Goal: Task Accomplishment & Management: Complete application form

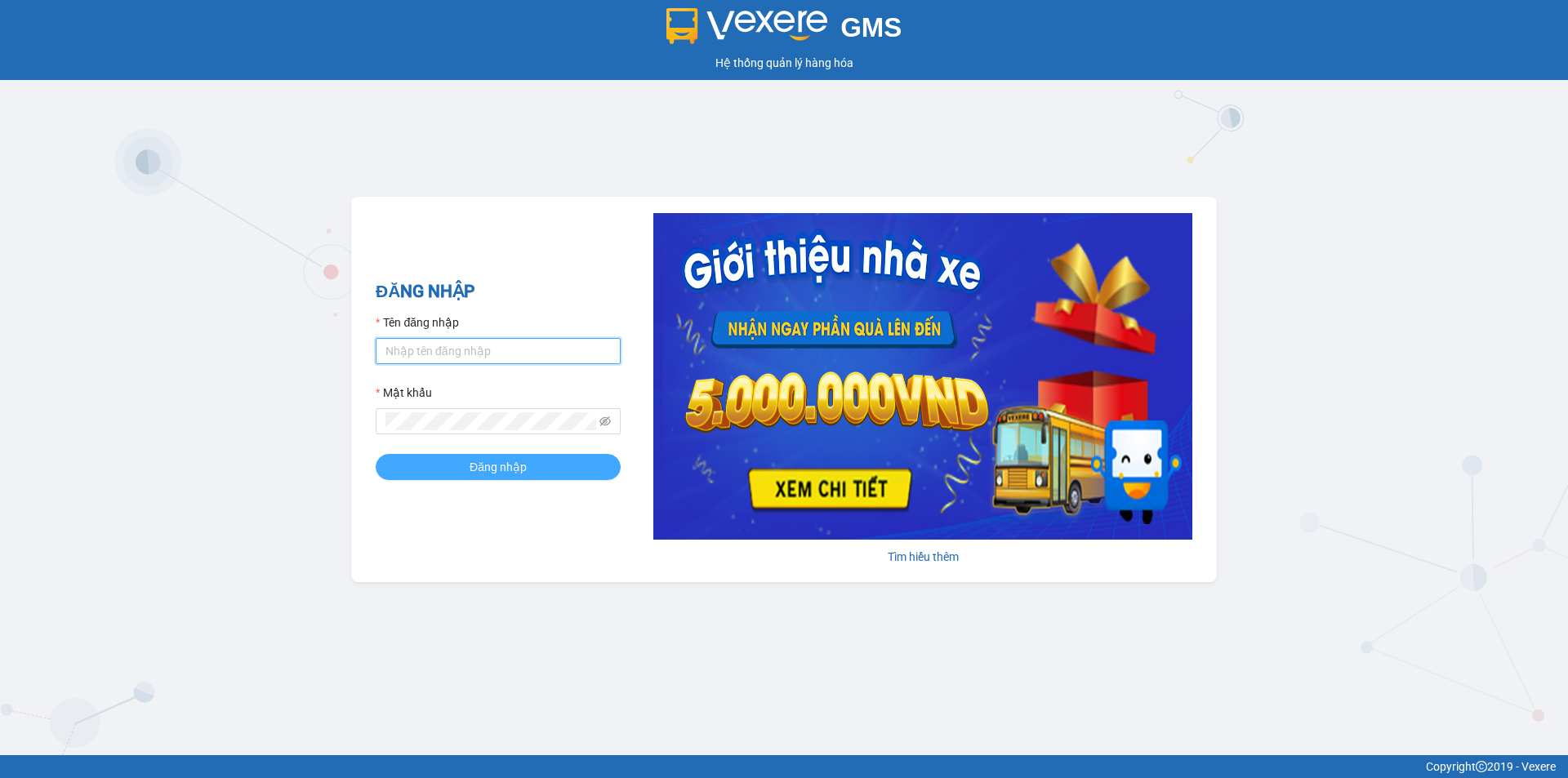
type input "nthanh.hhg"
click at [504, 468] on span "Đăng nhập" at bounding box center [498, 467] width 57 height 18
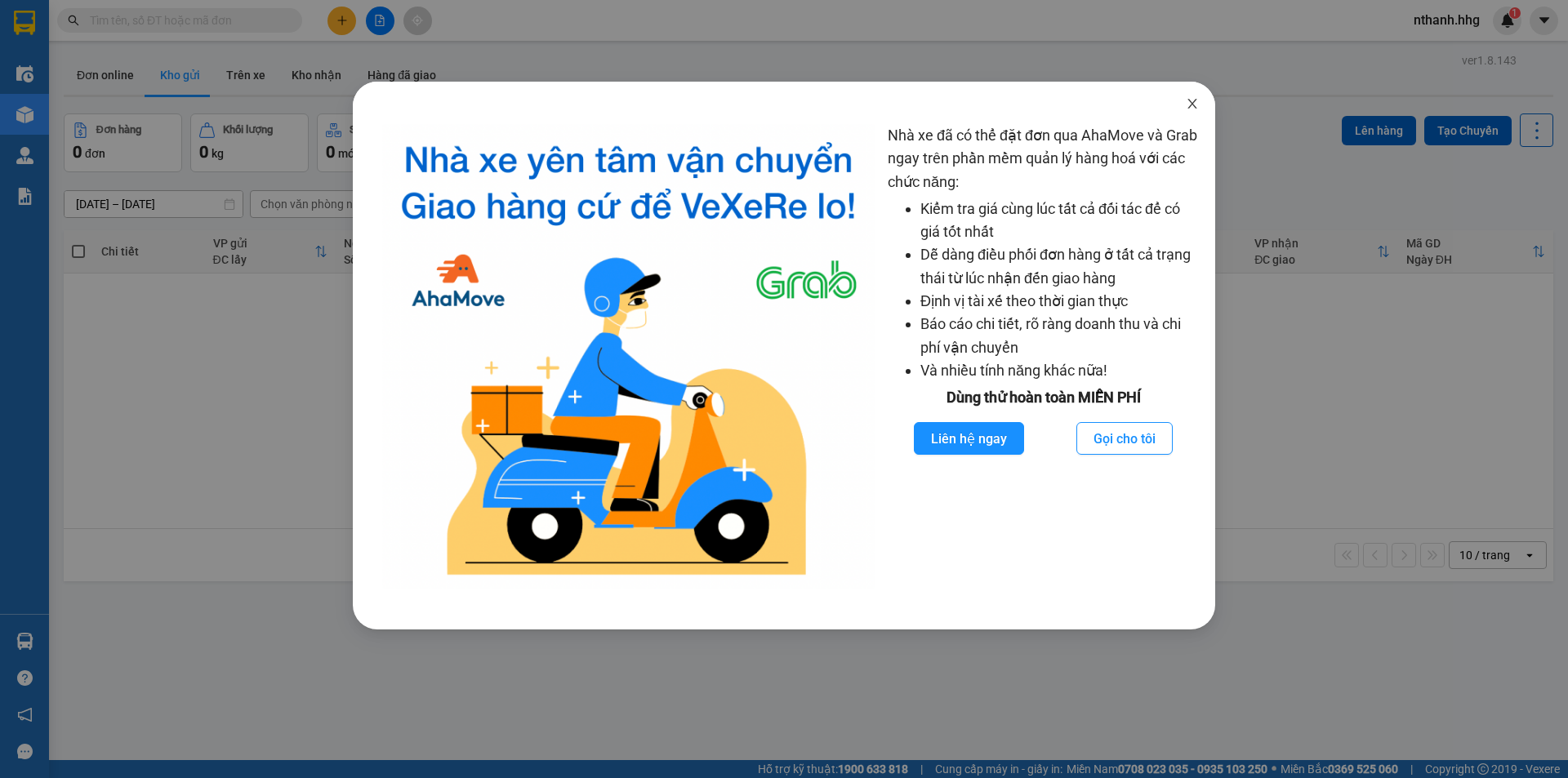
click at [1193, 103] on icon "close" at bounding box center [1192, 103] width 9 height 9
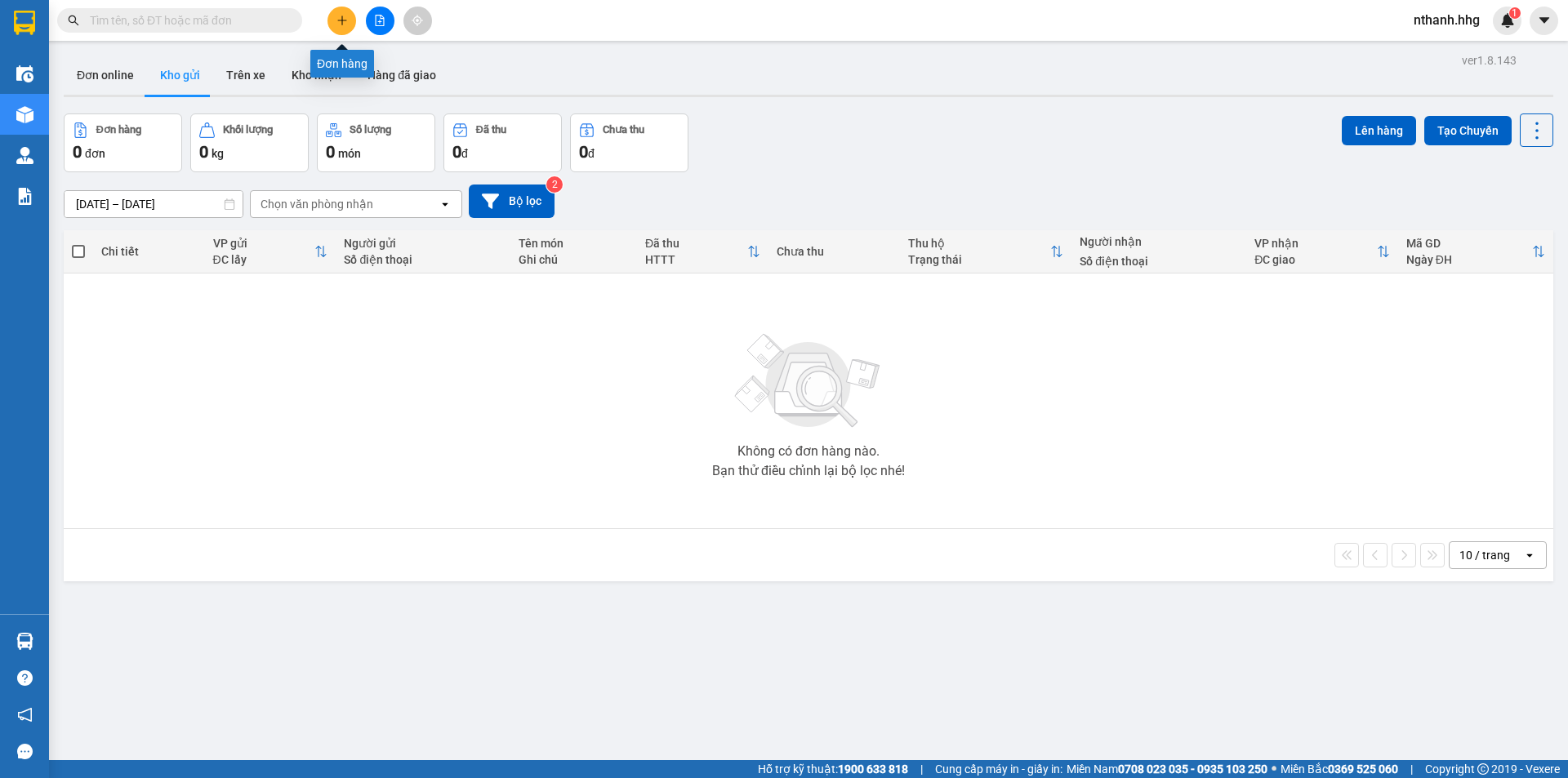
click at [339, 24] on icon "plus" at bounding box center [341, 20] width 11 height 11
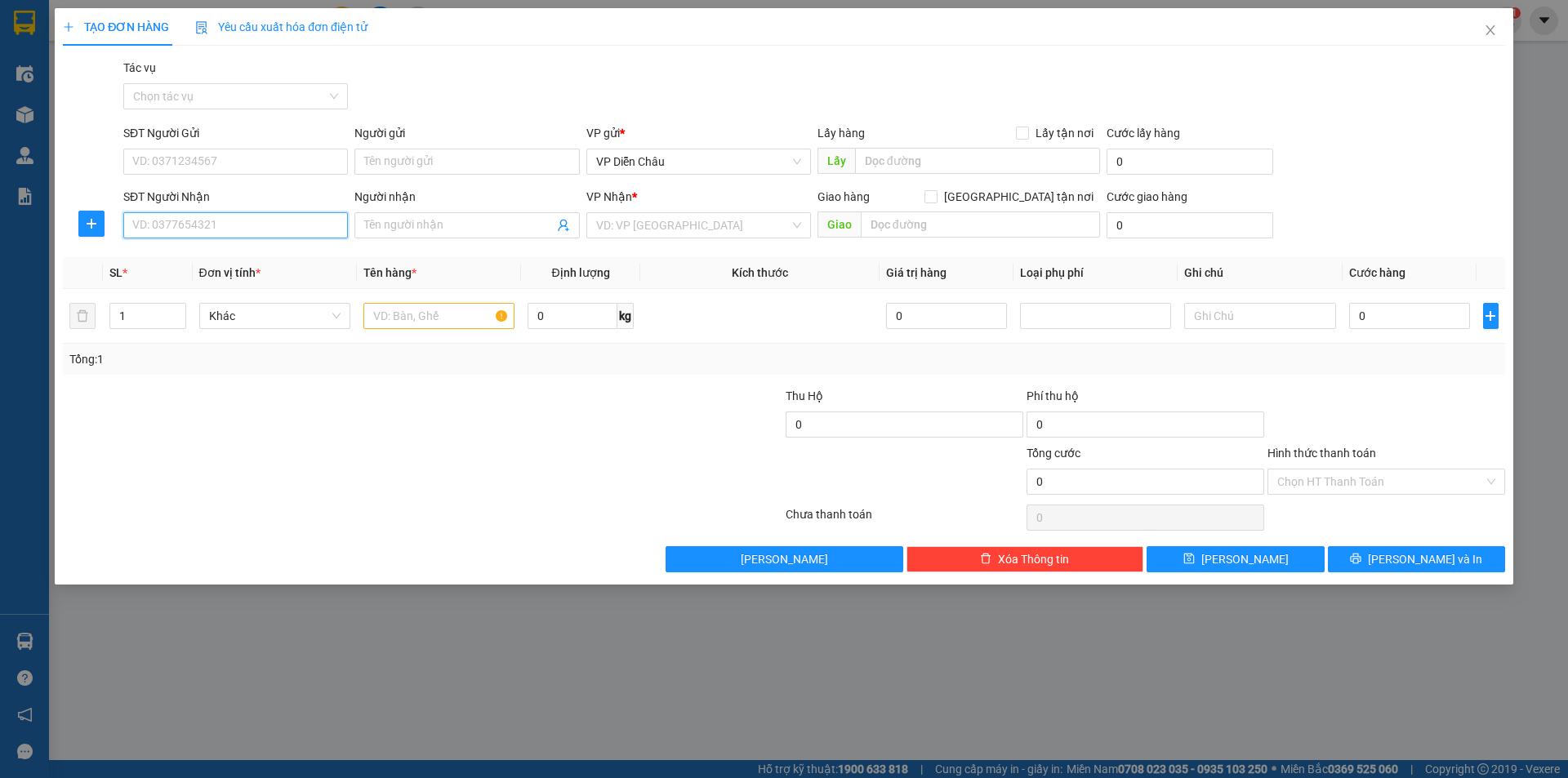
click at [261, 222] on input "SĐT Người Nhận" at bounding box center [235, 225] width 224 height 26
type input "0977862555"
click at [181, 262] on div "0977862555" at bounding box center [236, 258] width 205 height 18
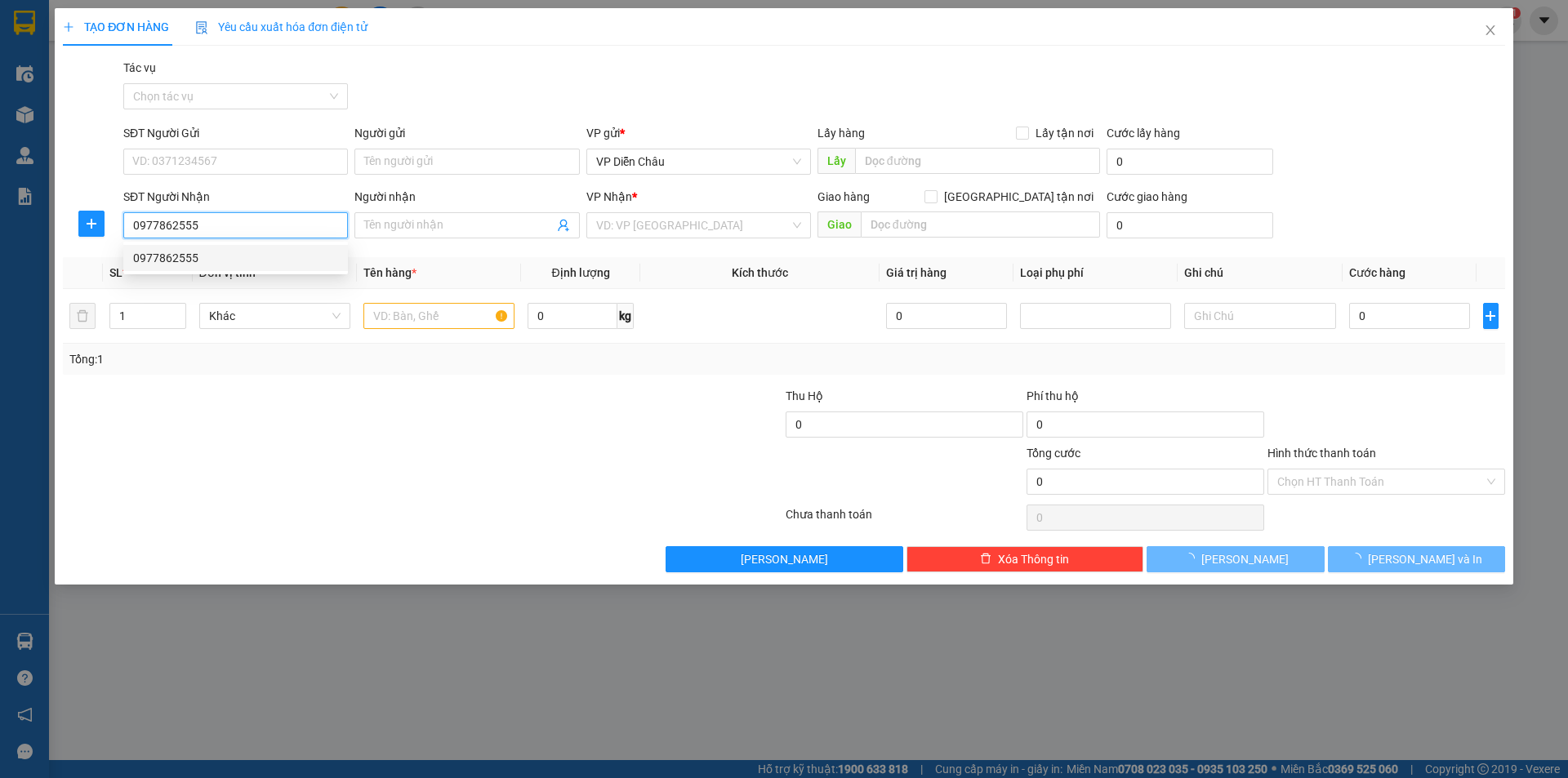
checkbox input "true"
type input "ngu hanh son"
type input "100.000"
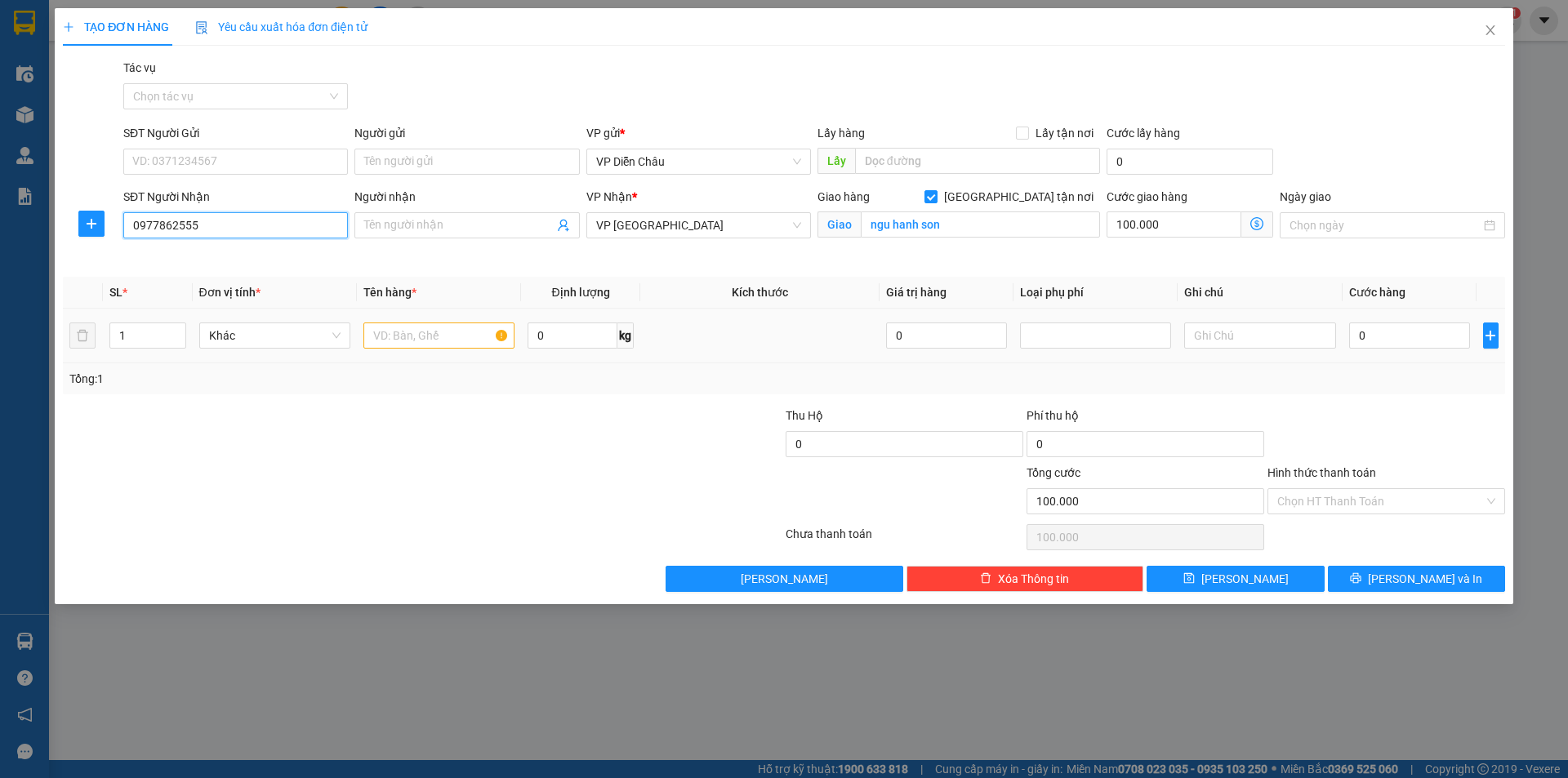
type input "0977862555"
click at [406, 332] on input "text" at bounding box center [440, 335] width 151 height 26
type input "BI"
click at [1386, 334] on input "0" at bounding box center [1410, 335] width 121 height 26
click at [1398, 328] on input "0" at bounding box center [1410, 335] width 121 height 26
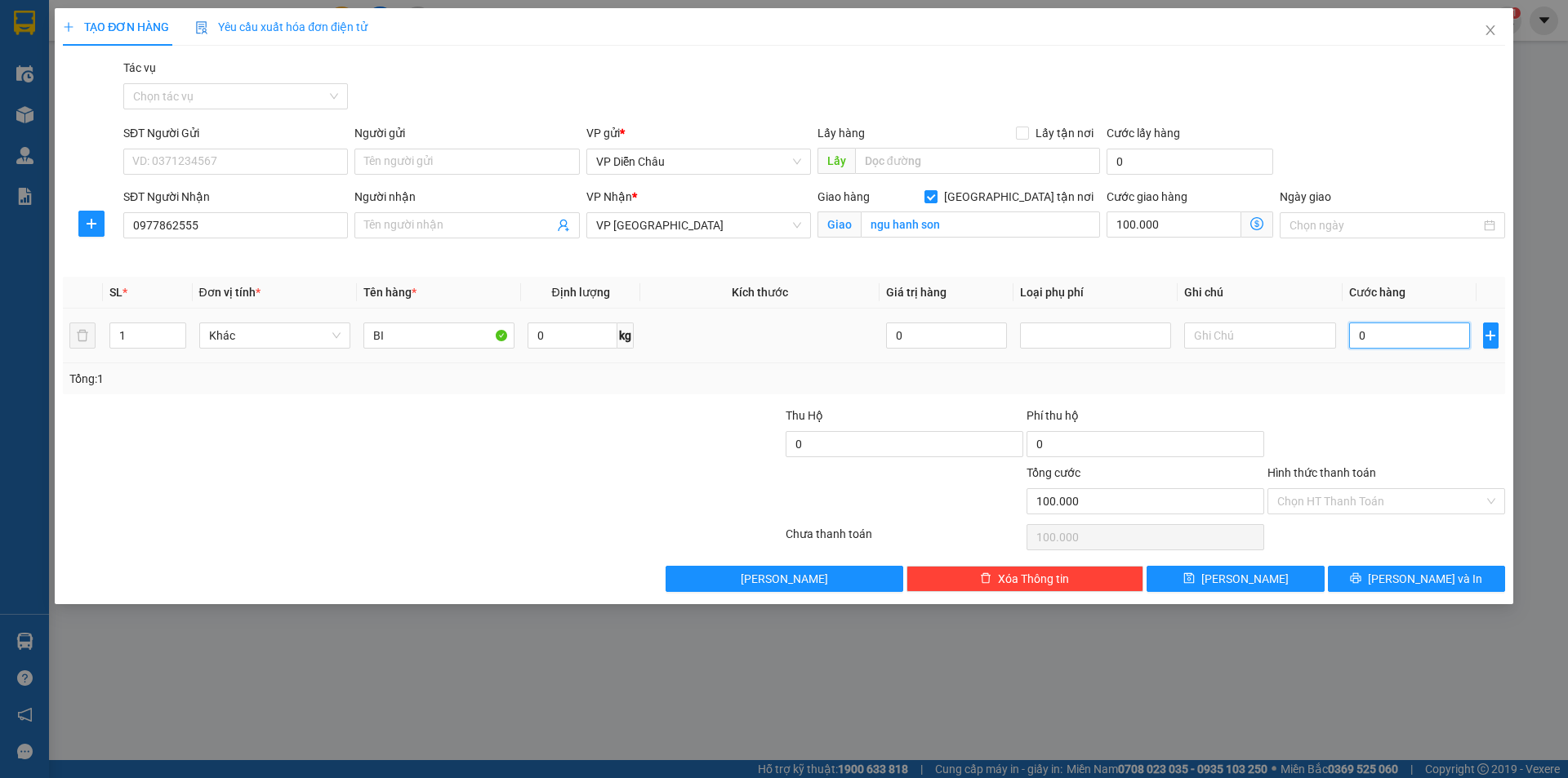
click at [1397, 329] on input "0" at bounding box center [1410, 335] width 121 height 26
type input "05"
type input "100.005"
type input "050"
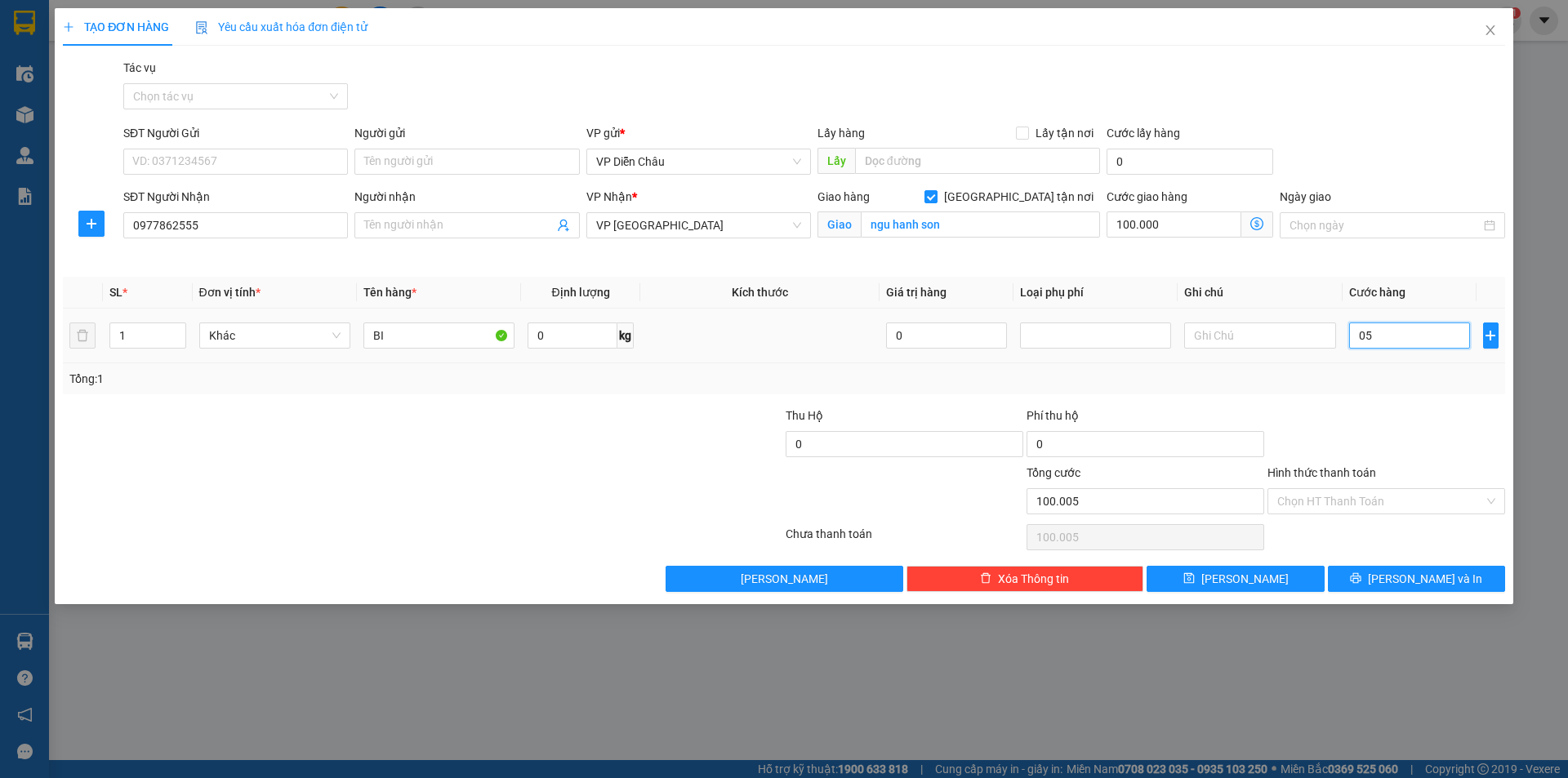
type input "100.050"
type input "0.500"
type input "100.500"
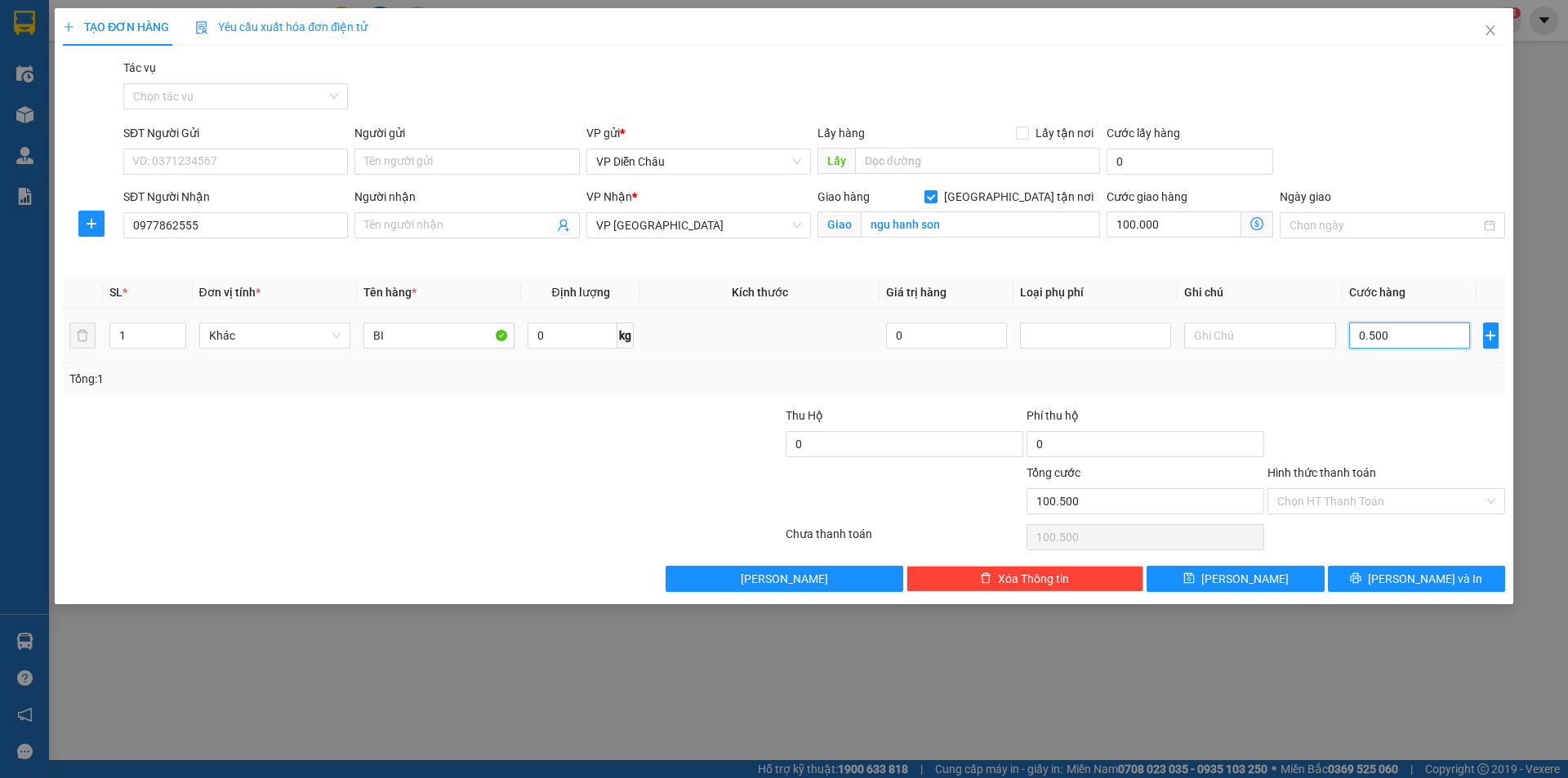
type input "05.000"
type input "105.000"
type input "050.000"
type input "150.000"
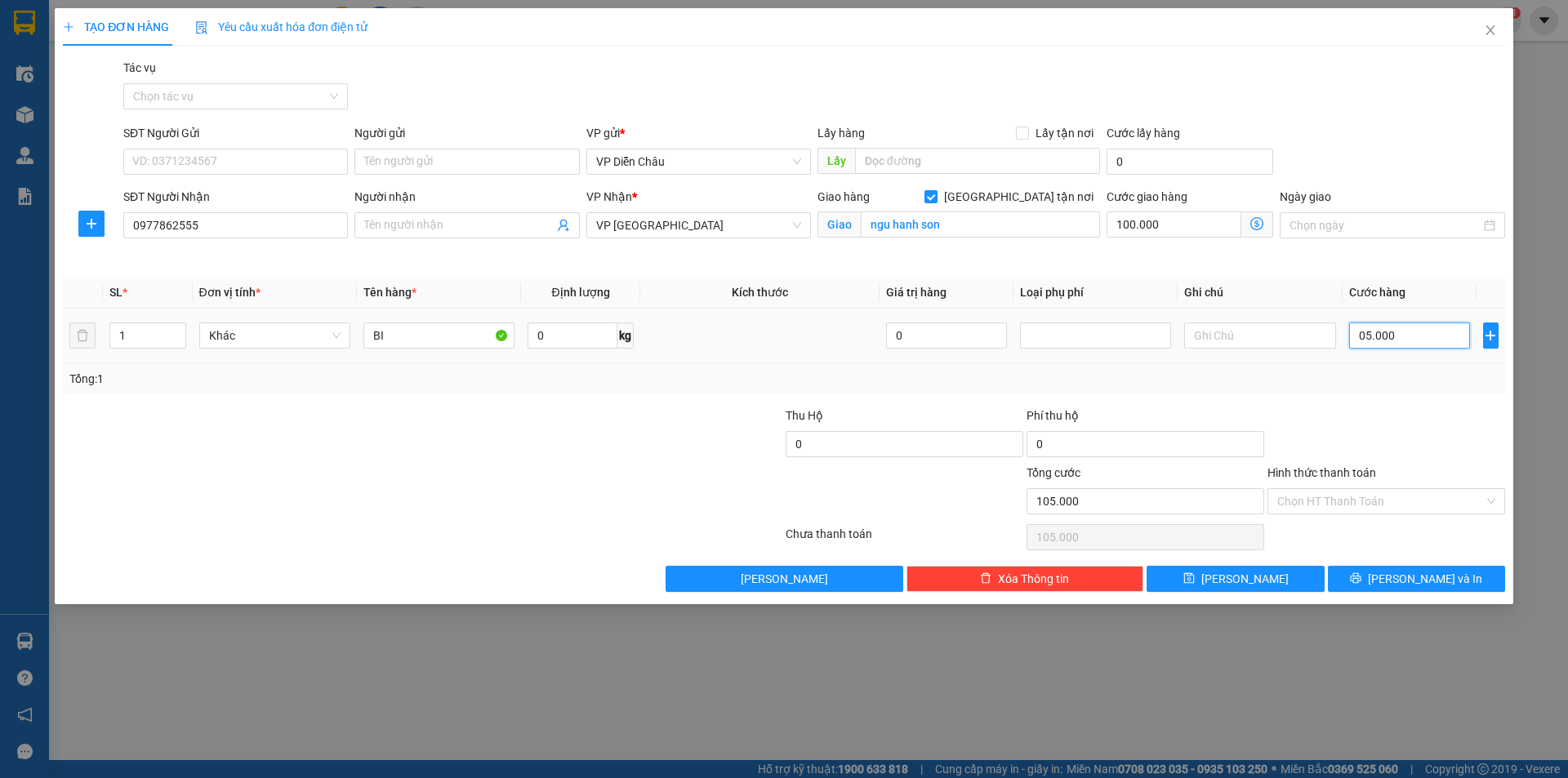
type input "150.000"
type input "50.000"
click at [1076, 504] on input "150.000" at bounding box center [1146, 501] width 237 height 26
click at [1183, 227] on input "100.000" at bounding box center [1174, 224] width 135 height 26
click at [1178, 255] on div "Cước giao hàng 100.000" at bounding box center [1190, 225] width 173 height 77
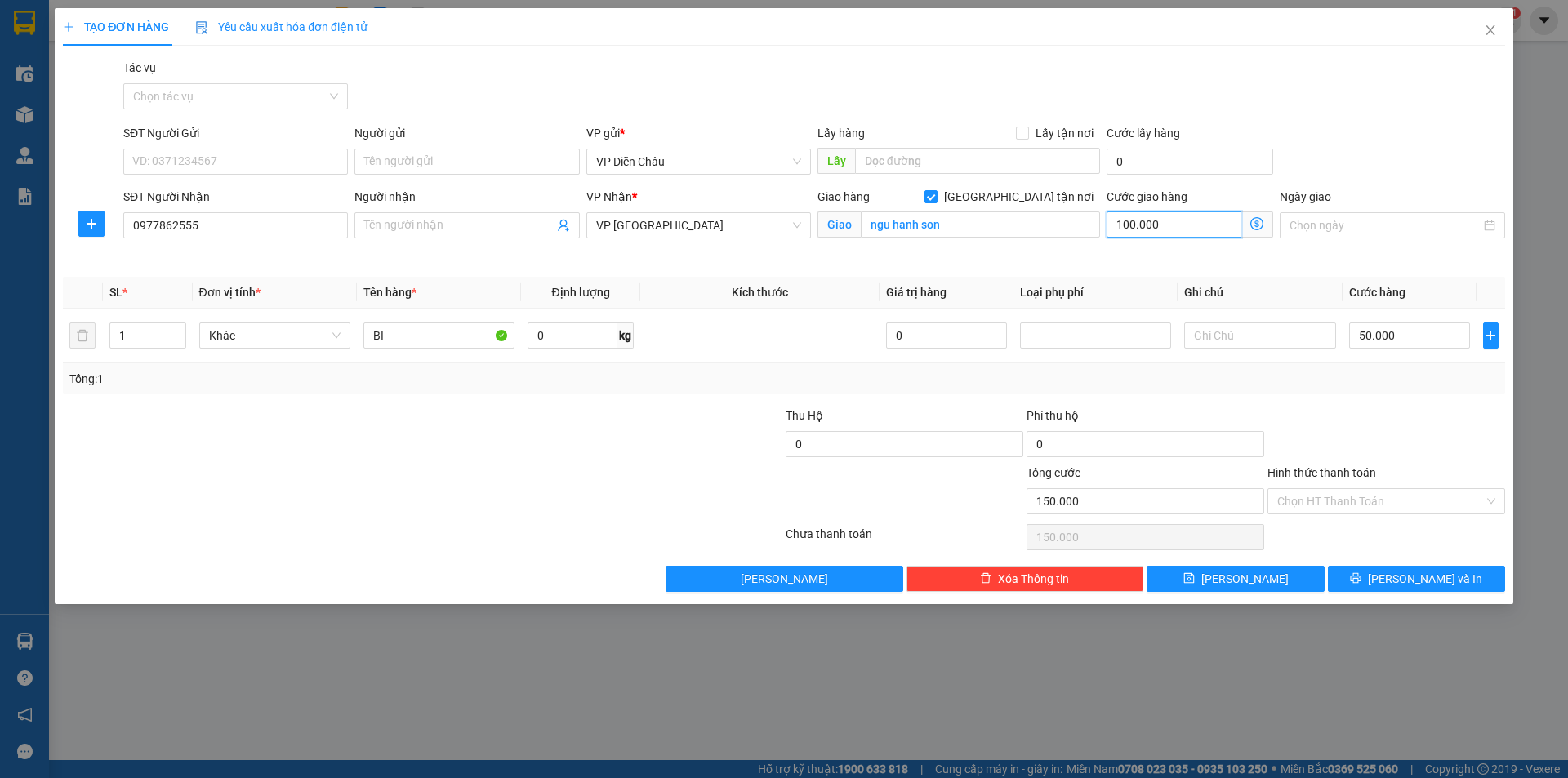
click at [1179, 228] on input "100.000" at bounding box center [1174, 224] width 135 height 26
type input "50.000"
type input "0"
click at [1217, 335] on input "text" at bounding box center [1260, 335] width 151 height 26
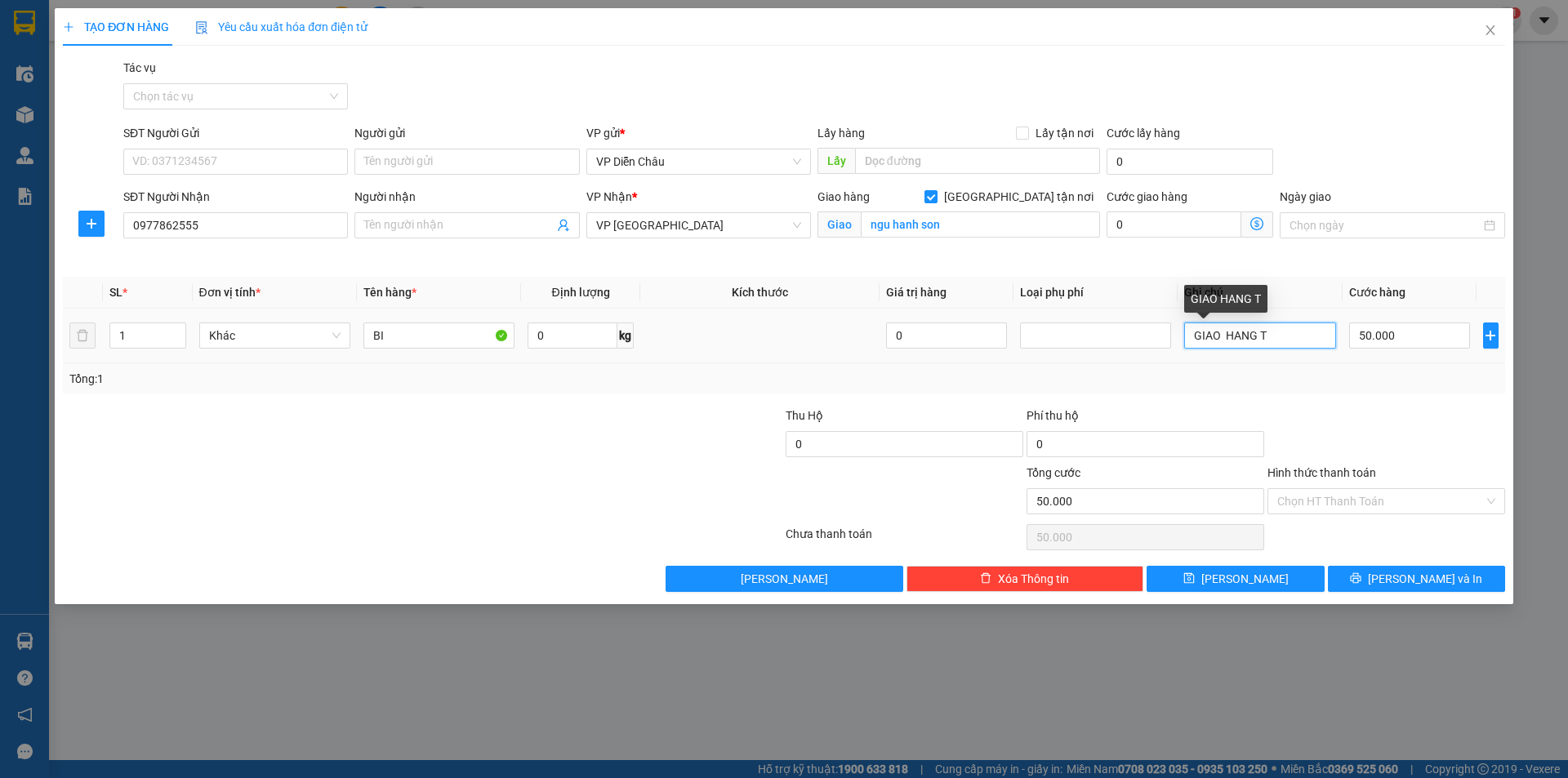
click at [1270, 331] on input "GIAO HANG T" at bounding box center [1260, 335] width 151 height 26
type input "GIAO HÀNG TẬN NƠI"
click at [1362, 585] on span "printer" at bounding box center [1356, 579] width 11 height 13
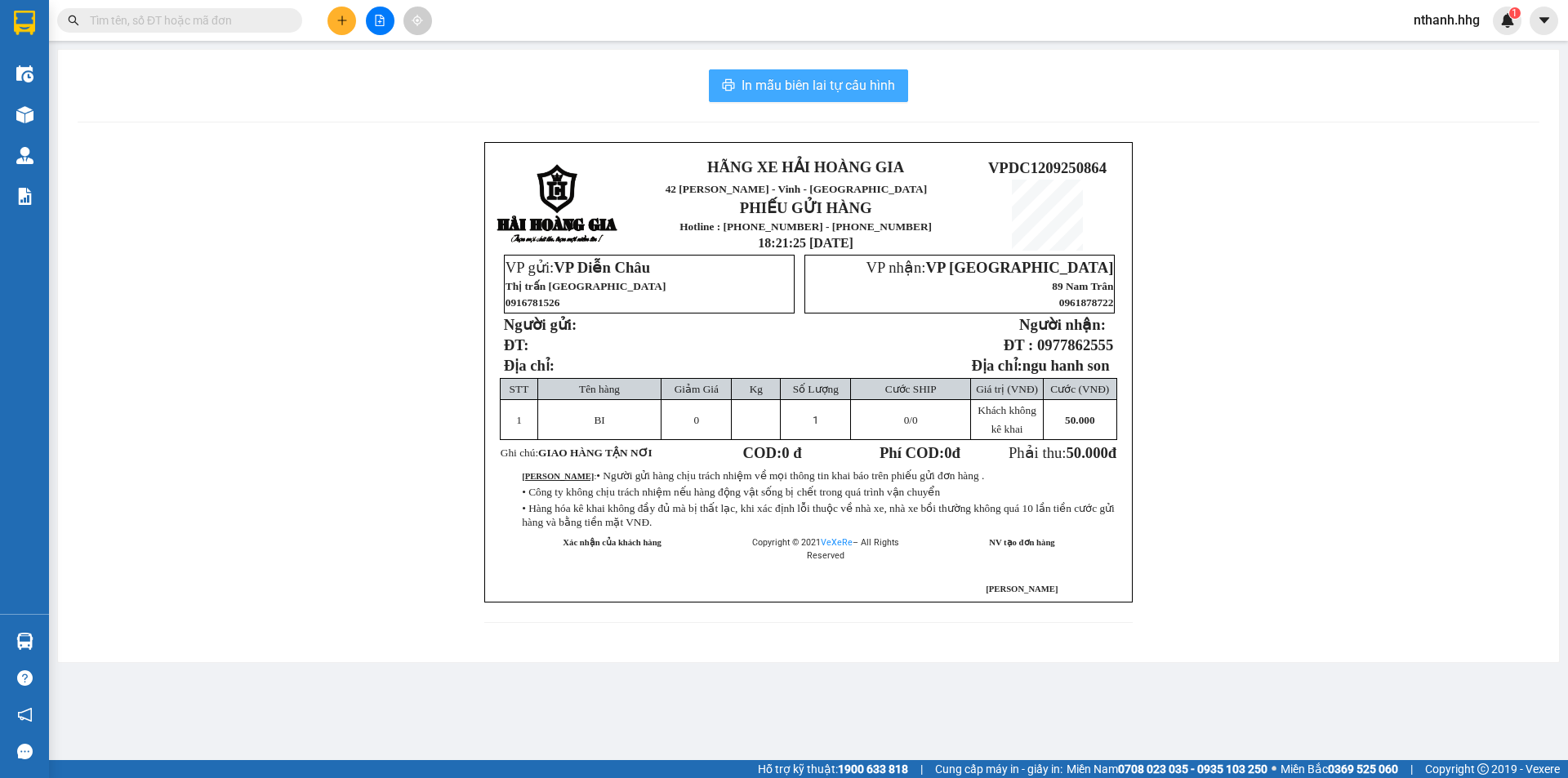
click at [812, 89] on span "In mẫu biên lai tự cấu hình" at bounding box center [818, 85] width 154 height 21
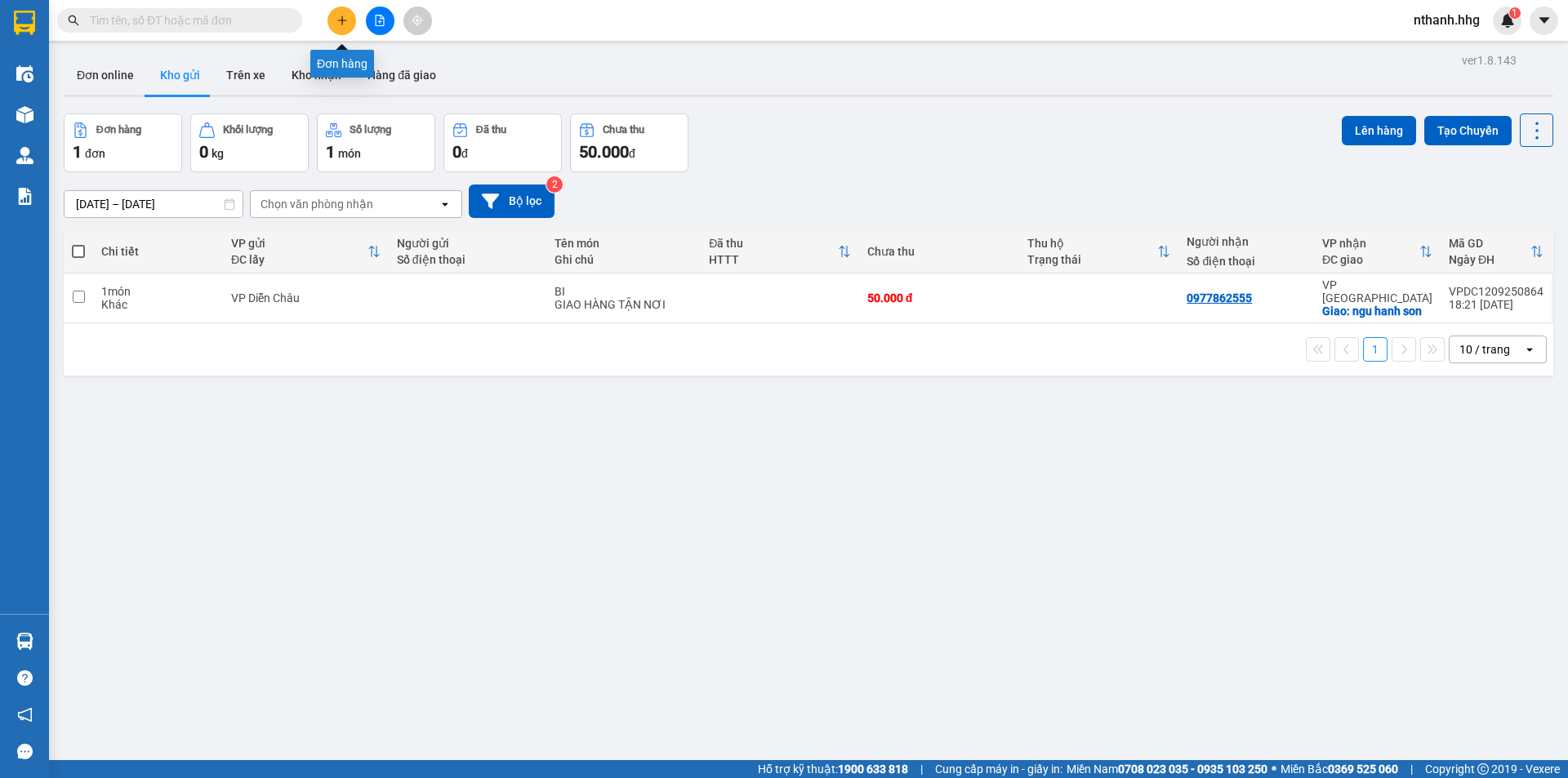
click at [332, 21] on button at bounding box center [341, 21] width 28 height 28
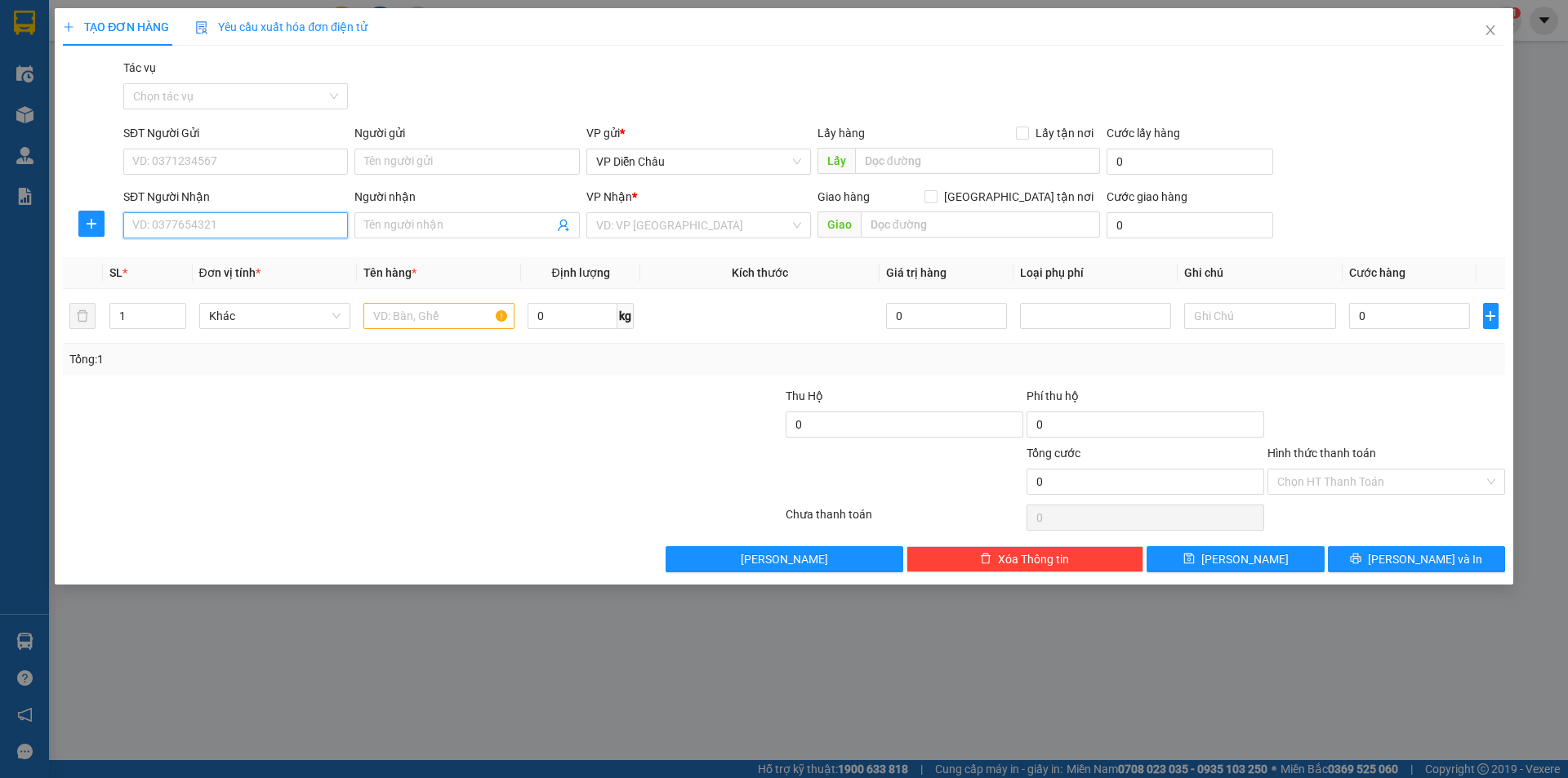
click at [200, 227] on input "SĐT Người Nhận" at bounding box center [235, 225] width 224 height 26
click at [176, 258] on div "0905442579" at bounding box center [236, 258] width 205 height 18
type input "0905442579"
type input "2"
click at [177, 313] on icon "up" at bounding box center [176, 312] width 6 height 6
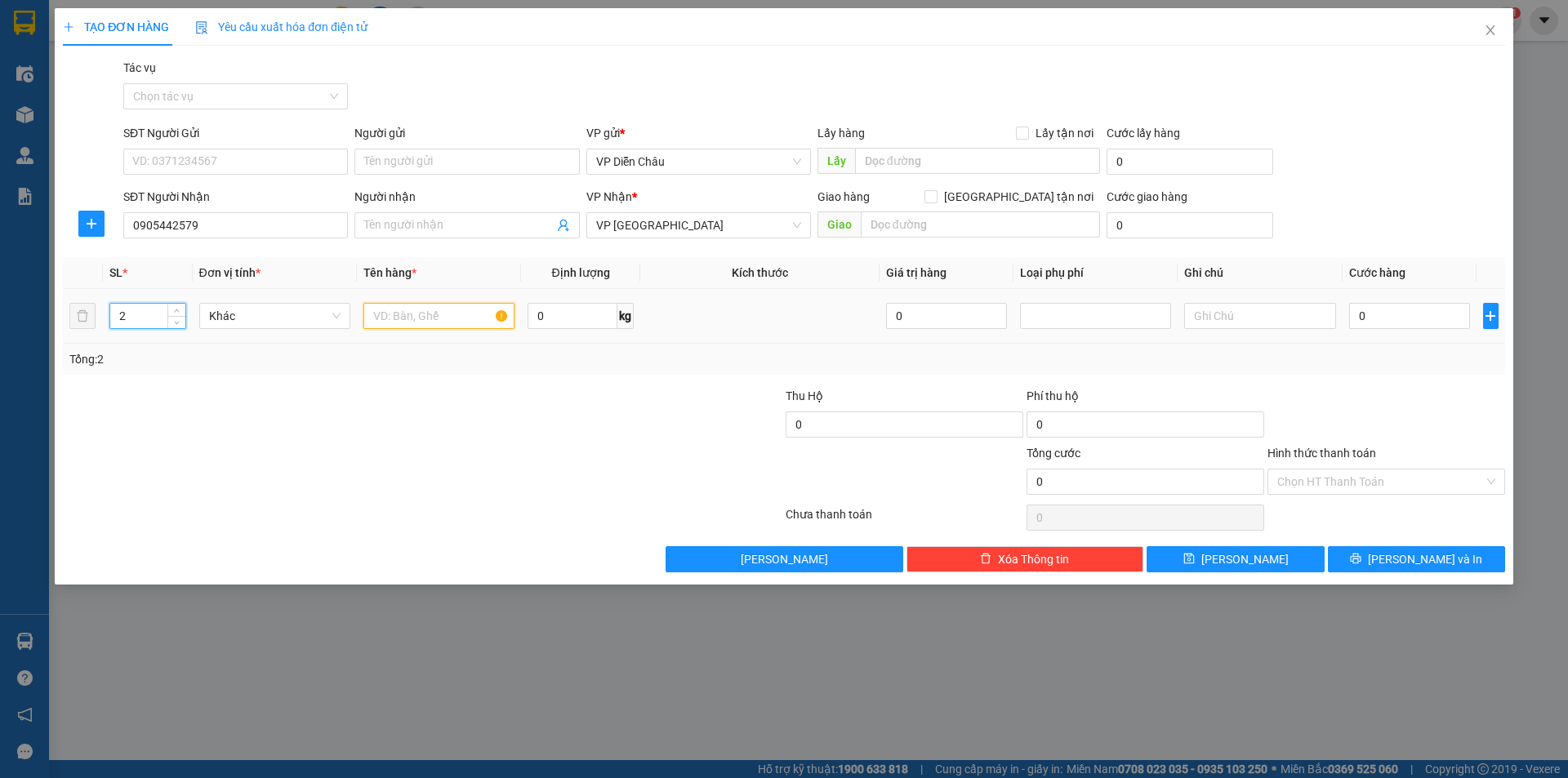
click at [427, 320] on input "text" at bounding box center [440, 315] width 151 height 26
type input "C"
type input "X, BI"
click at [1400, 315] on input "0" at bounding box center [1410, 315] width 121 height 26
click at [1372, 316] on input "0" at bounding box center [1410, 315] width 121 height 26
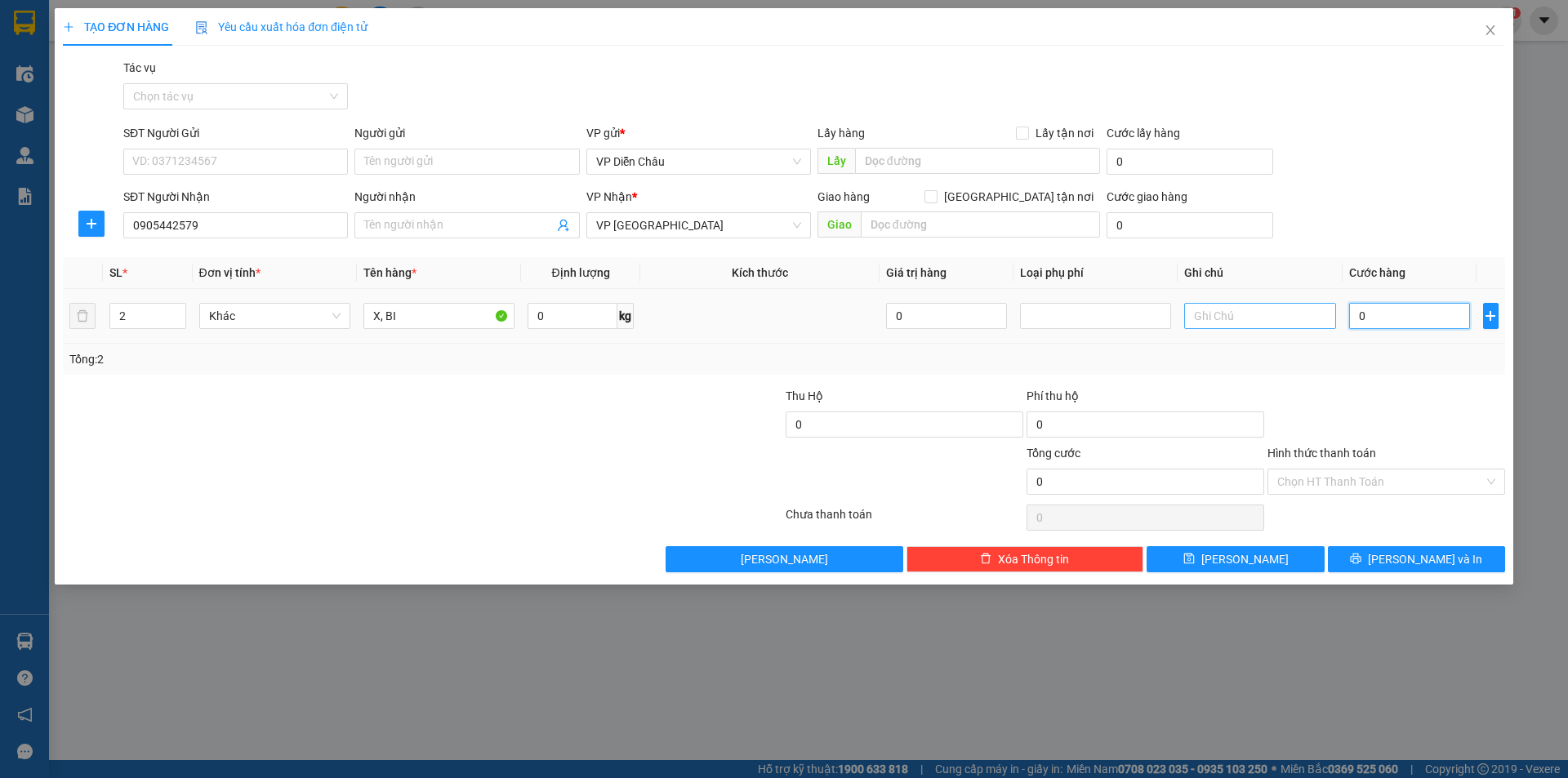
type input "8"
type input "80"
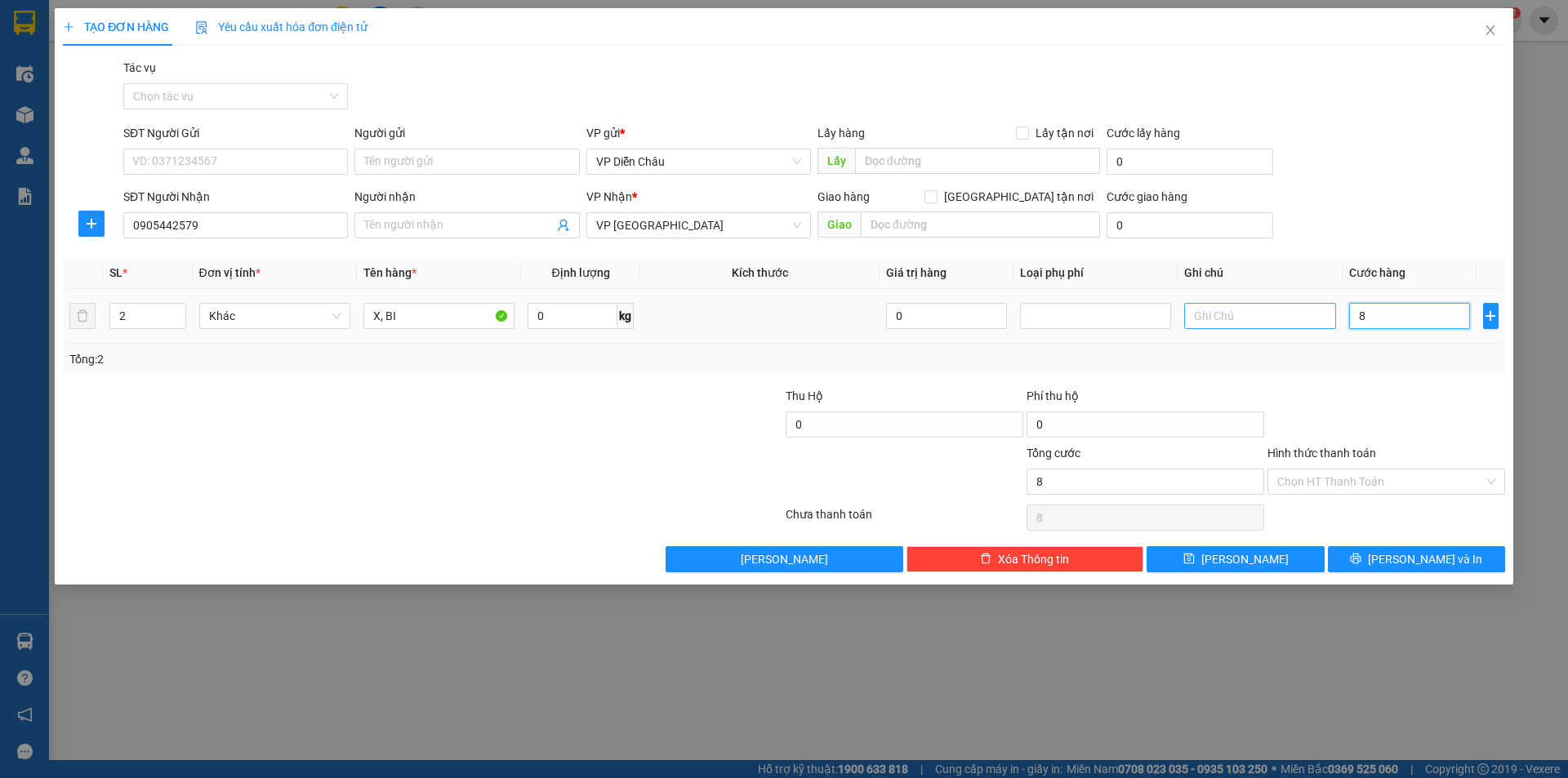
type input "80"
type input "800"
type input "8.000"
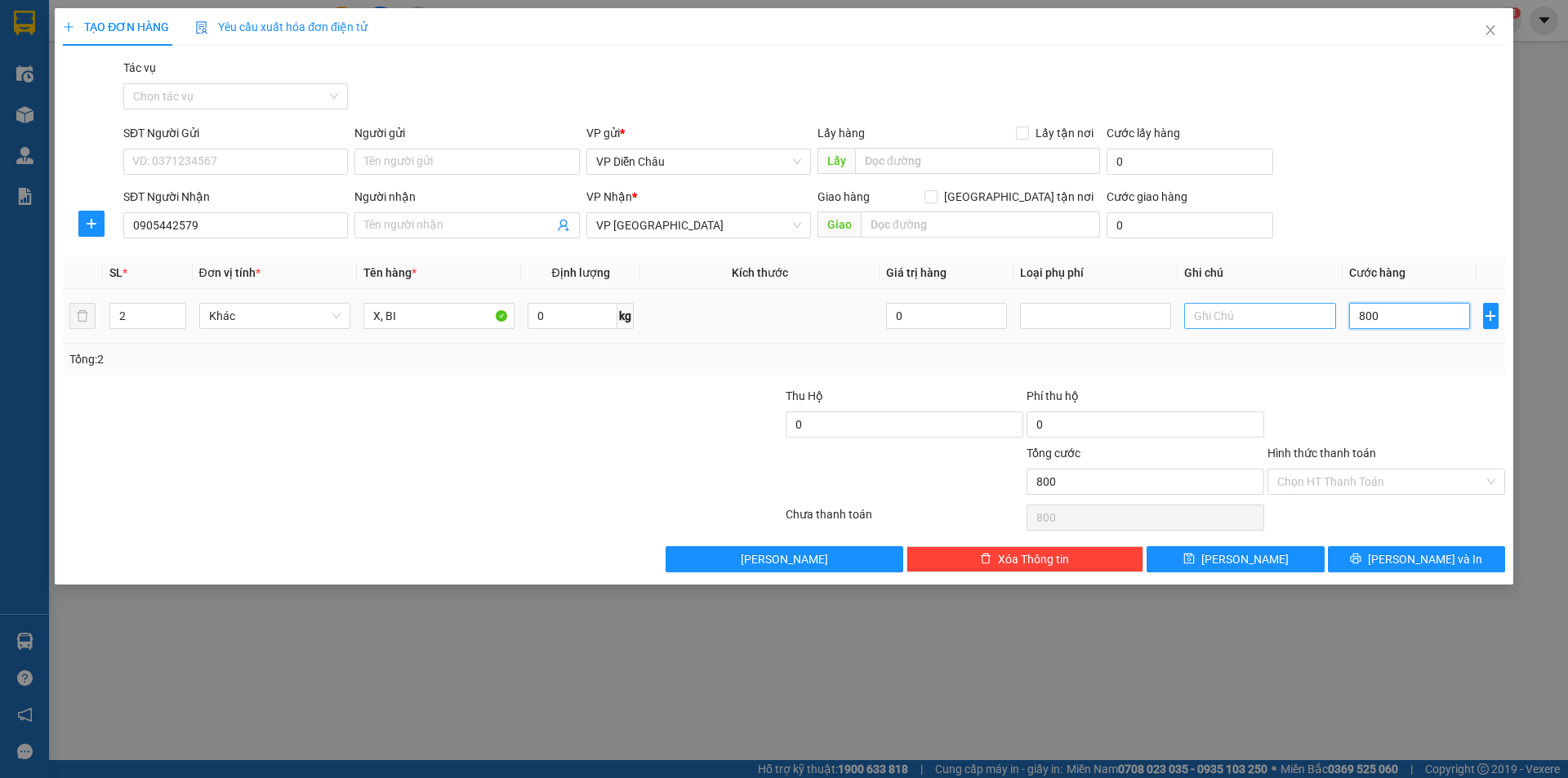
type input "8.000"
type input "80.000"
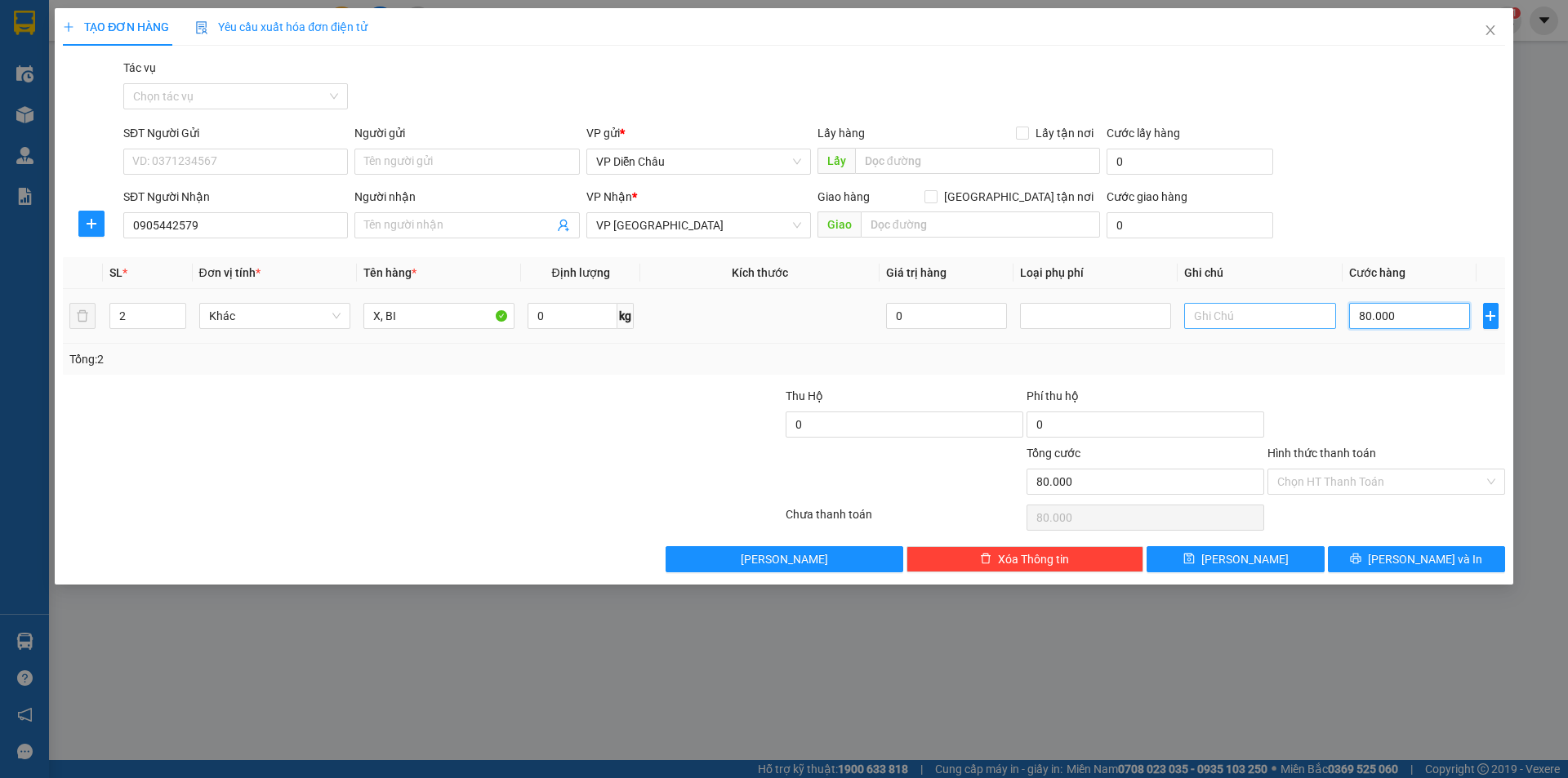
type input "800.000"
click at [1333, 486] on input "Hình thức thanh toán" at bounding box center [1380, 481] width 206 height 24
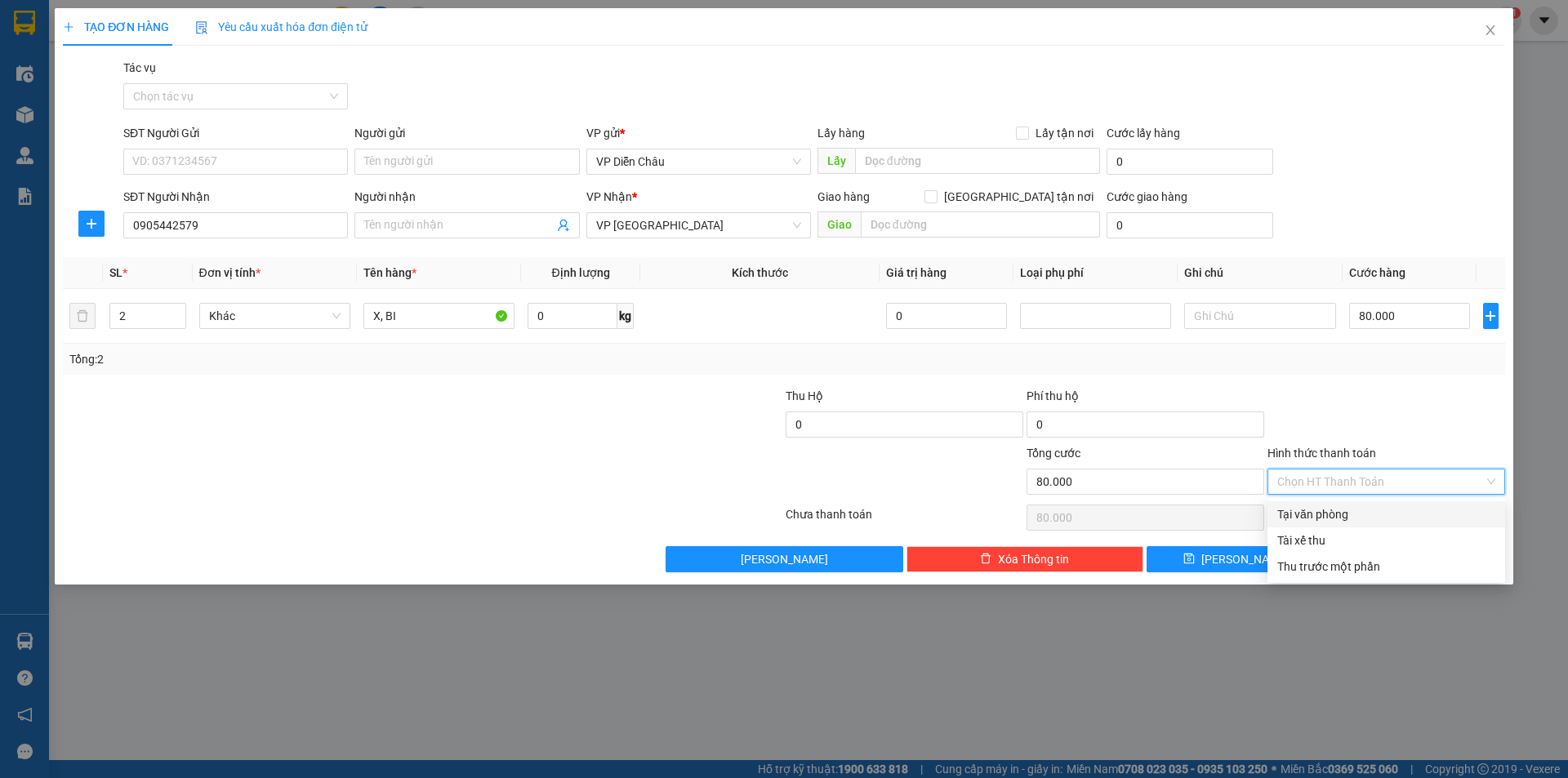
click at [1311, 517] on div "Tại văn phòng" at bounding box center [1387, 514] width 218 height 18
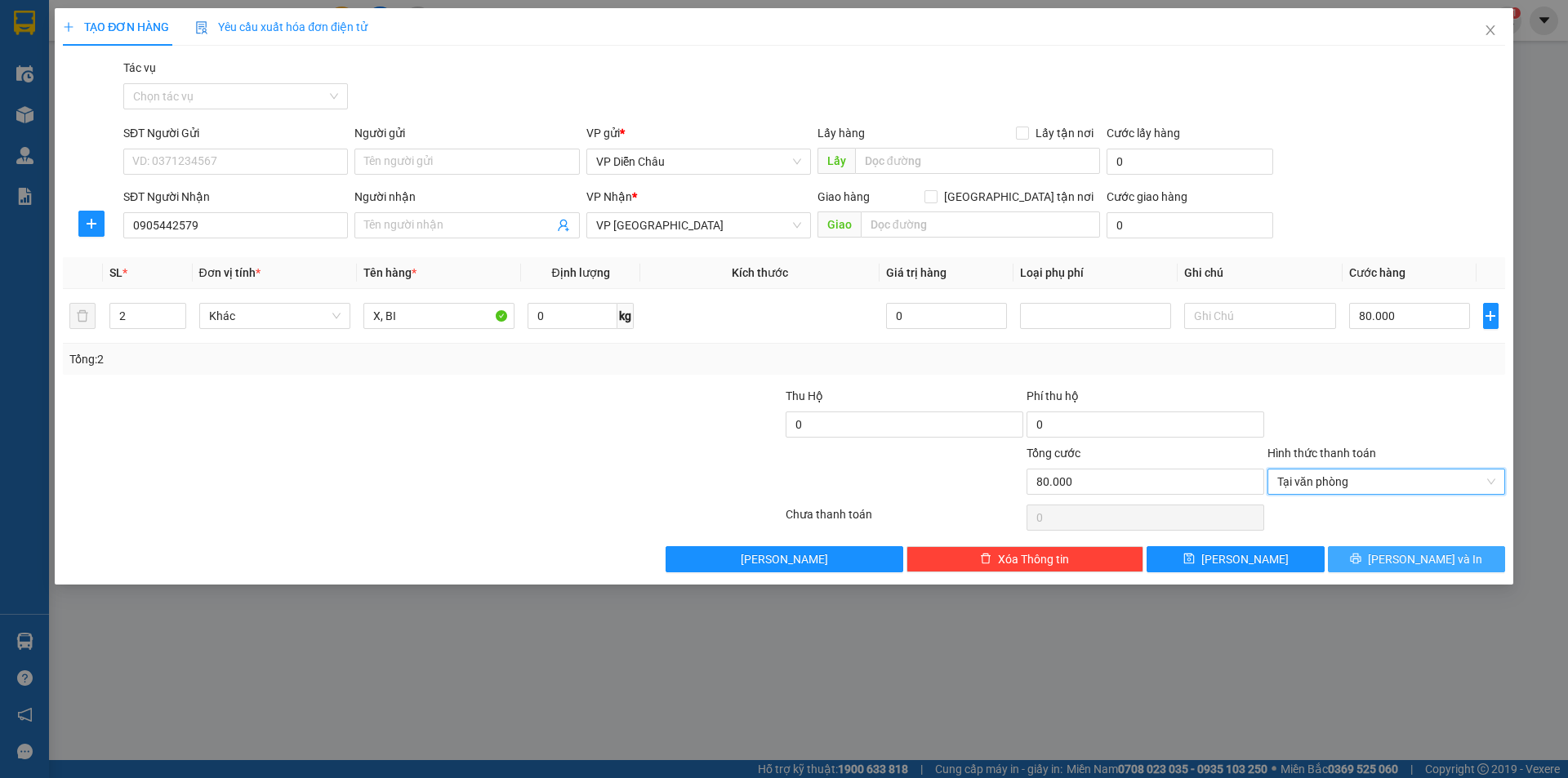
click at [1432, 561] on span "[PERSON_NAME] và In" at bounding box center [1425, 559] width 114 height 18
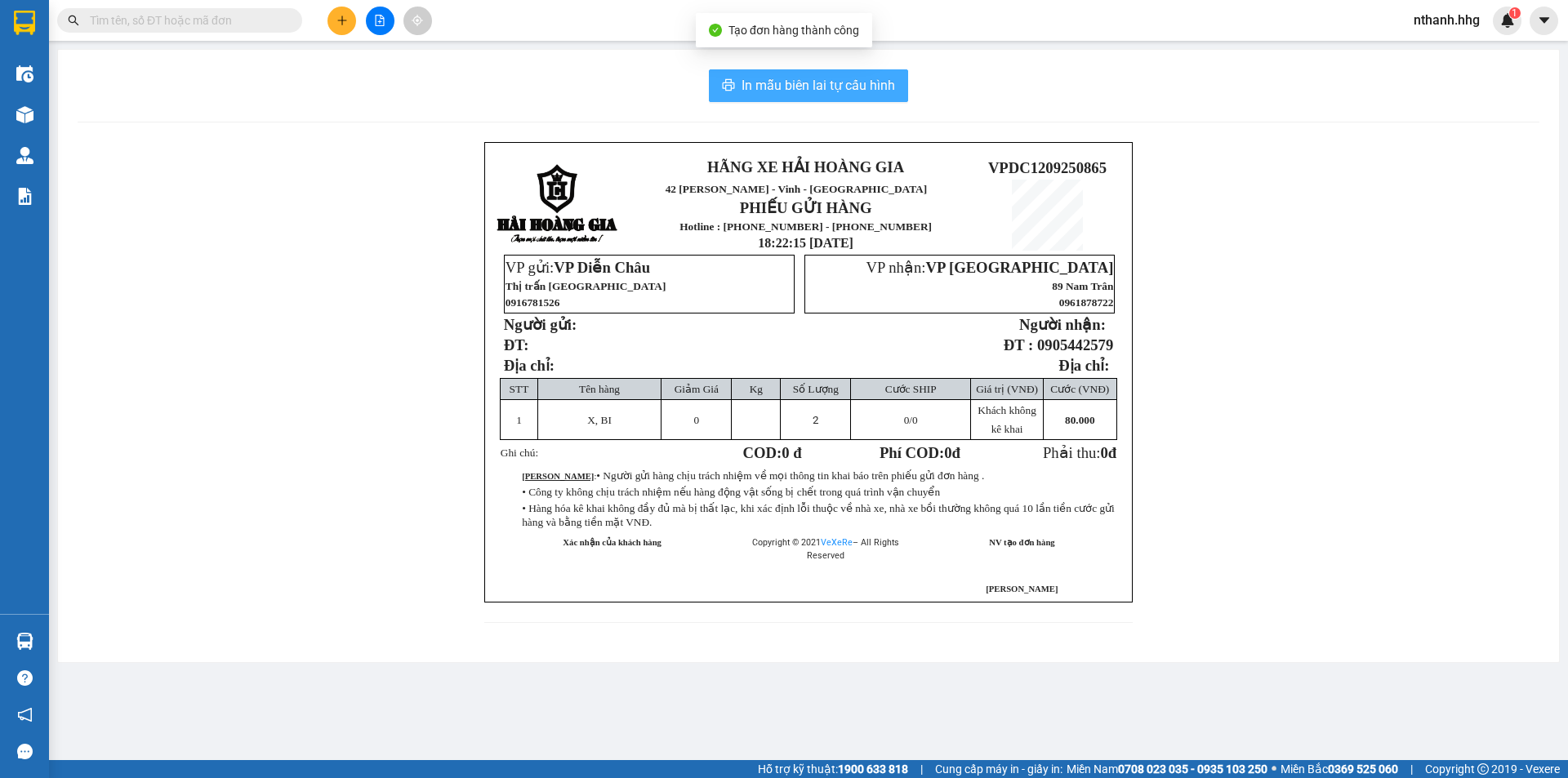
click at [820, 87] on span "In mẫu biên lai tự cấu hình" at bounding box center [818, 85] width 154 height 21
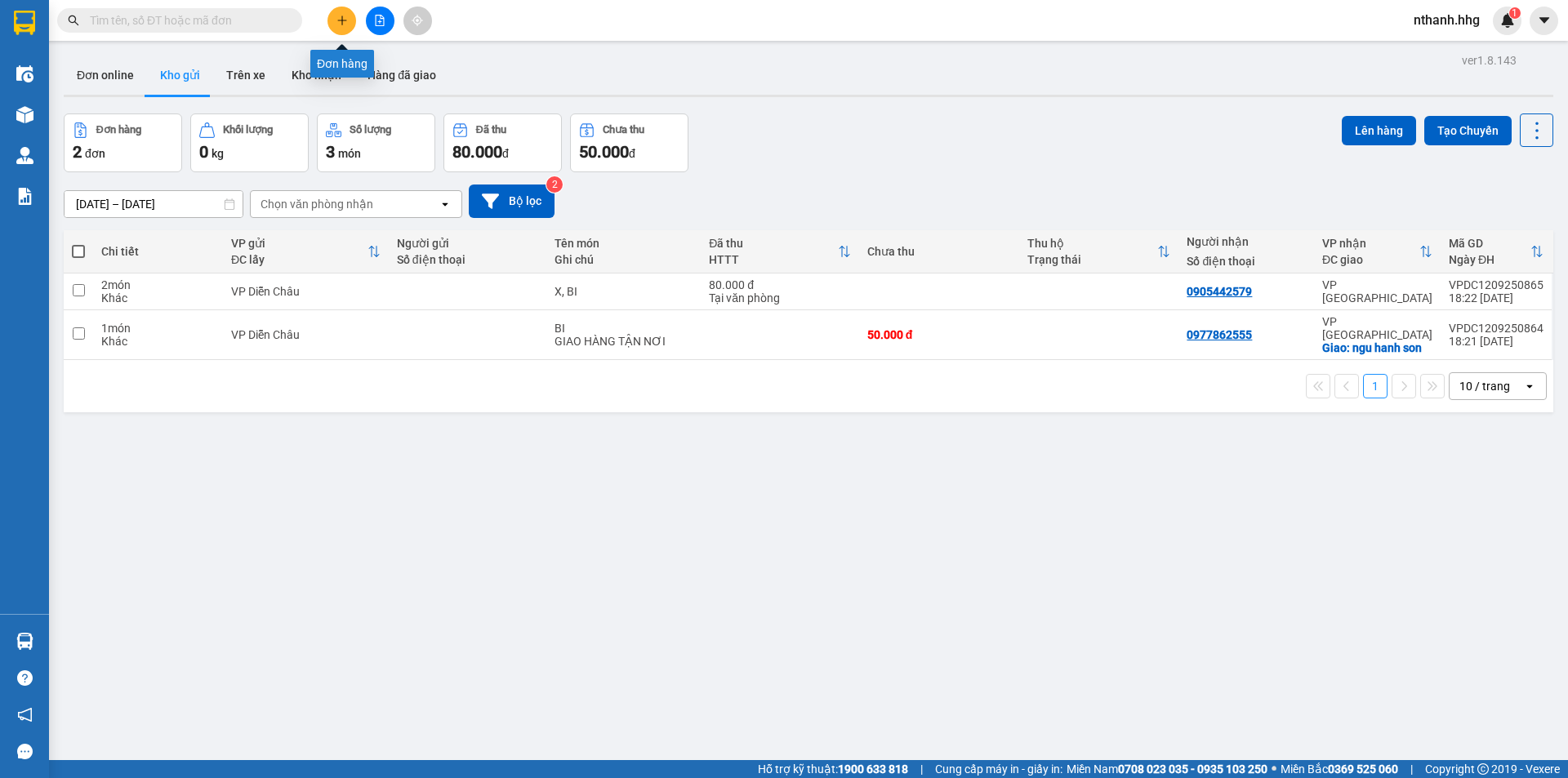
click at [340, 26] on button at bounding box center [341, 21] width 28 height 28
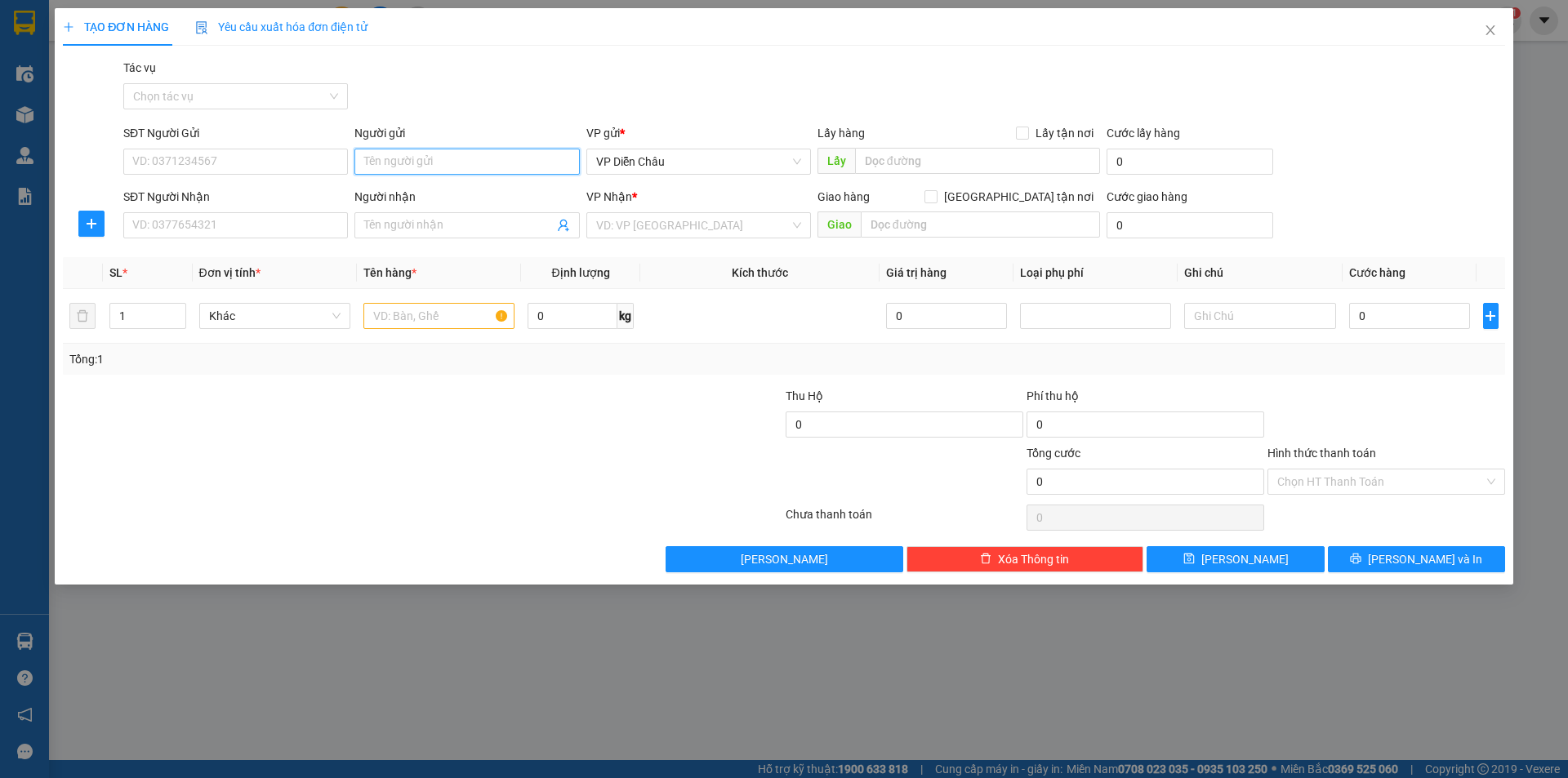
click at [421, 154] on input "Người gửi" at bounding box center [466, 162] width 224 height 26
type input "A HAI"
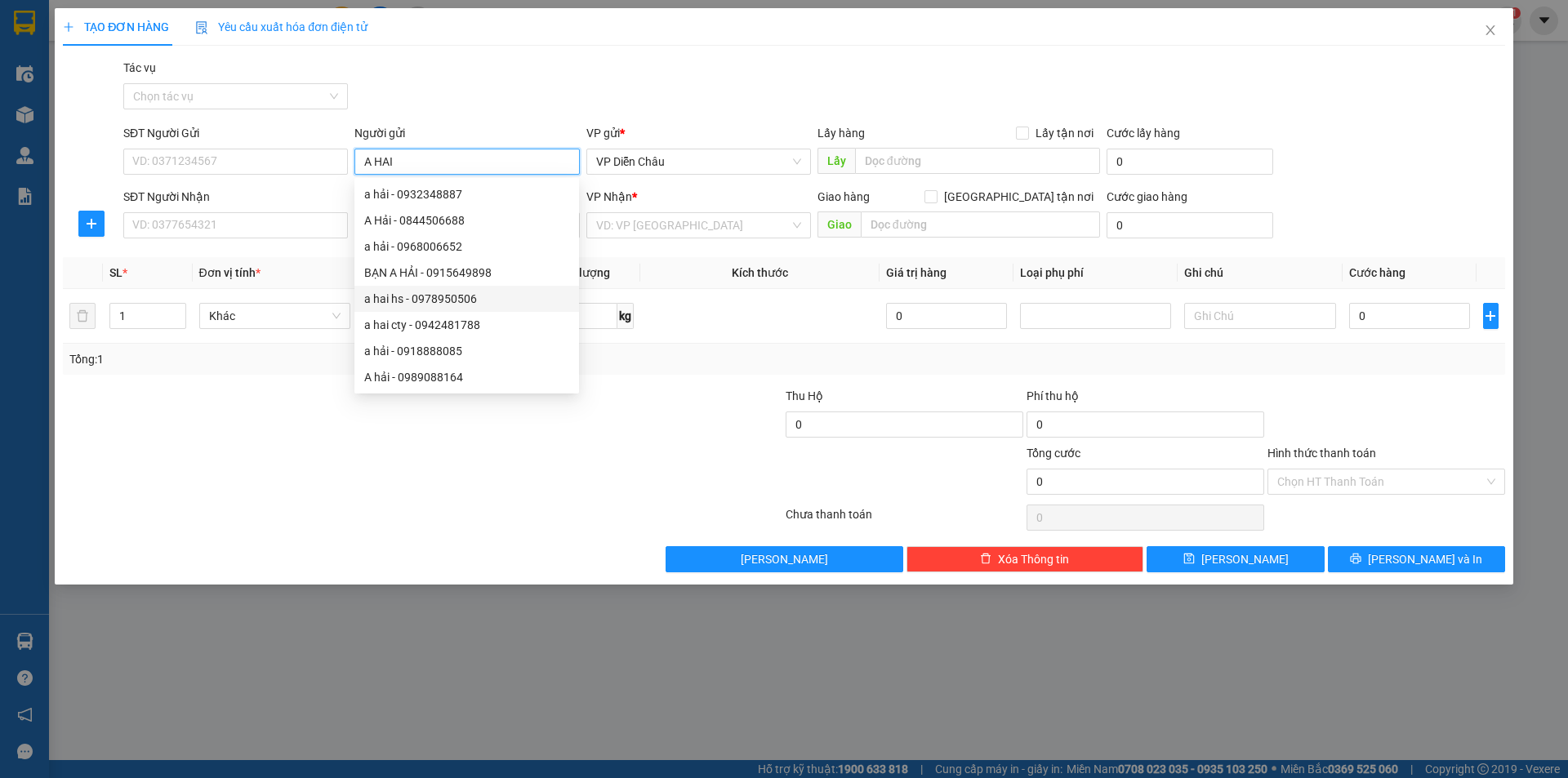
click at [434, 297] on div "a hai hs - 0978950506" at bounding box center [467, 298] width 205 height 18
type input "0978950506"
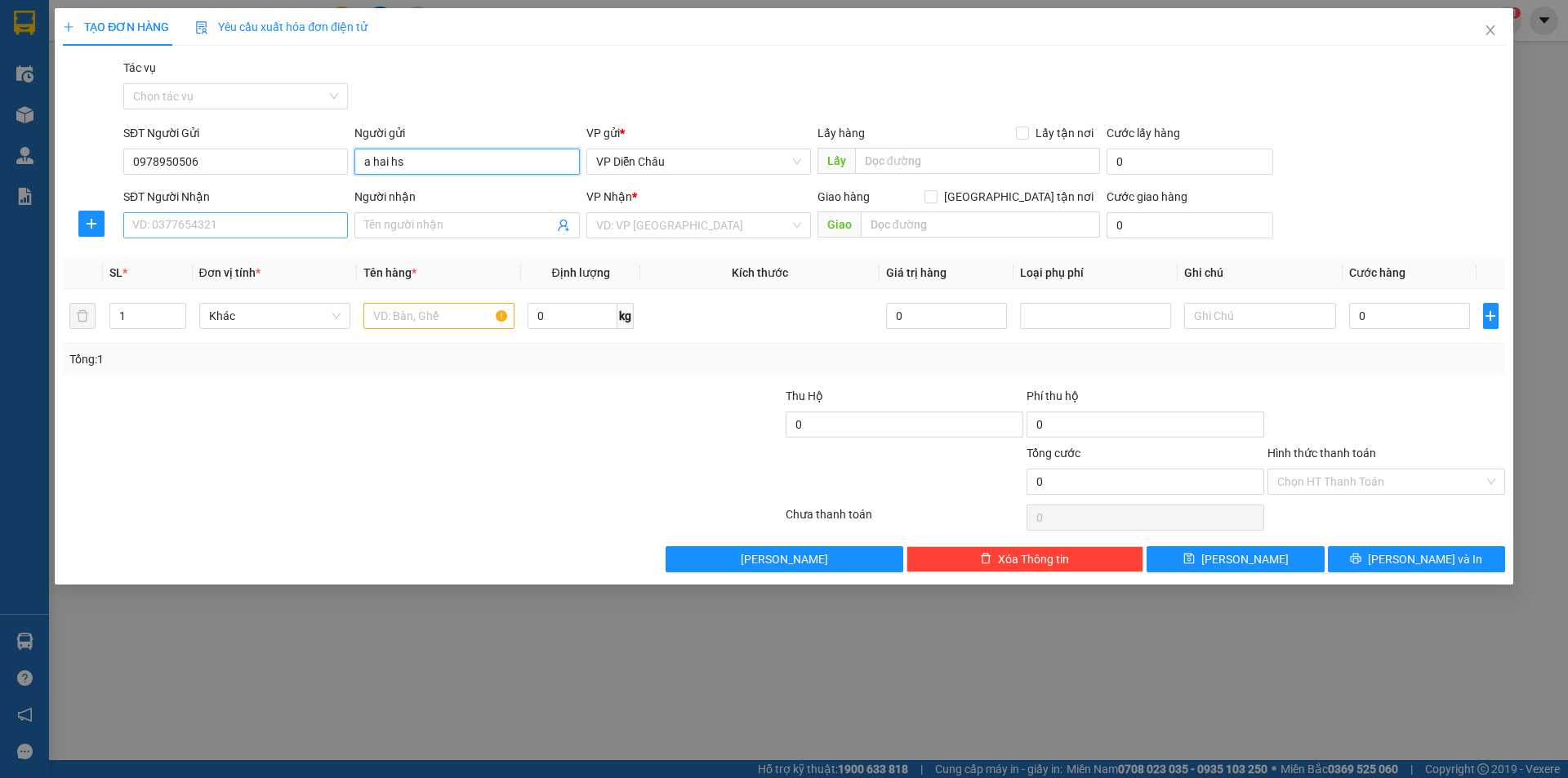
type input "a hai hs"
click at [243, 229] on input "SĐT Người Nhận" at bounding box center [235, 225] width 224 height 26
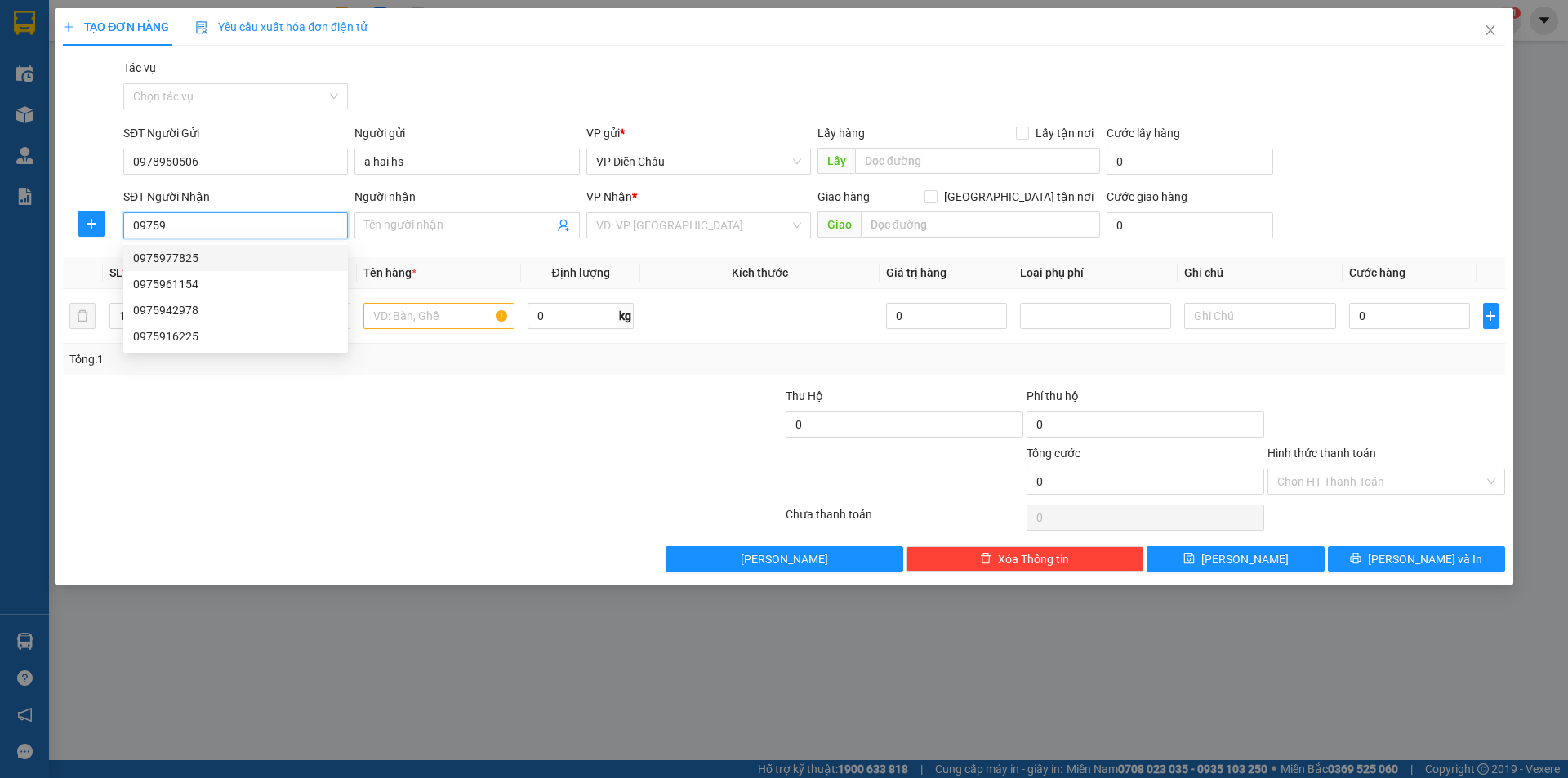
click at [200, 265] on div "0975977825" at bounding box center [236, 258] width 205 height 18
type input "0975977825"
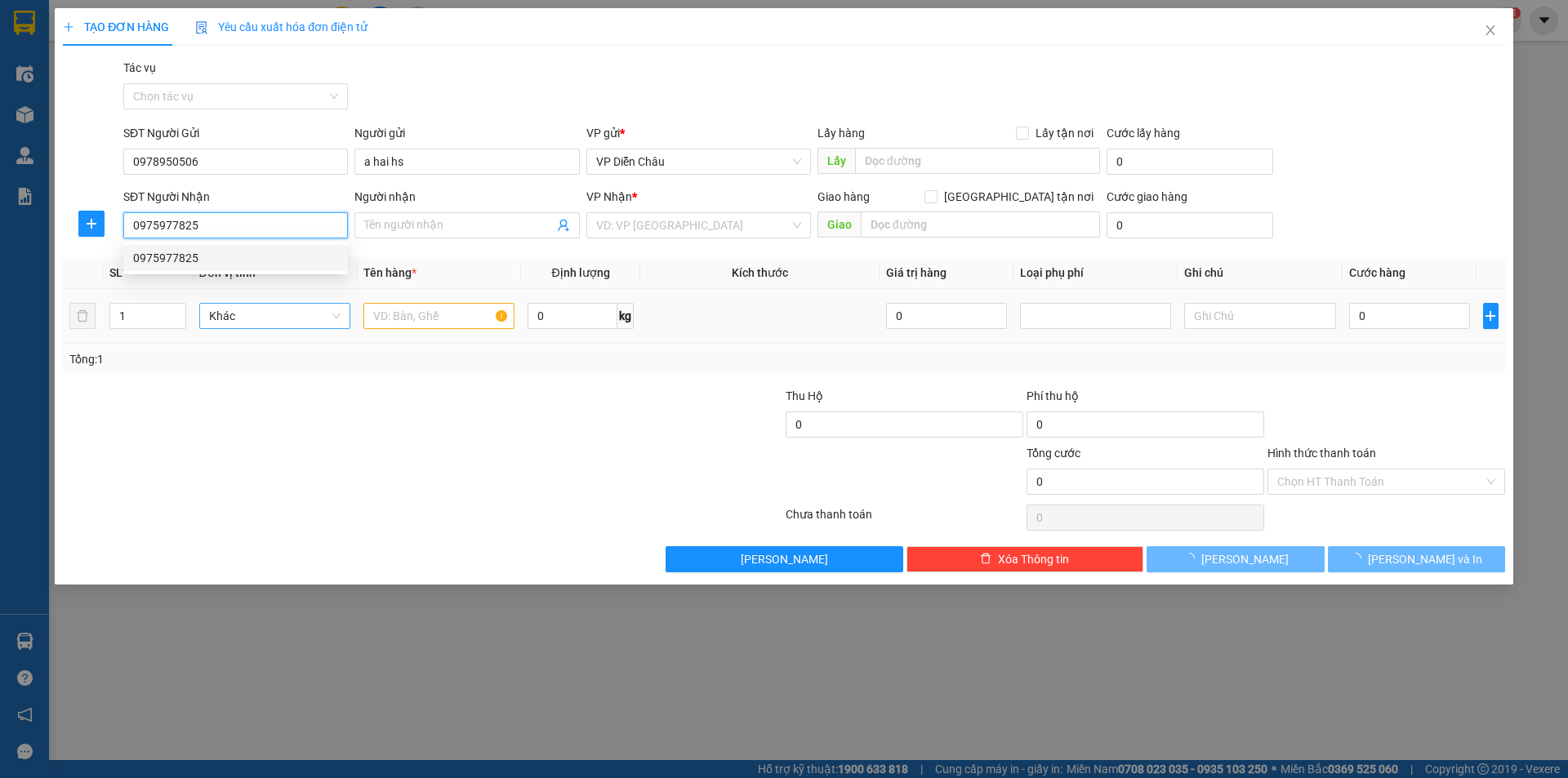
type input "điểm ông già-[GEOGRAPHIC_DATA]-q.trị"
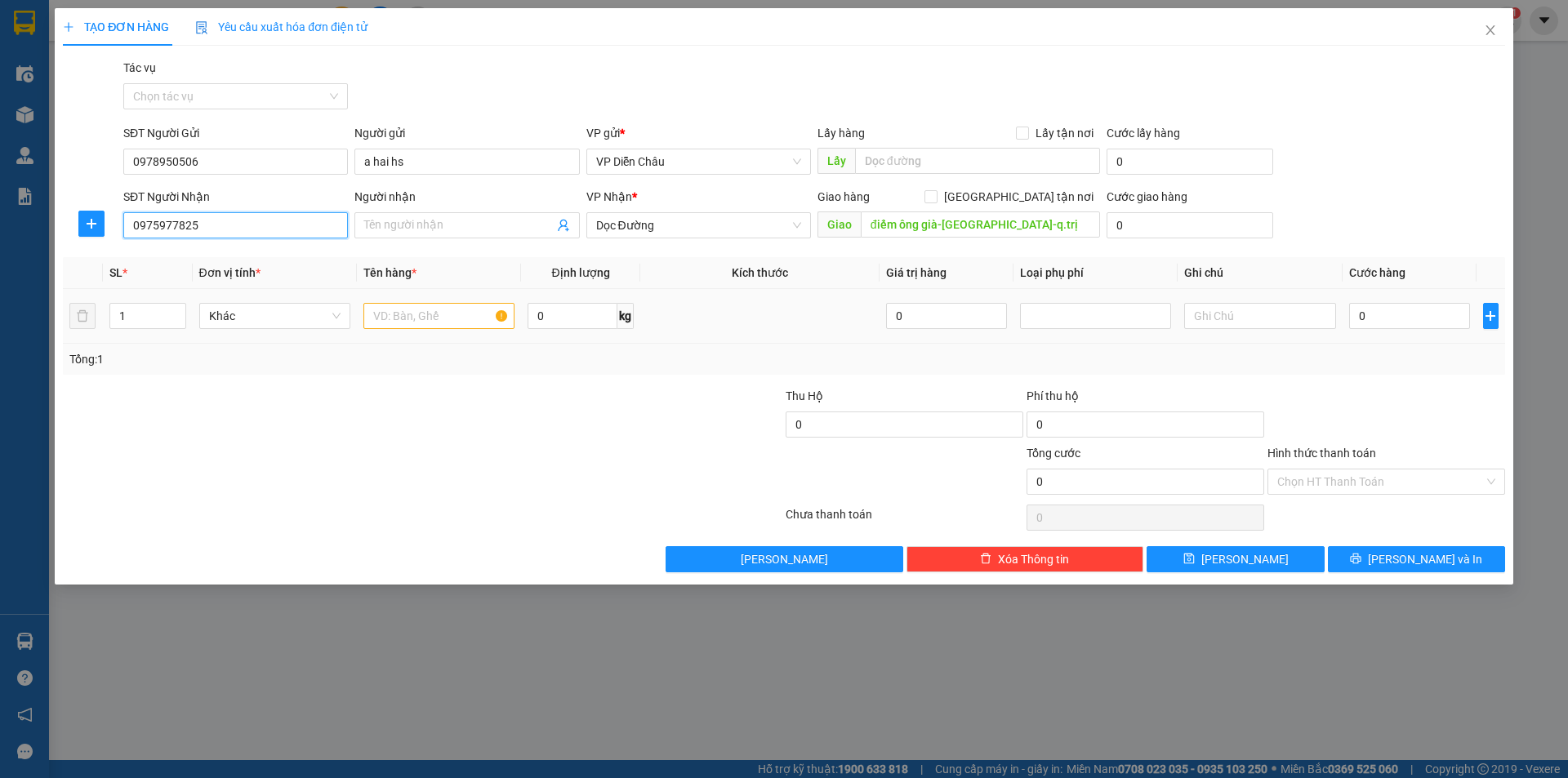
type input "0975977825"
click at [407, 315] on input "text" at bounding box center [440, 315] width 151 height 26
type input "x"
click at [1395, 312] on input "0" at bounding box center [1410, 315] width 121 height 26
type input "1"
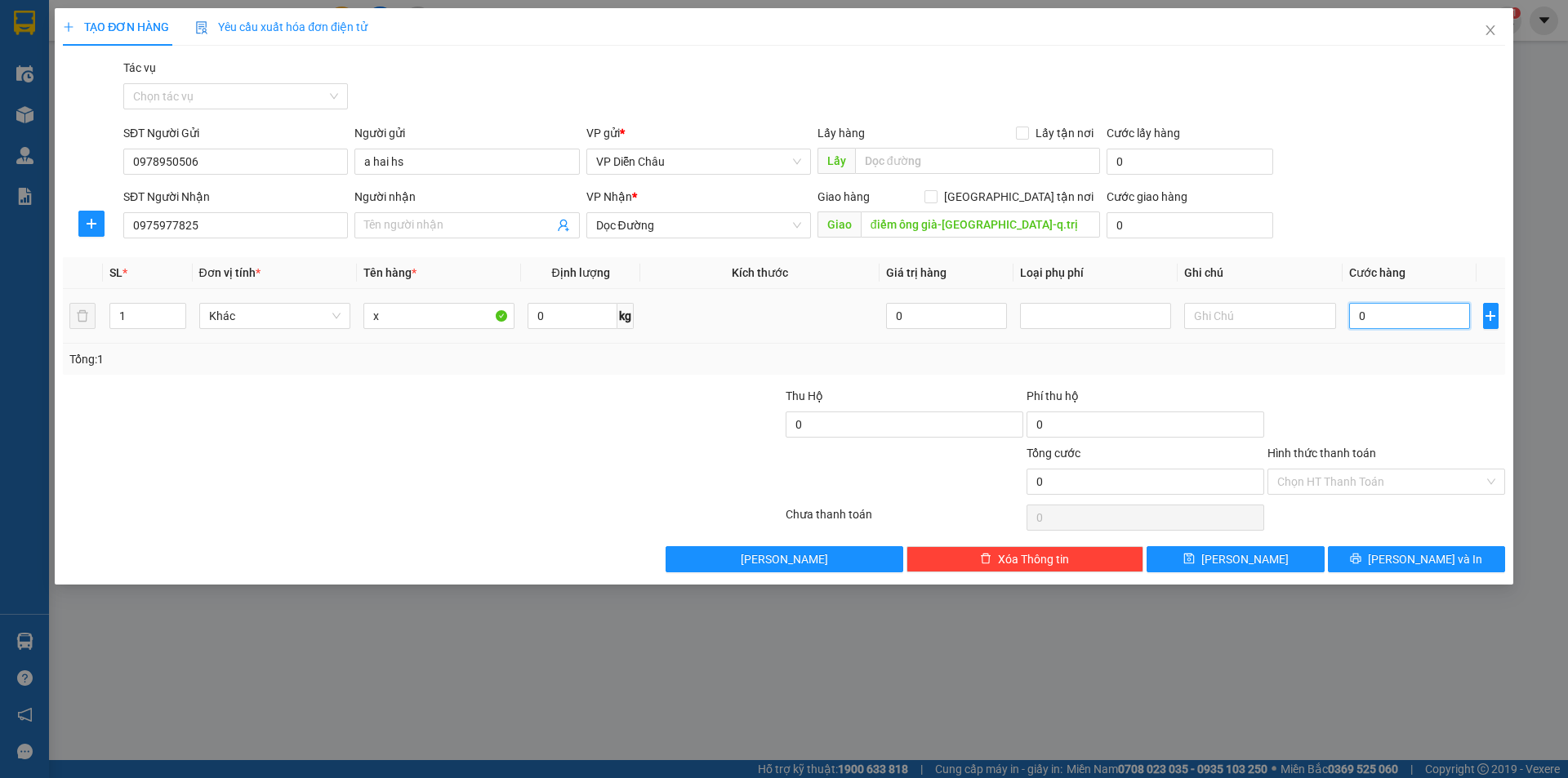
type input "1"
type input "10"
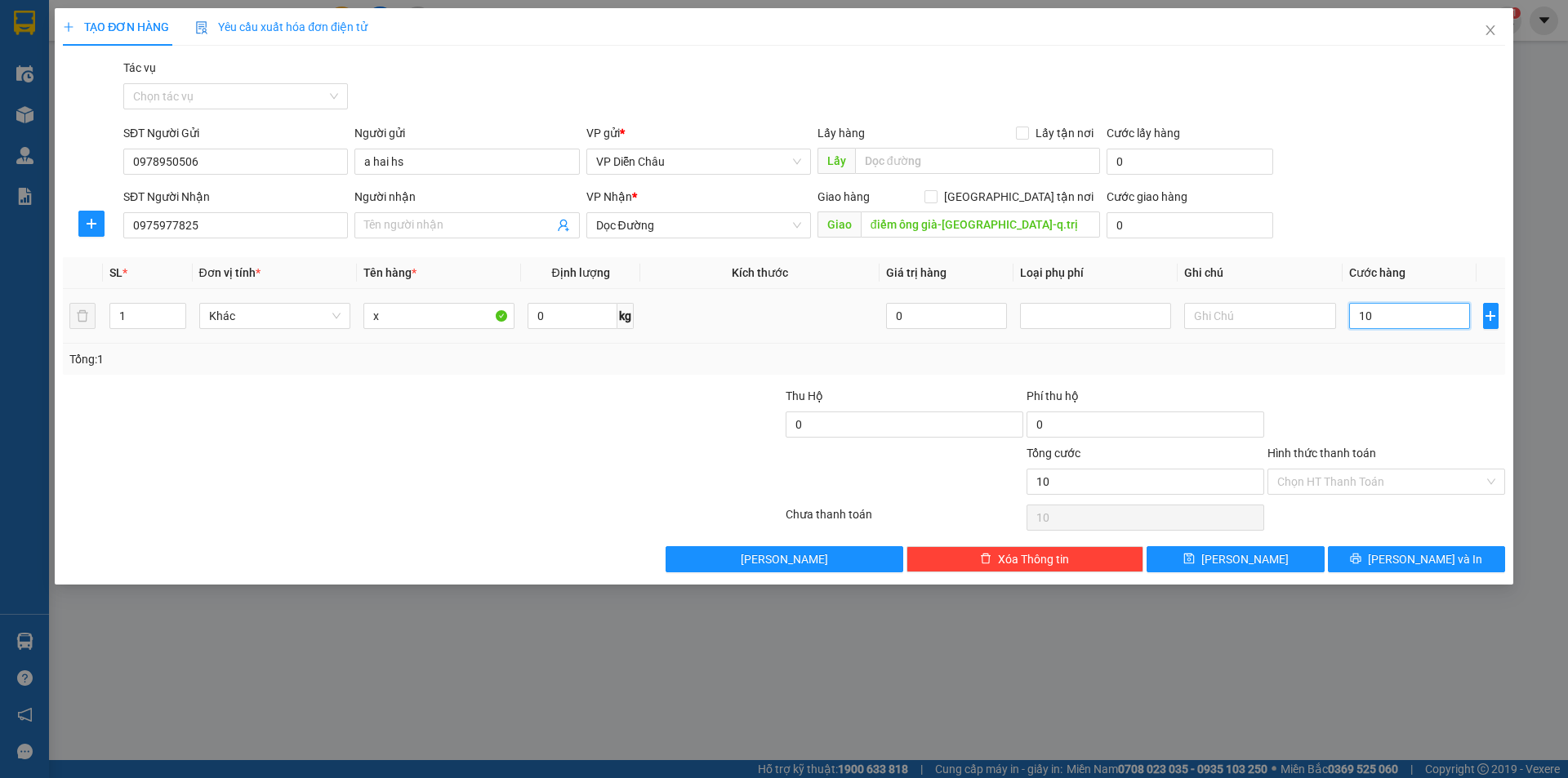
type input "100"
type input "1.000"
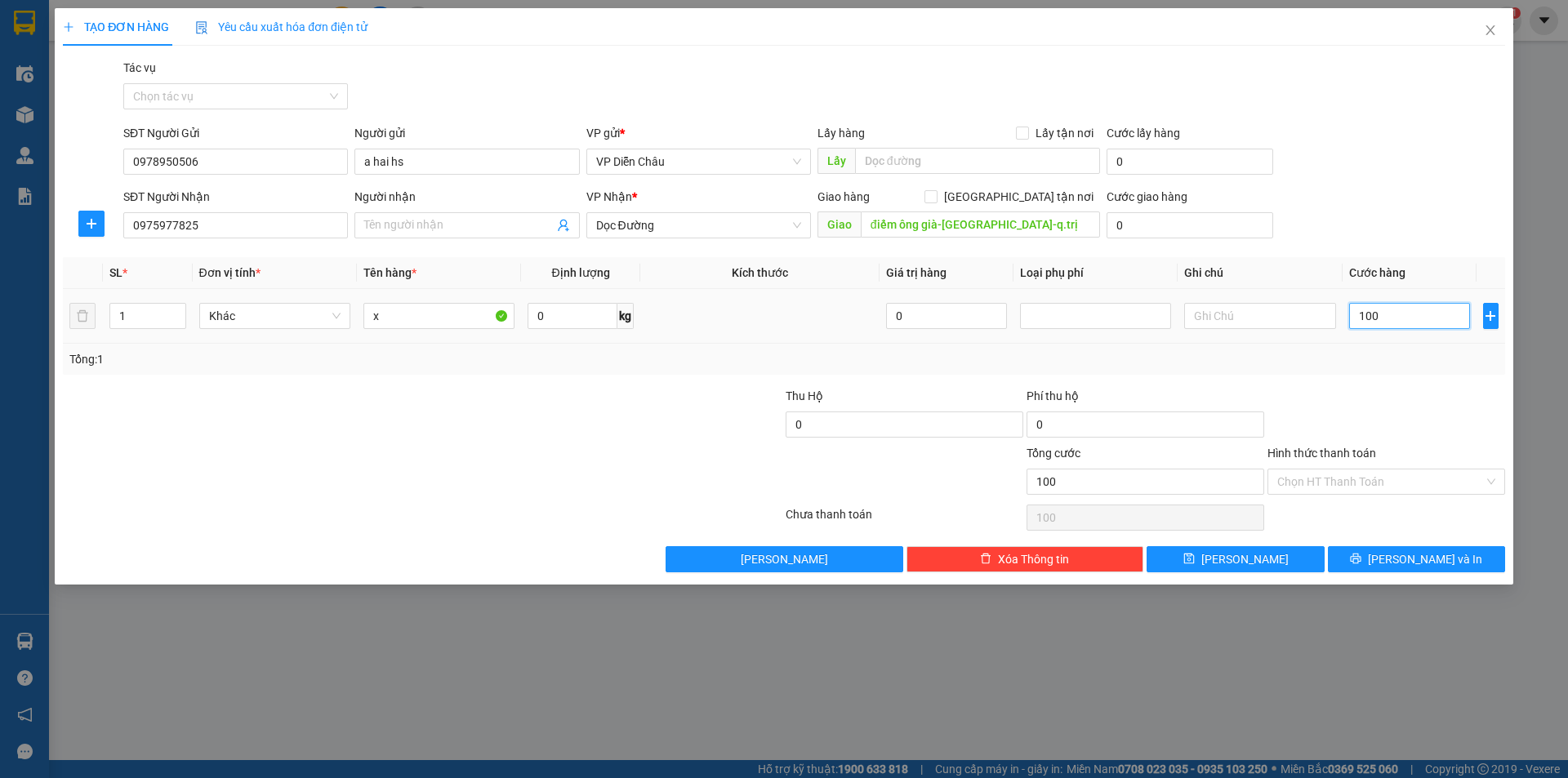
type input "1.000"
type input "10.000"
type input "100.000"
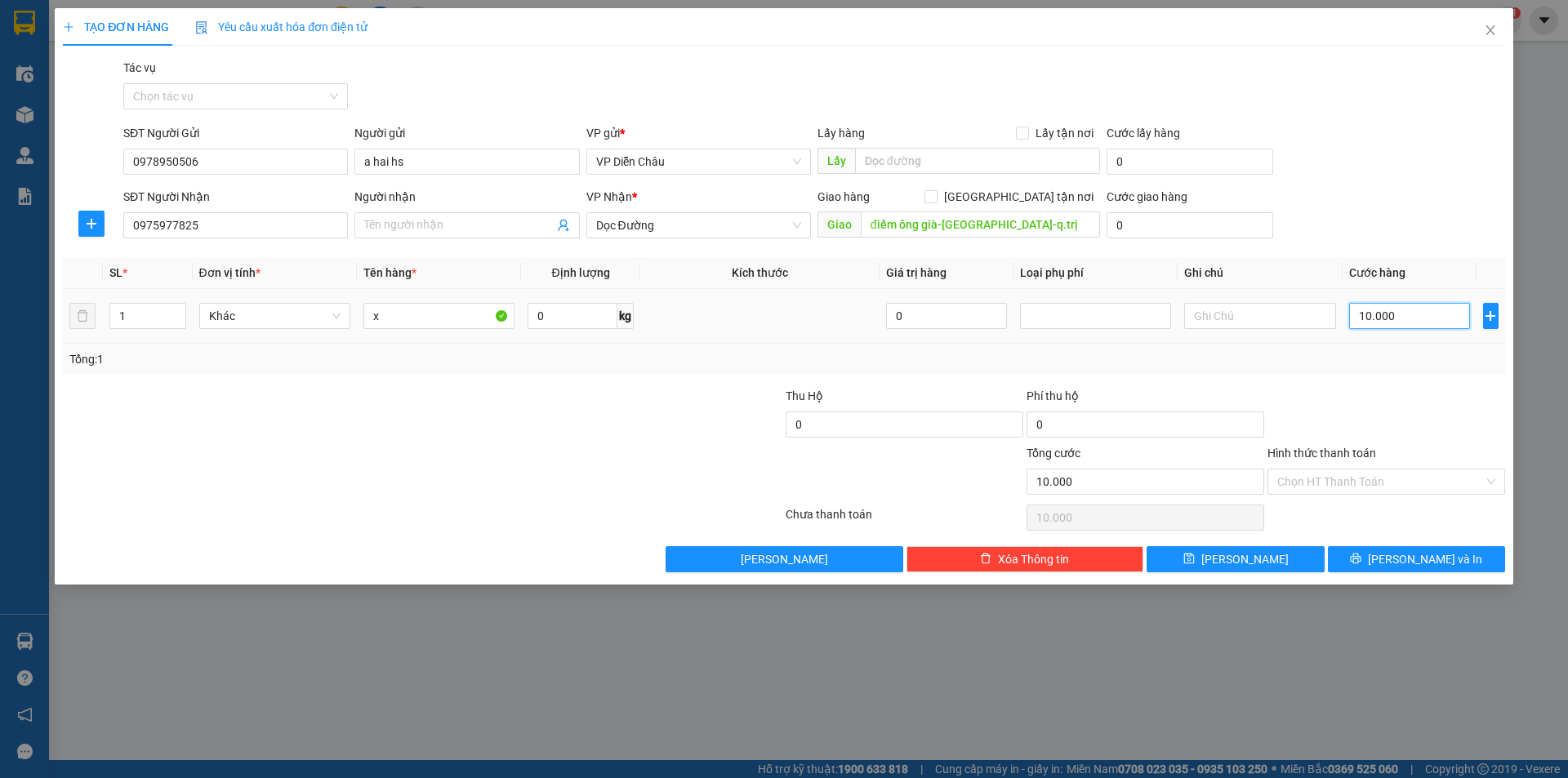
type input "100.000"
click at [1435, 487] on input "Hình thức thanh toán" at bounding box center [1380, 481] width 206 height 24
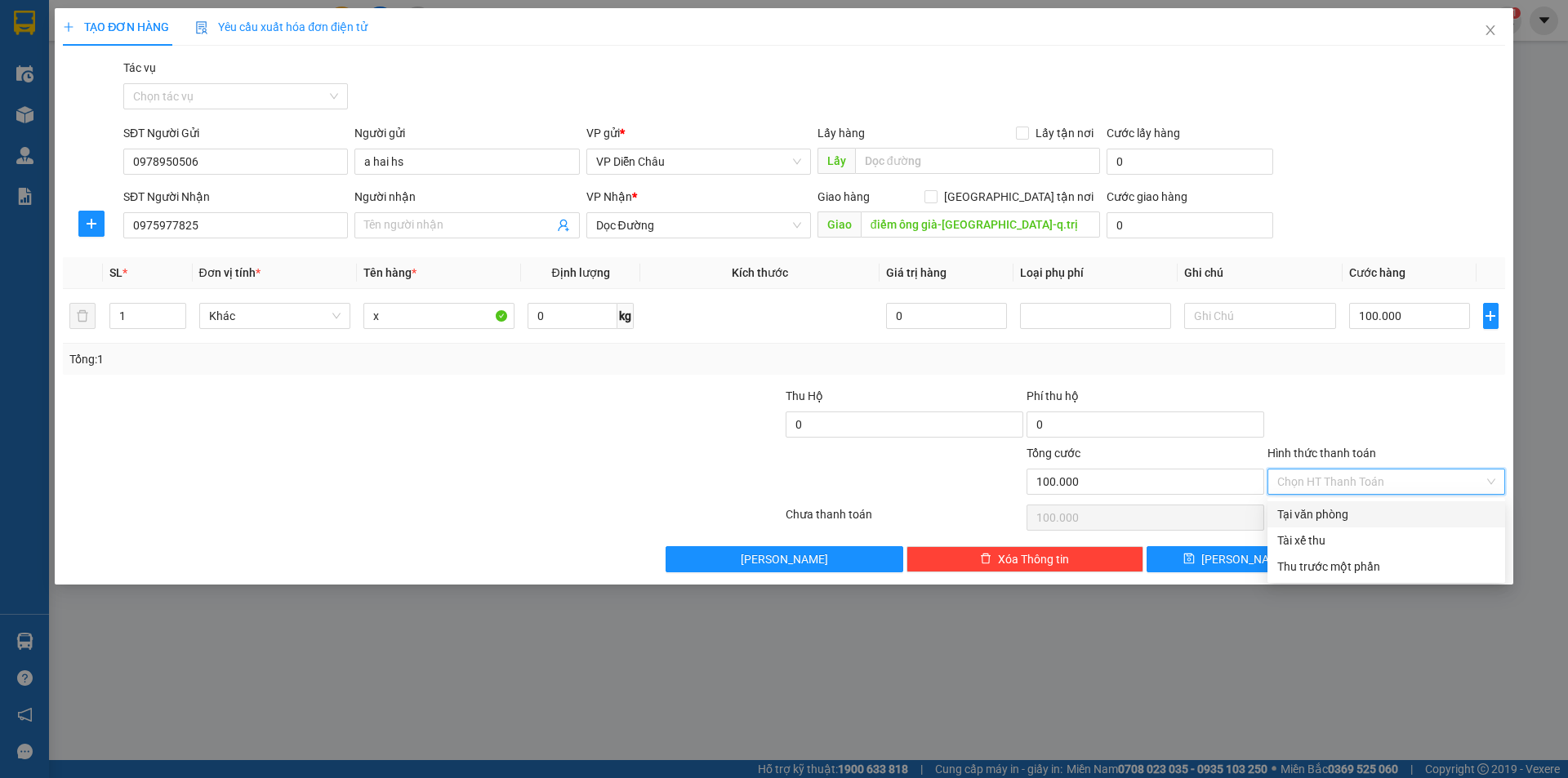
click at [1345, 515] on div "Tại văn phòng" at bounding box center [1387, 514] width 218 height 18
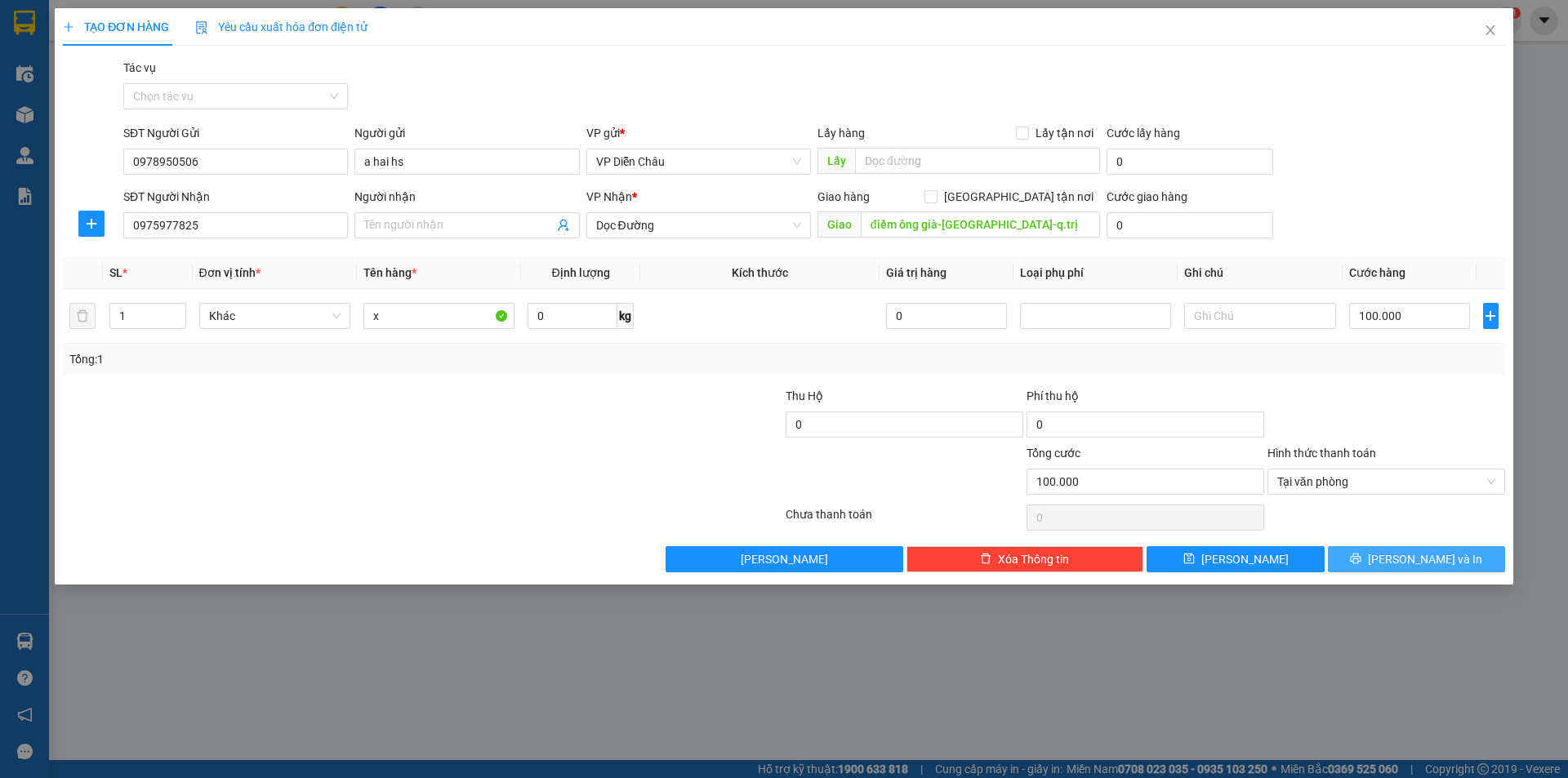
drag, startPoint x: 1442, startPoint y: 559, endPoint x: 1390, endPoint y: 526, distance: 61.6
click at [1440, 557] on span "[PERSON_NAME] và In" at bounding box center [1425, 559] width 114 height 18
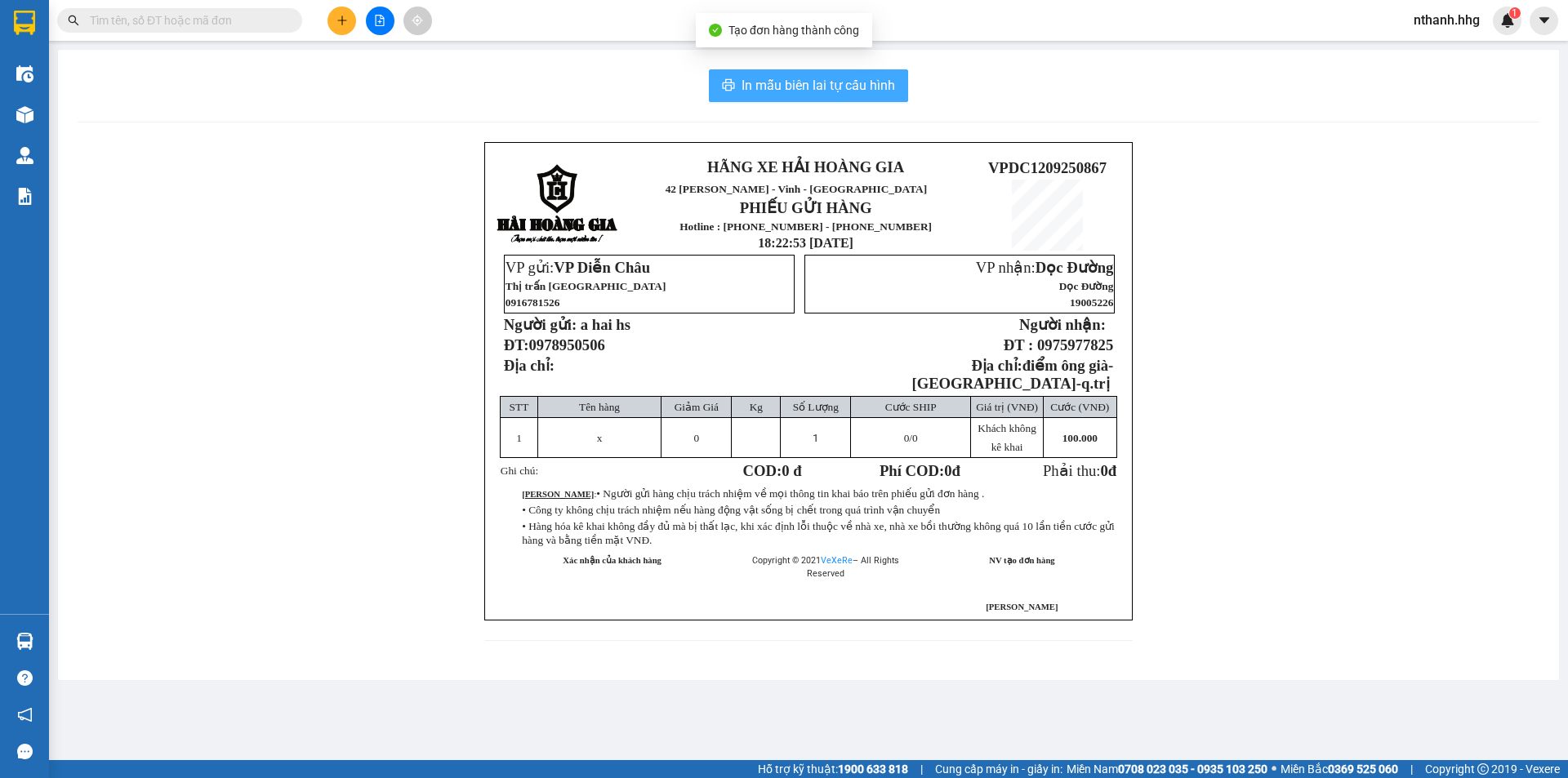
click at [786, 89] on span "In mẫu biên lai tự cấu hình" at bounding box center [818, 85] width 154 height 21
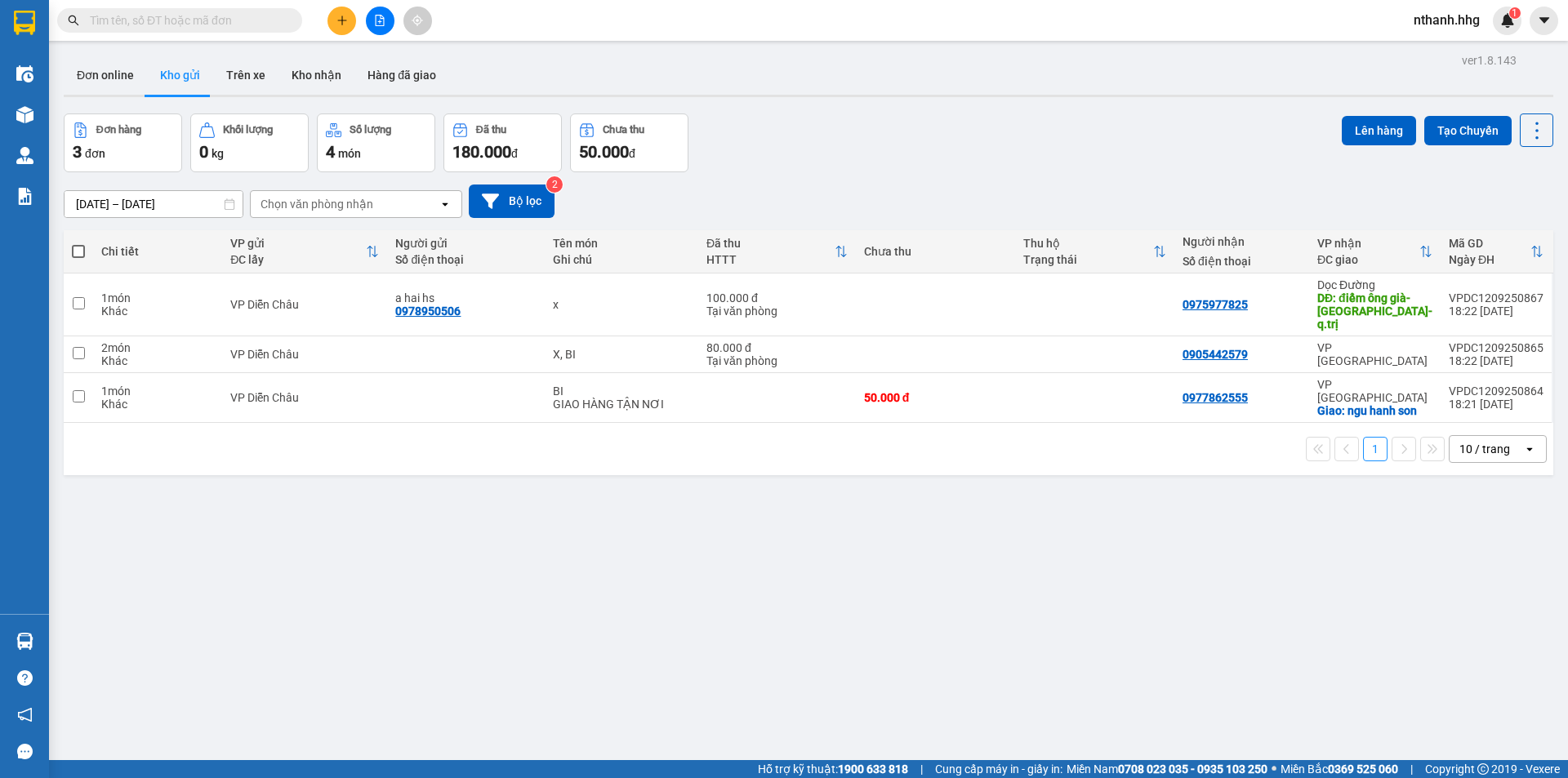
click at [334, 15] on button at bounding box center [341, 21] width 28 height 28
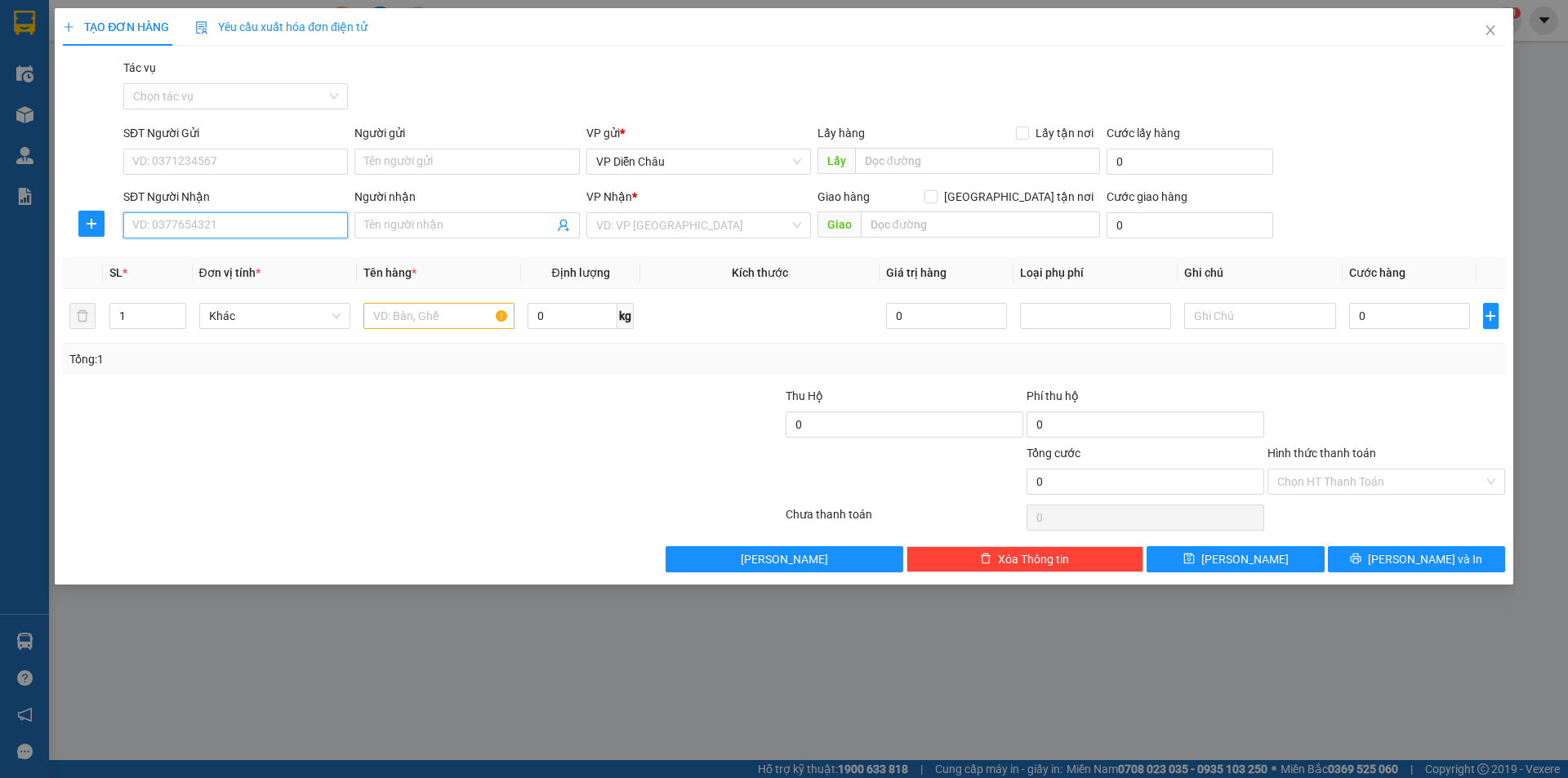
click at [260, 225] on input "SĐT Người Nhận" at bounding box center [235, 225] width 224 height 26
click at [164, 255] on div "0357818997" at bounding box center [236, 258] width 205 height 18
type input "0357818997"
type input "2"
click at [181, 311] on span "up" at bounding box center [176, 311] width 9 height 9
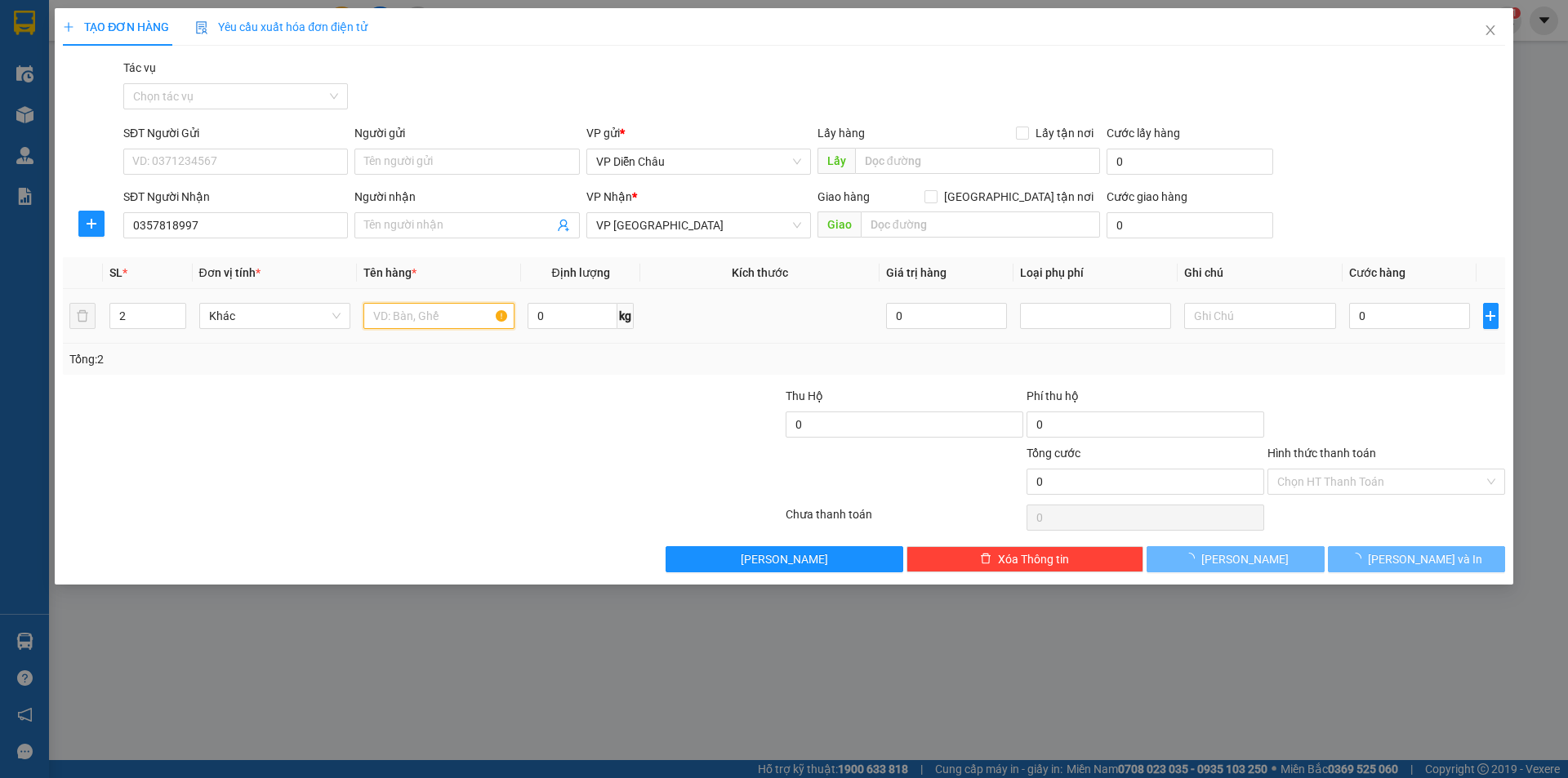
click at [429, 315] on input "text" at bounding box center [440, 315] width 151 height 26
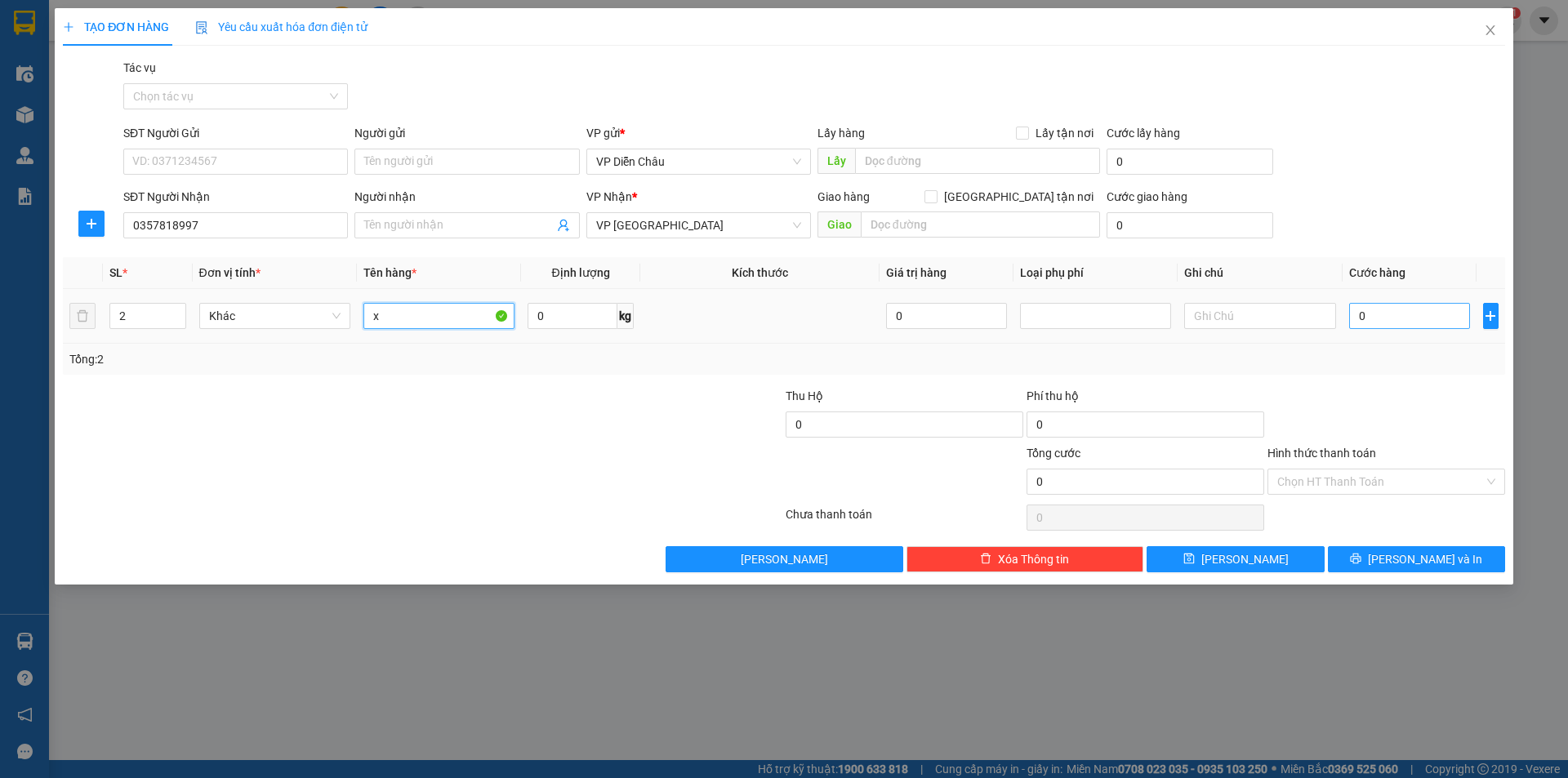
type input "x"
click at [1413, 315] on input "0" at bounding box center [1410, 315] width 121 height 26
type input "2"
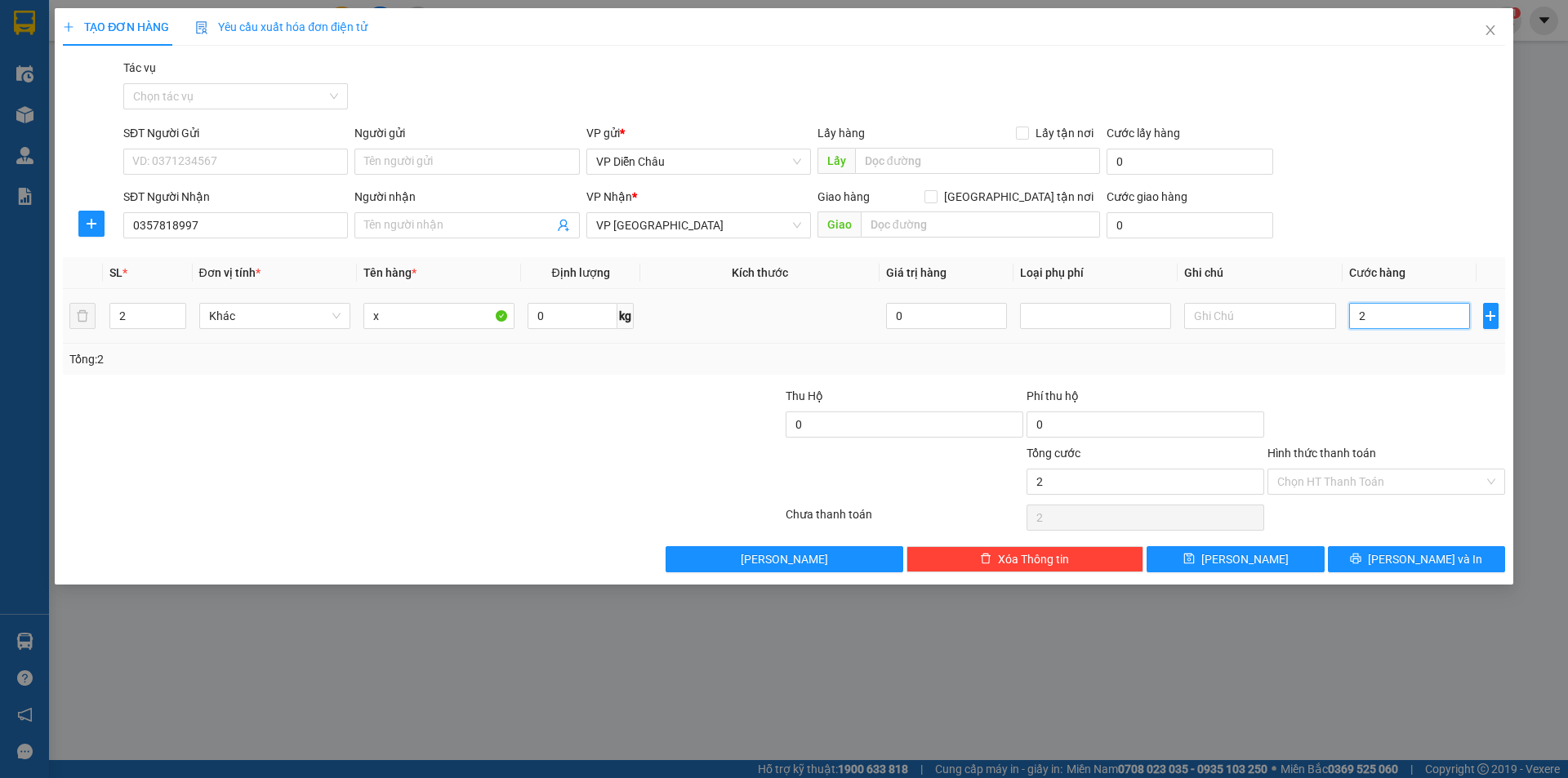
type input "24"
type input "240"
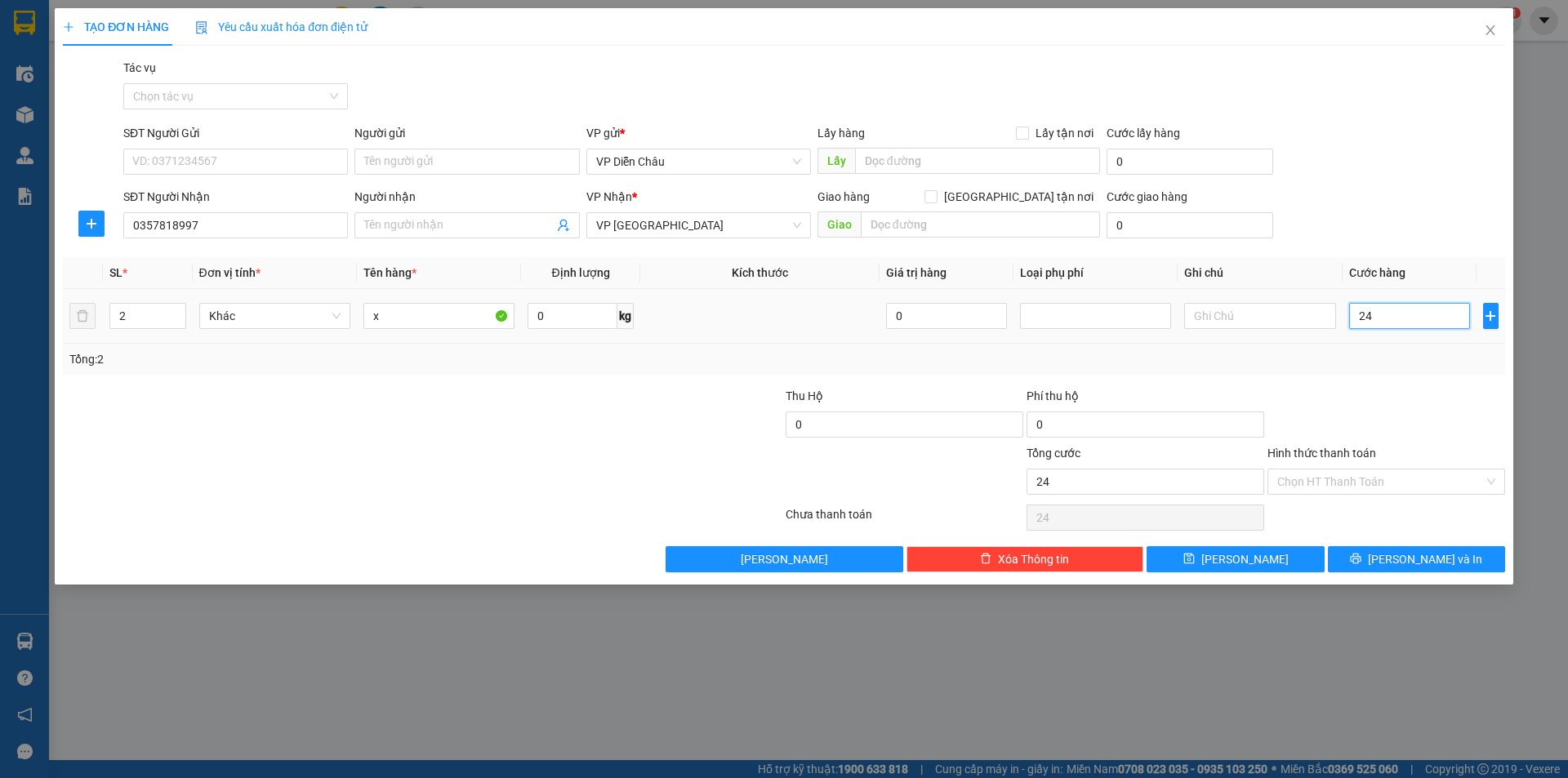
type input "240"
type input "2.400"
type input "24.000"
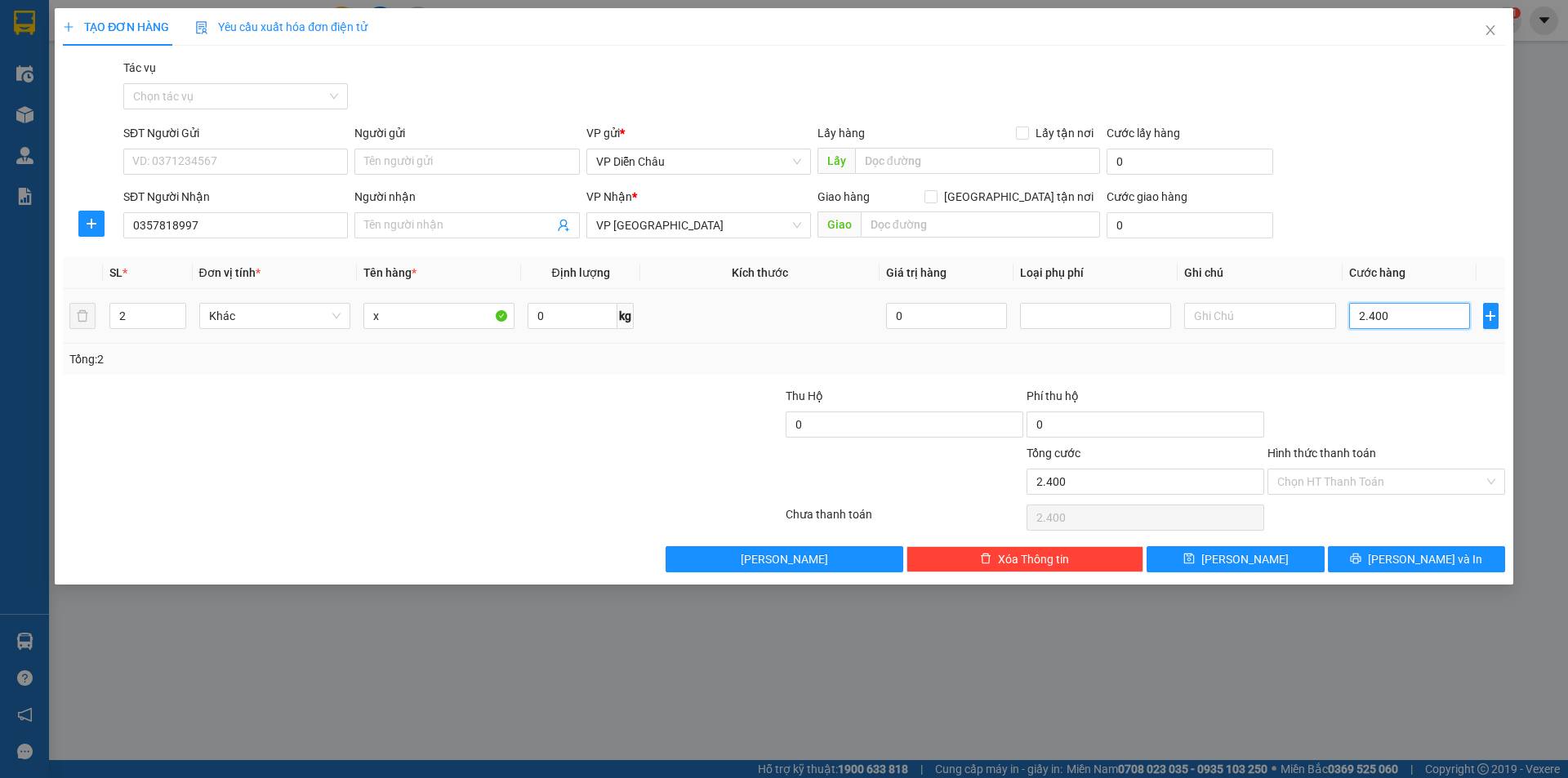
type input "24.000"
type input "240.000"
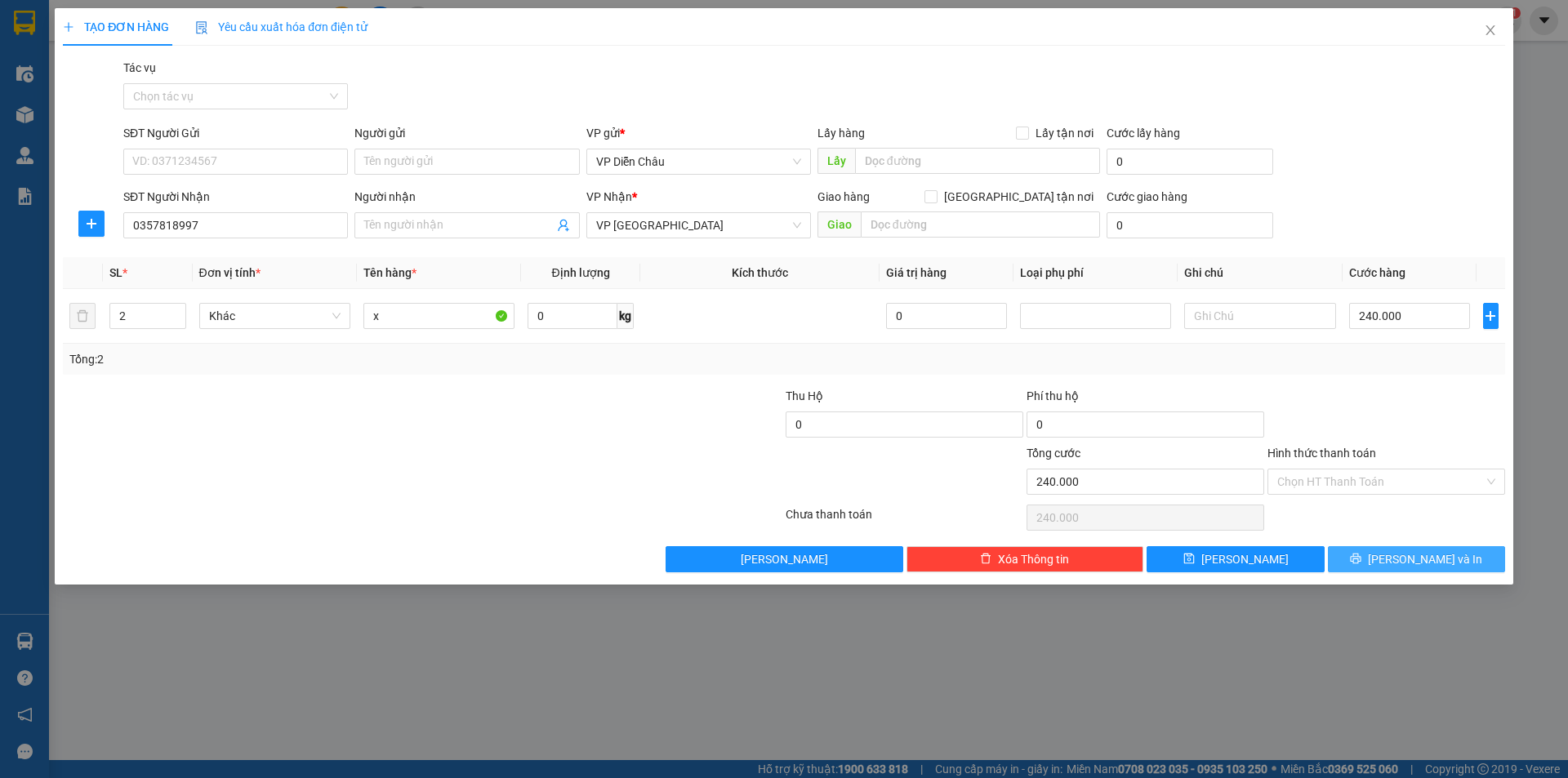
click at [1419, 564] on span "[PERSON_NAME] và In" at bounding box center [1425, 559] width 114 height 18
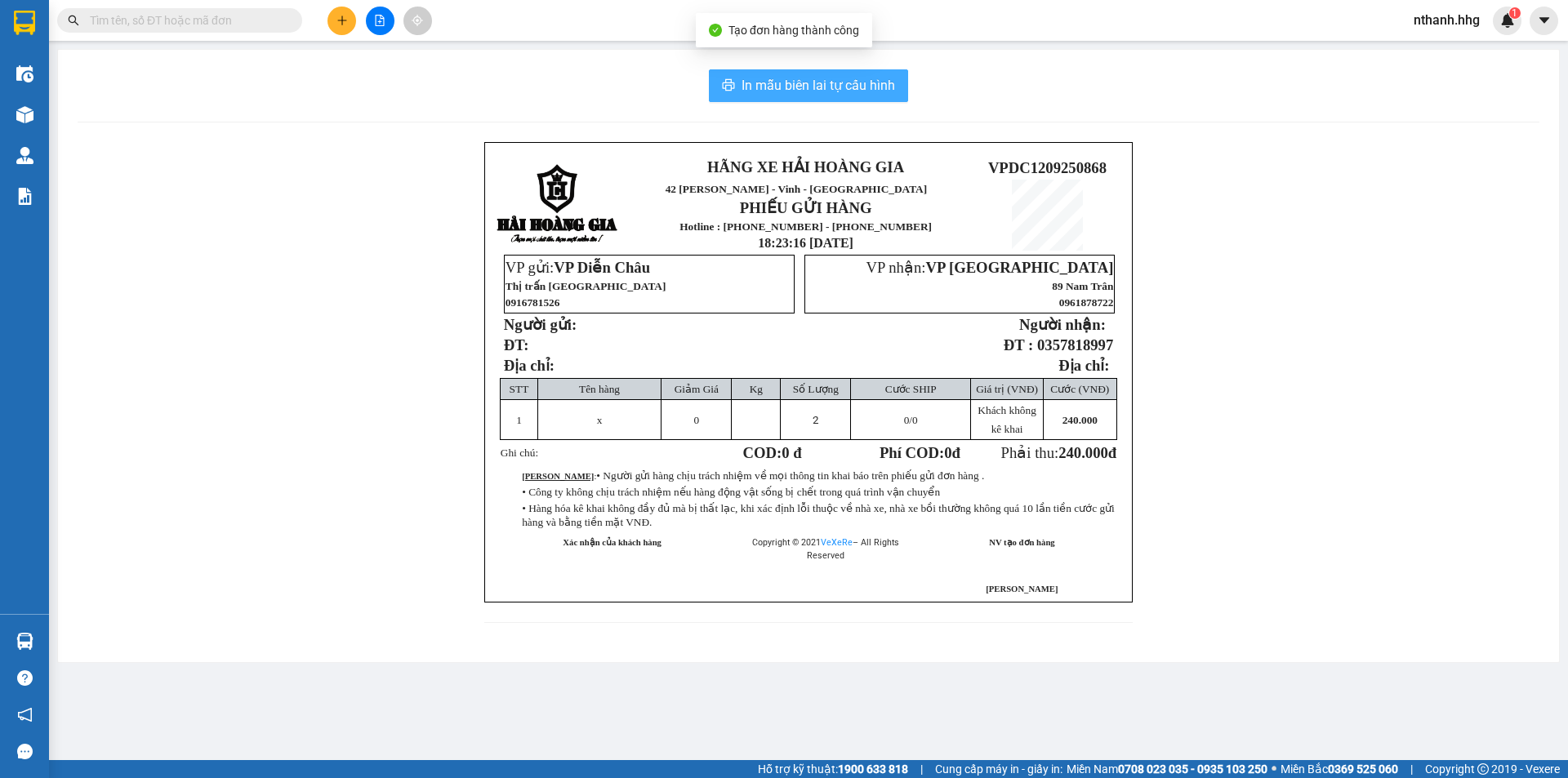
click at [825, 85] on span "In mẫu biên lai tự cấu hình" at bounding box center [818, 85] width 154 height 21
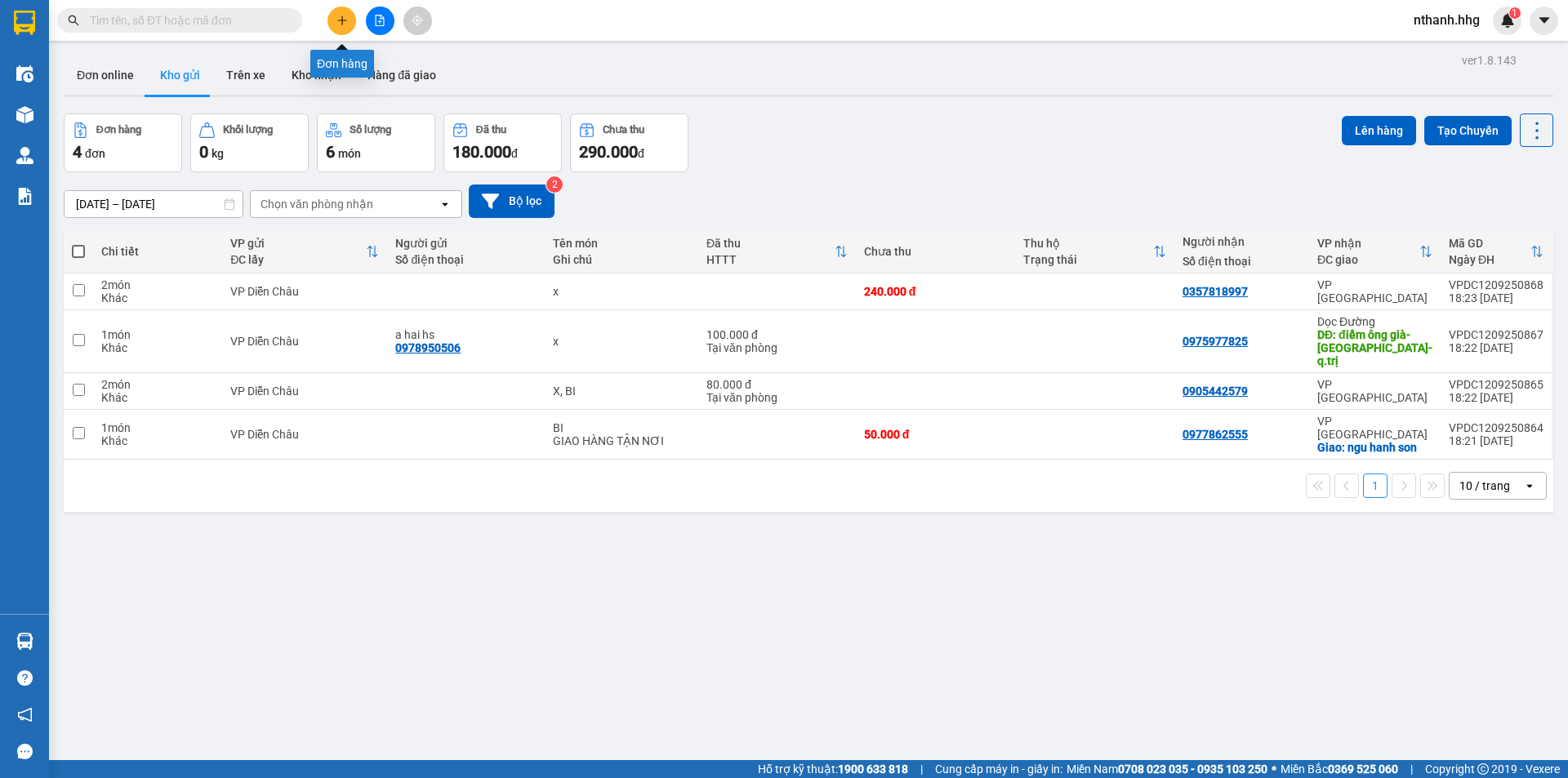
click at [344, 23] on icon "plus" at bounding box center [341, 20] width 11 height 11
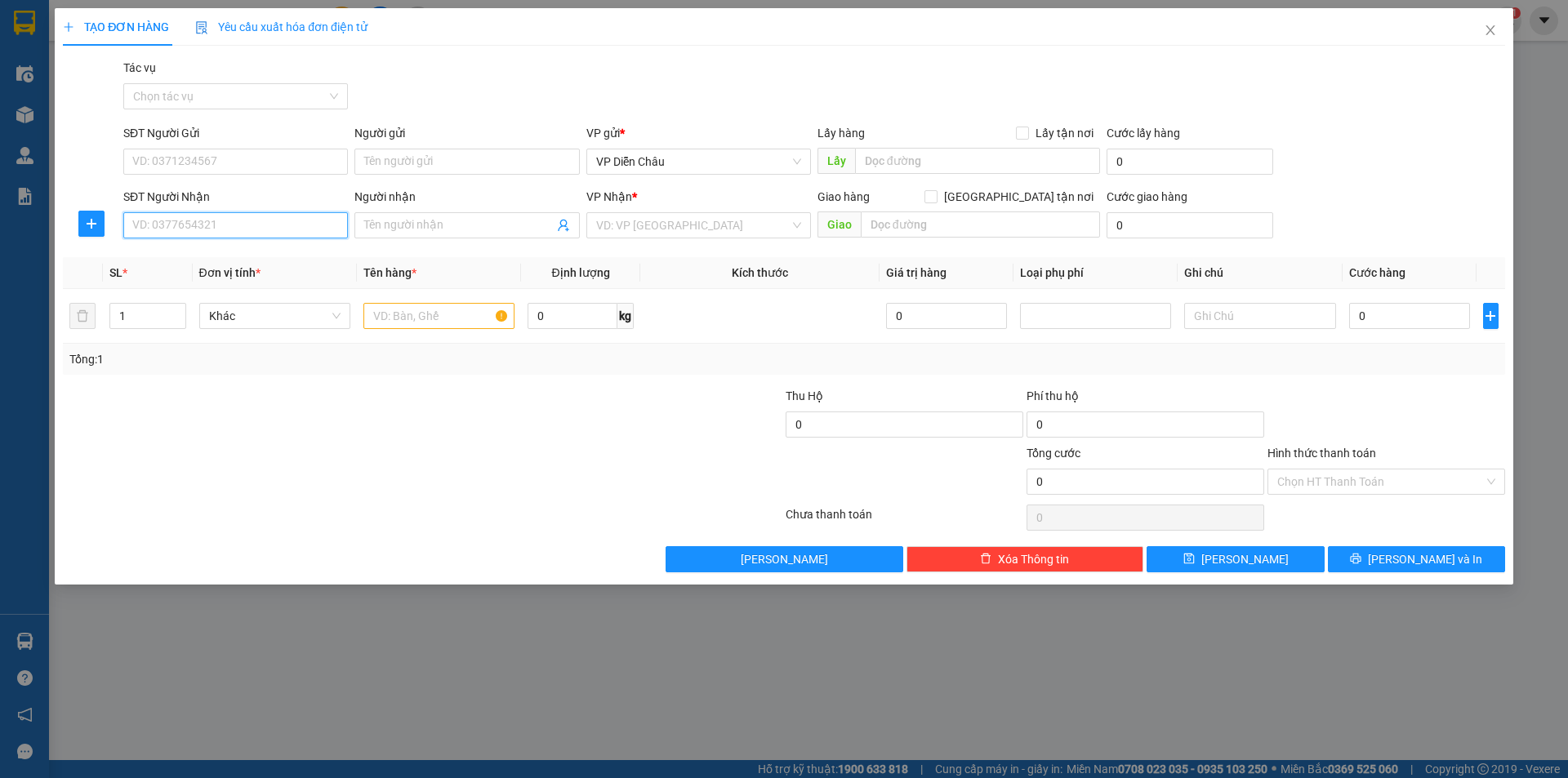
click at [210, 224] on input "SĐT Người Nhận" at bounding box center [235, 225] width 224 height 26
click at [154, 258] on div "0905802250 - [PERSON_NAME]" at bounding box center [236, 258] width 205 height 18
type input "0905802250"
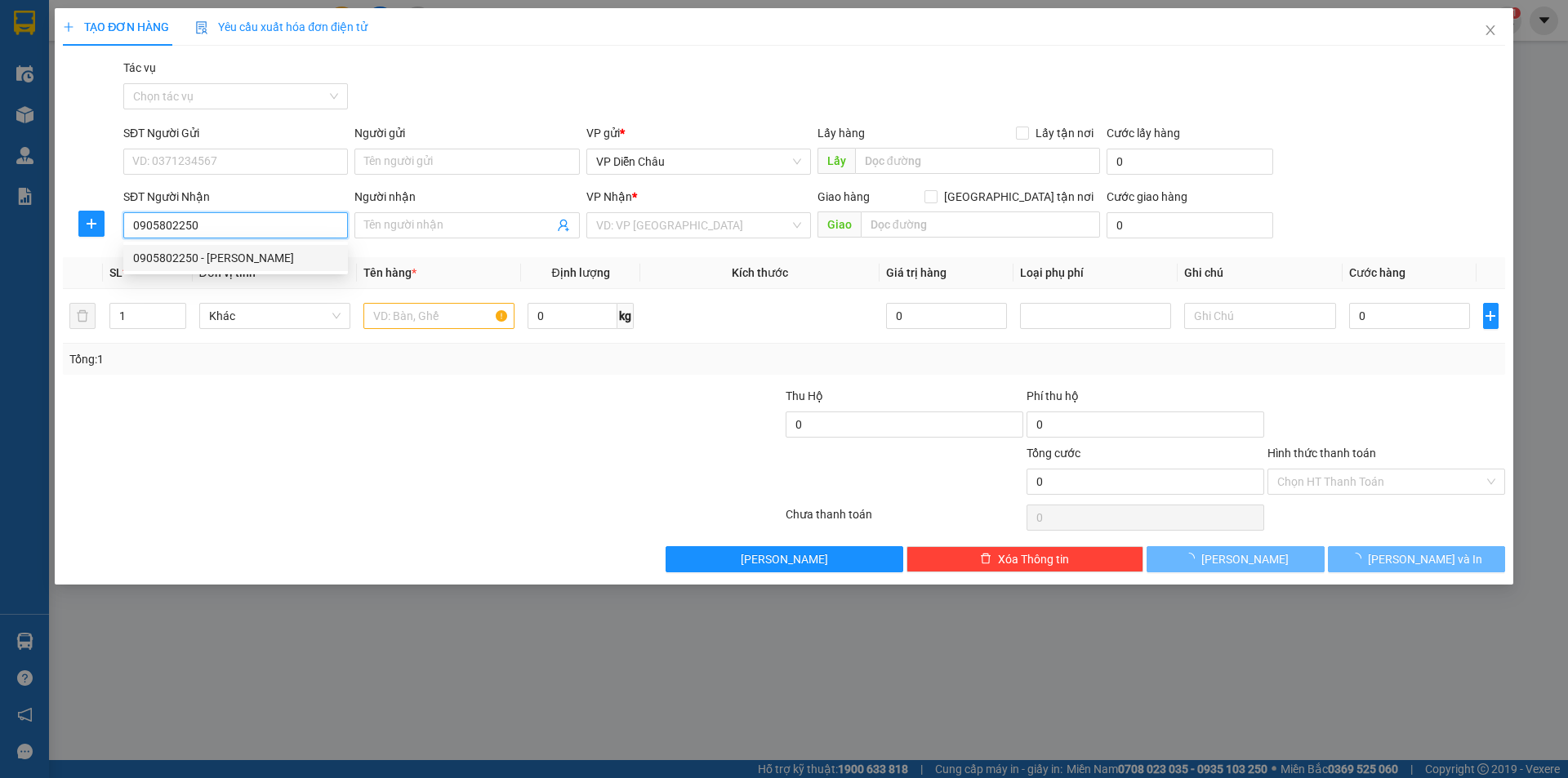
type input "[PERSON_NAME]"
type input "Tam kỳ Q NAM"
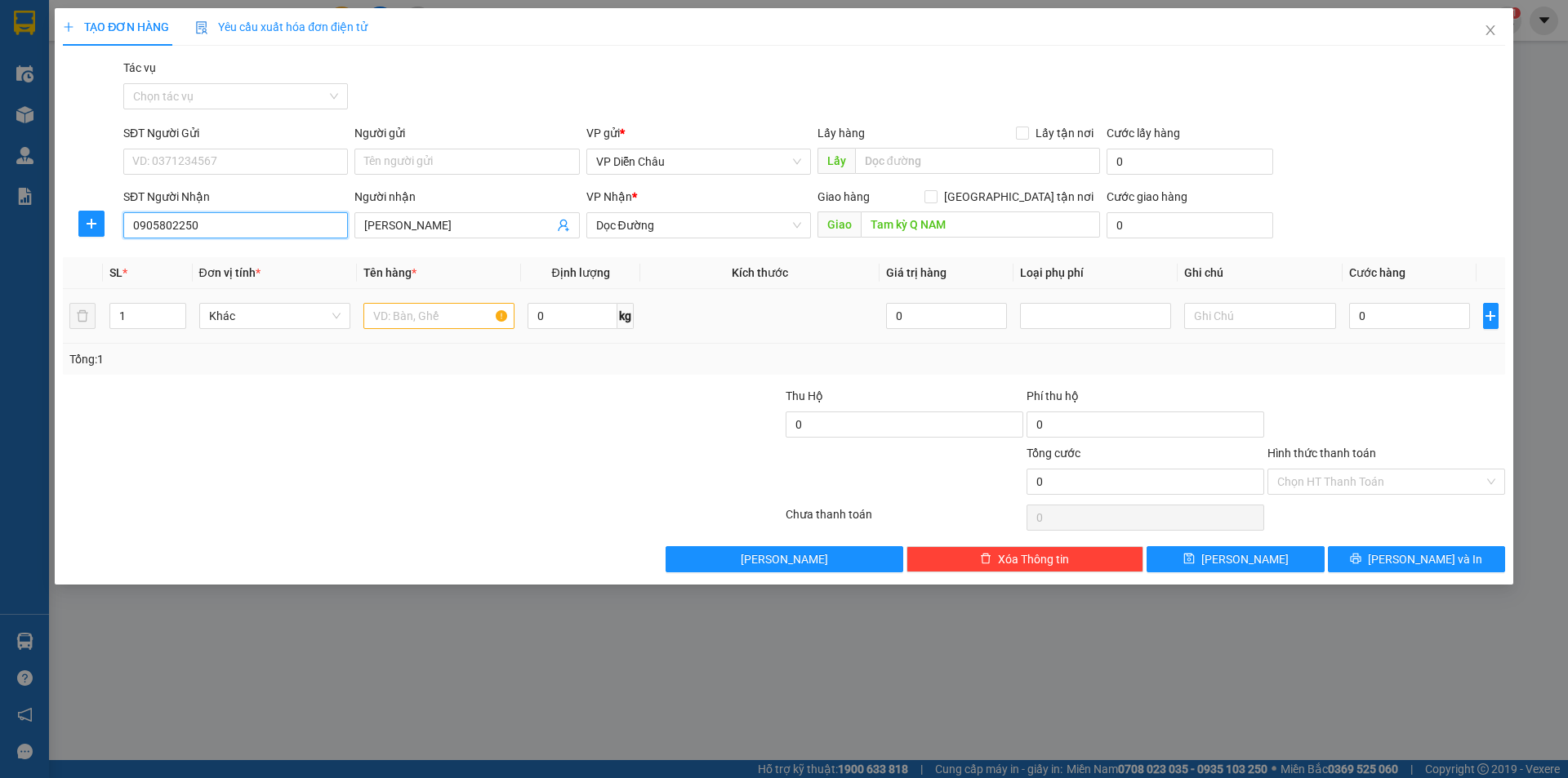
type input "0905802250"
click at [421, 319] on input "text" at bounding box center [440, 315] width 151 height 26
type input "bi"
click at [1399, 315] on input "0" at bounding box center [1410, 315] width 121 height 26
type input "7"
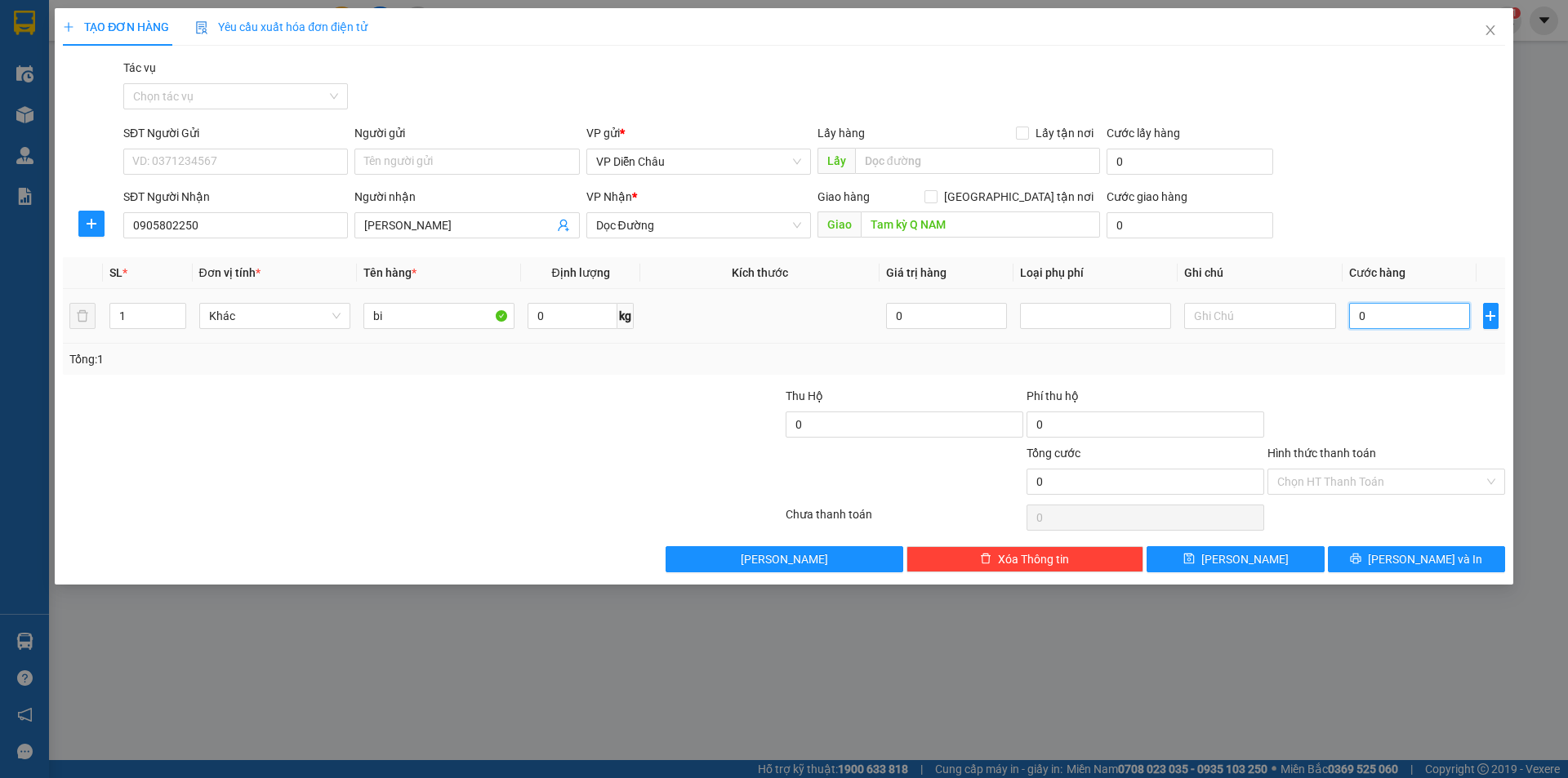
type input "7"
type input "70"
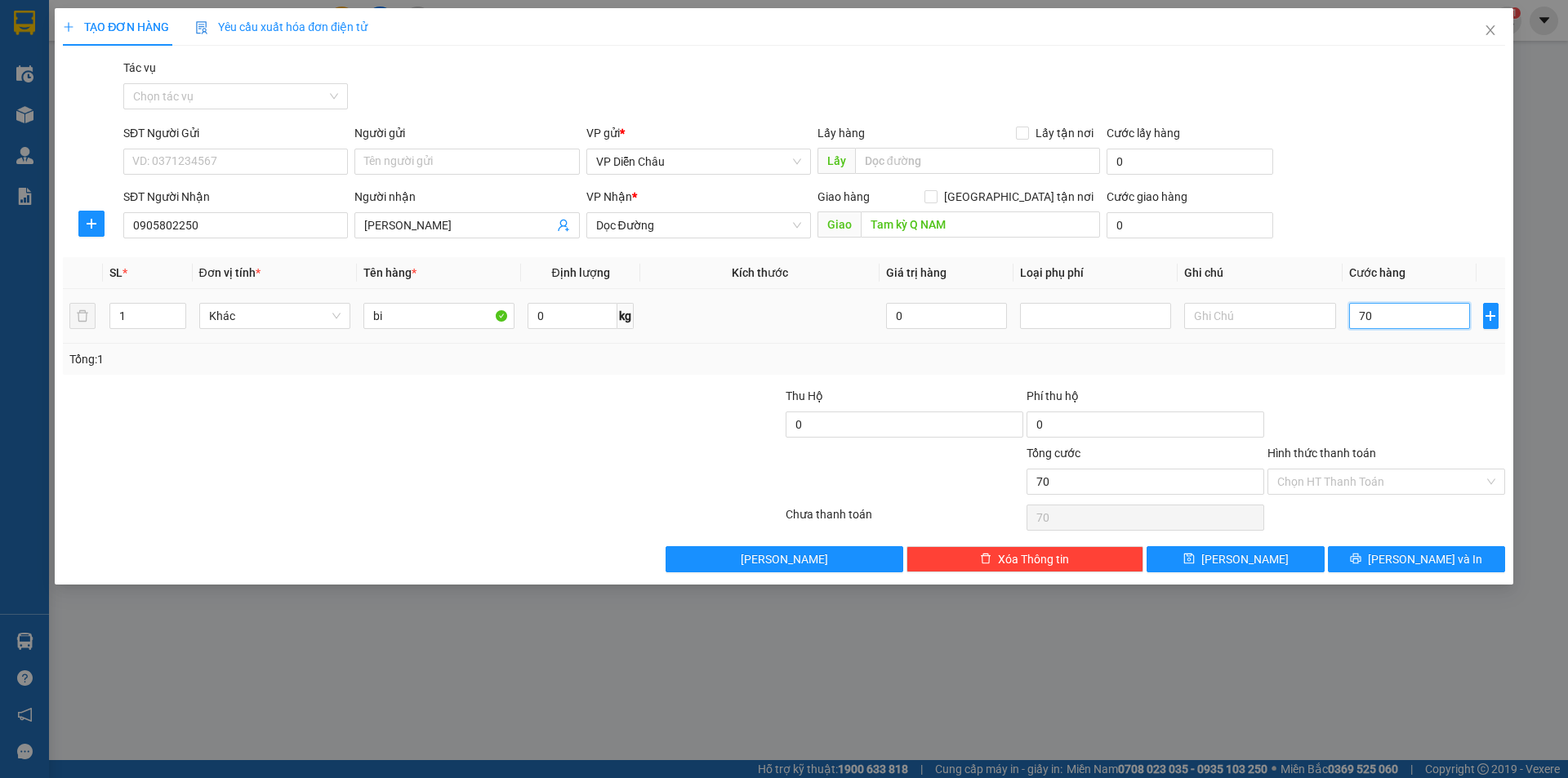
type input "700"
type input "7.000"
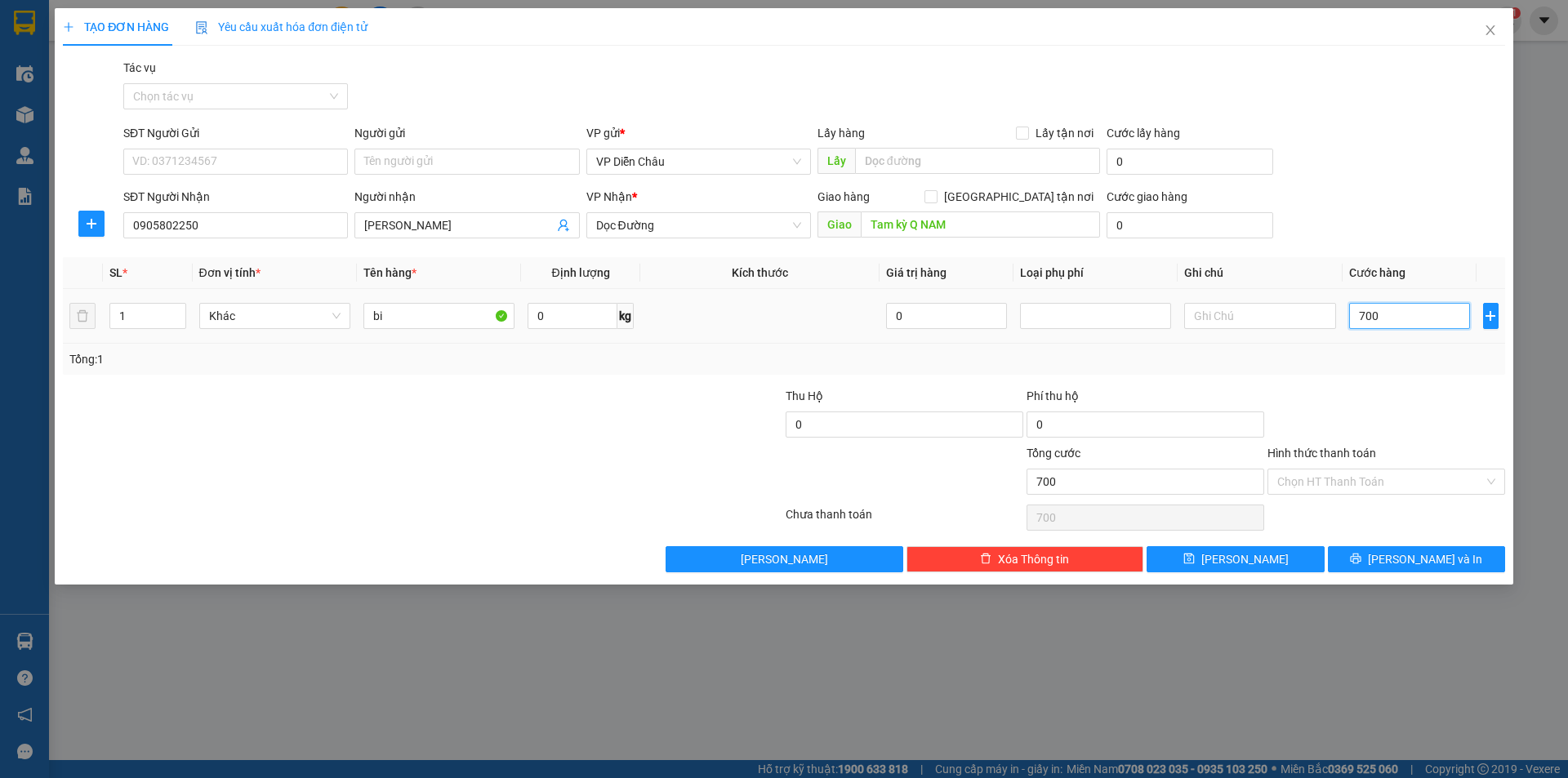
type input "7.000"
type input "70.000"
click at [1442, 566] on span "[PERSON_NAME] và In" at bounding box center [1425, 559] width 114 height 18
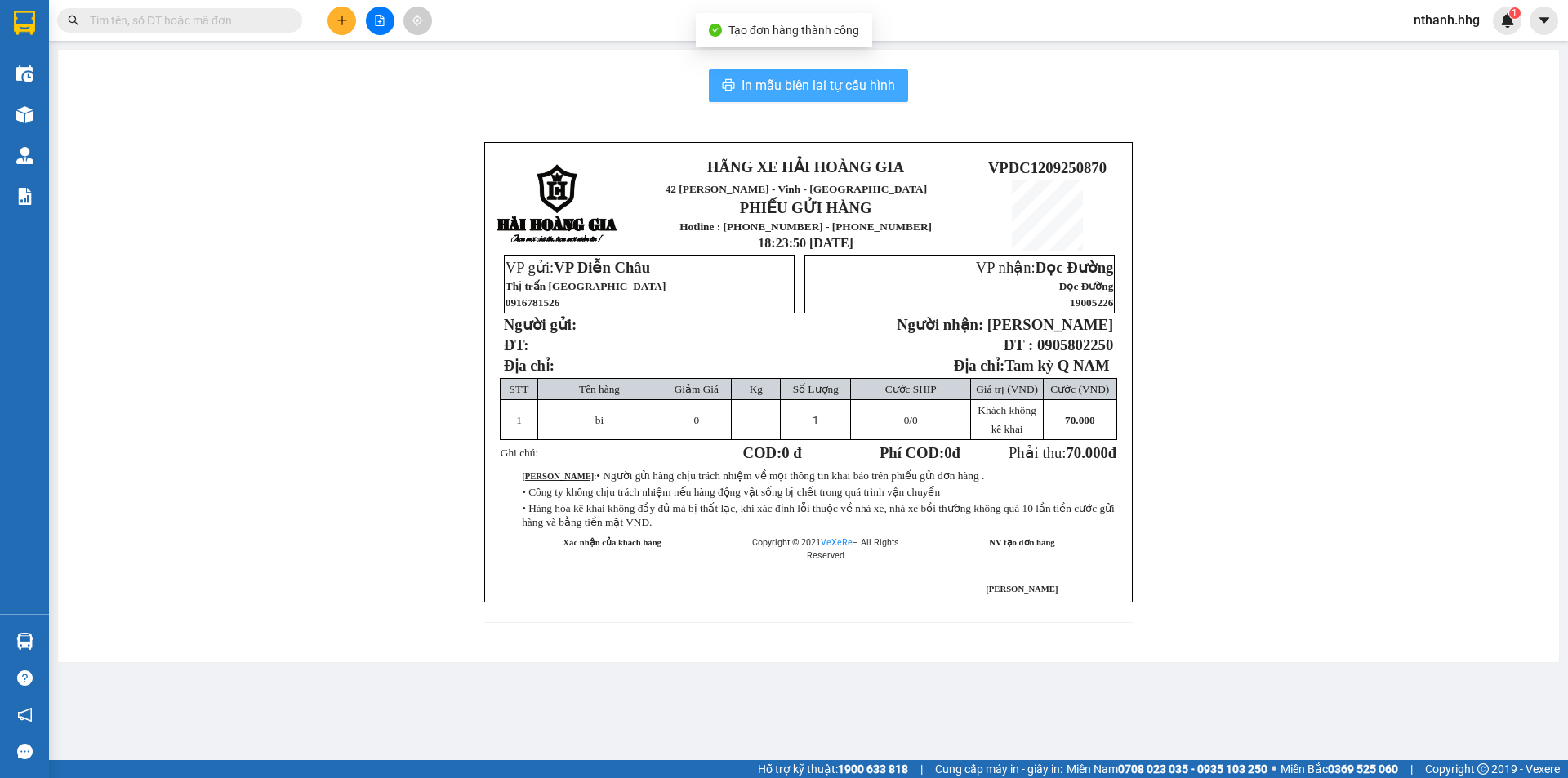
click at [750, 77] on span "In mẫu biên lai tự cấu hình" at bounding box center [818, 85] width 154 height 21
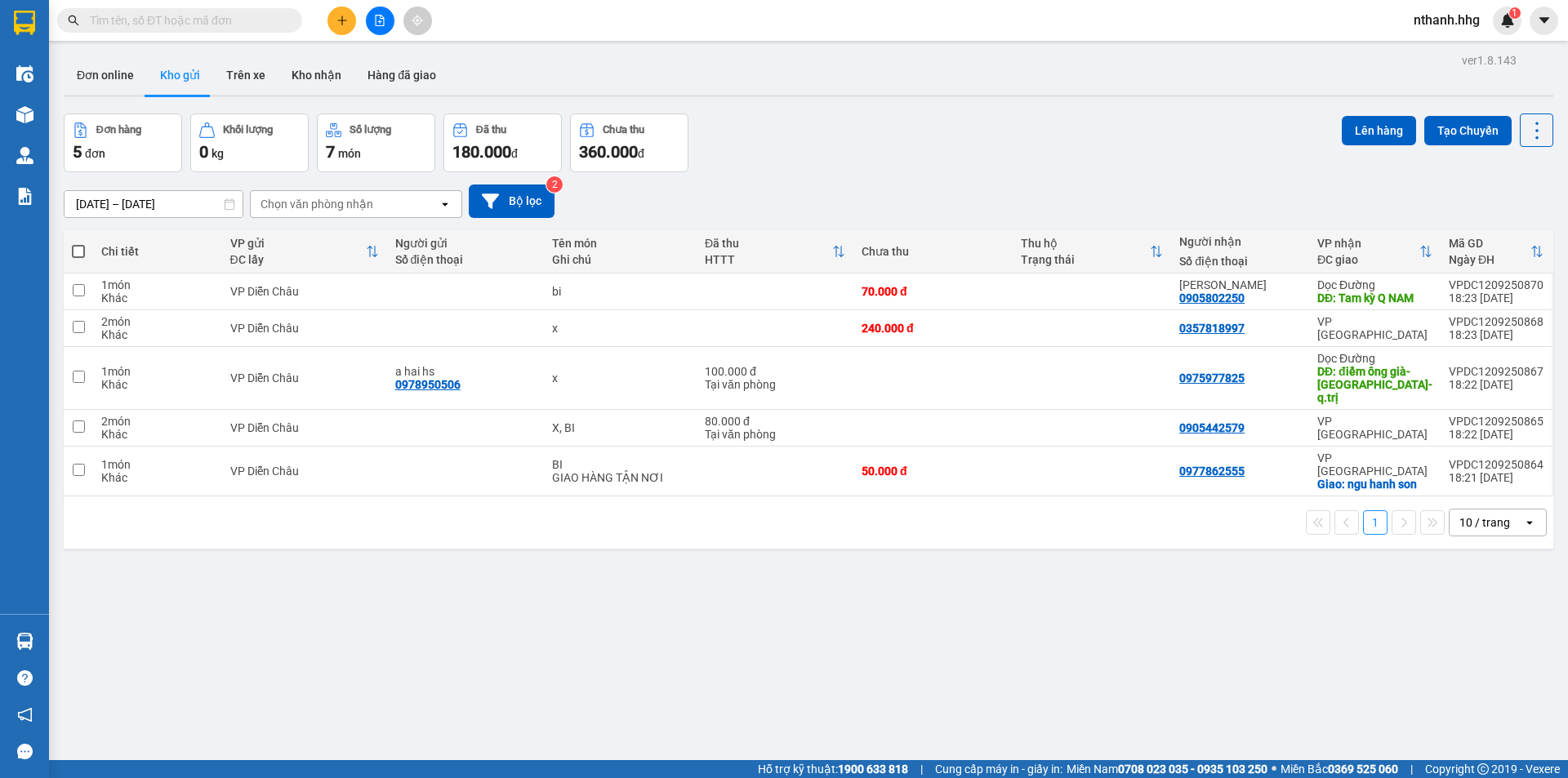
click at [346, 22] on icon "plus" at bounding box center [341, 20] width 11 height 11
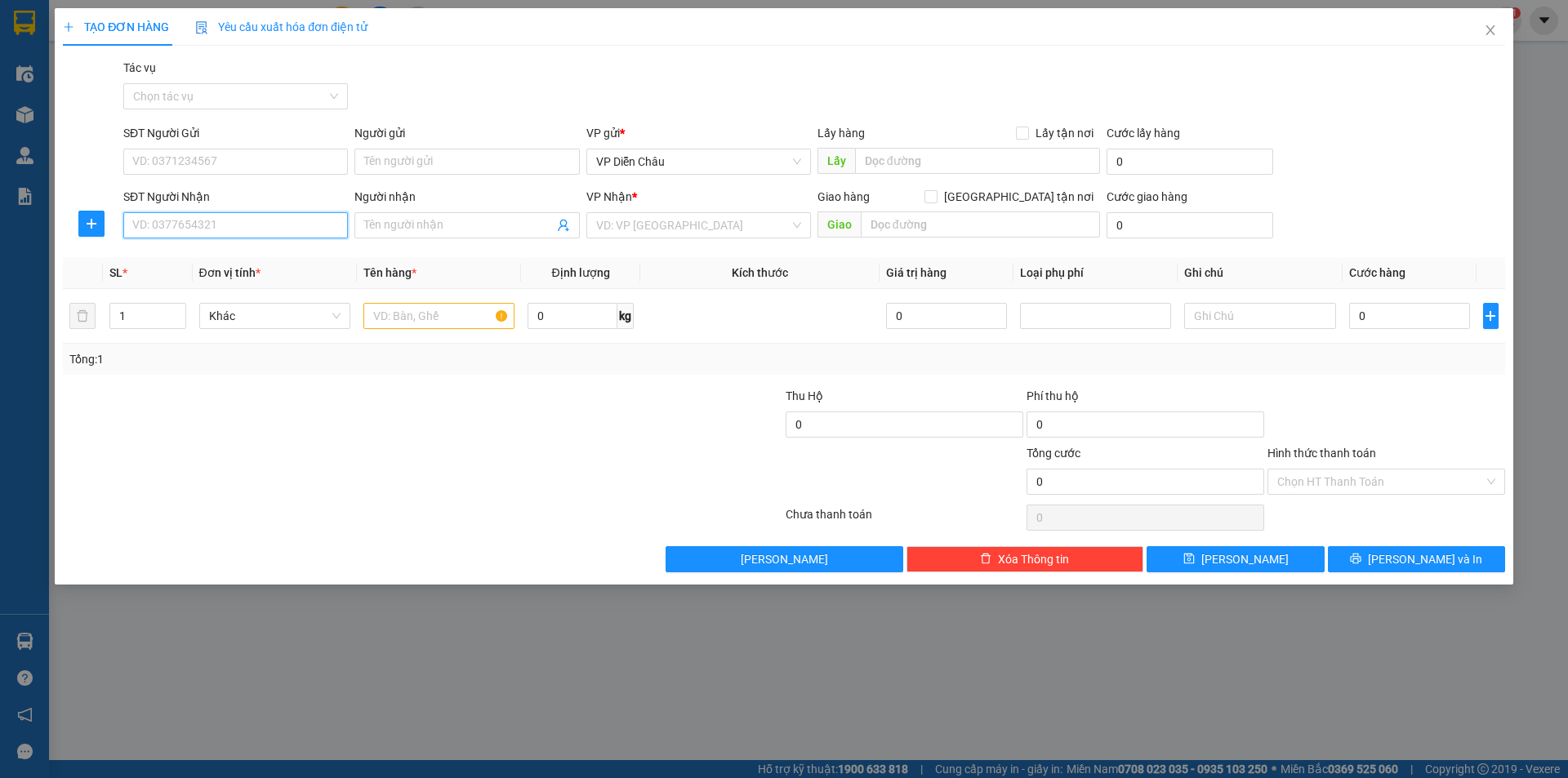
click at [202, 219] on input "SĐT Người Nhận" at bounding box center [235, 225] width 224 height 26
click at [181, 256] on div "0785027828" at bounding box center [236, 258] width 205 height 18
type input "0785027828"
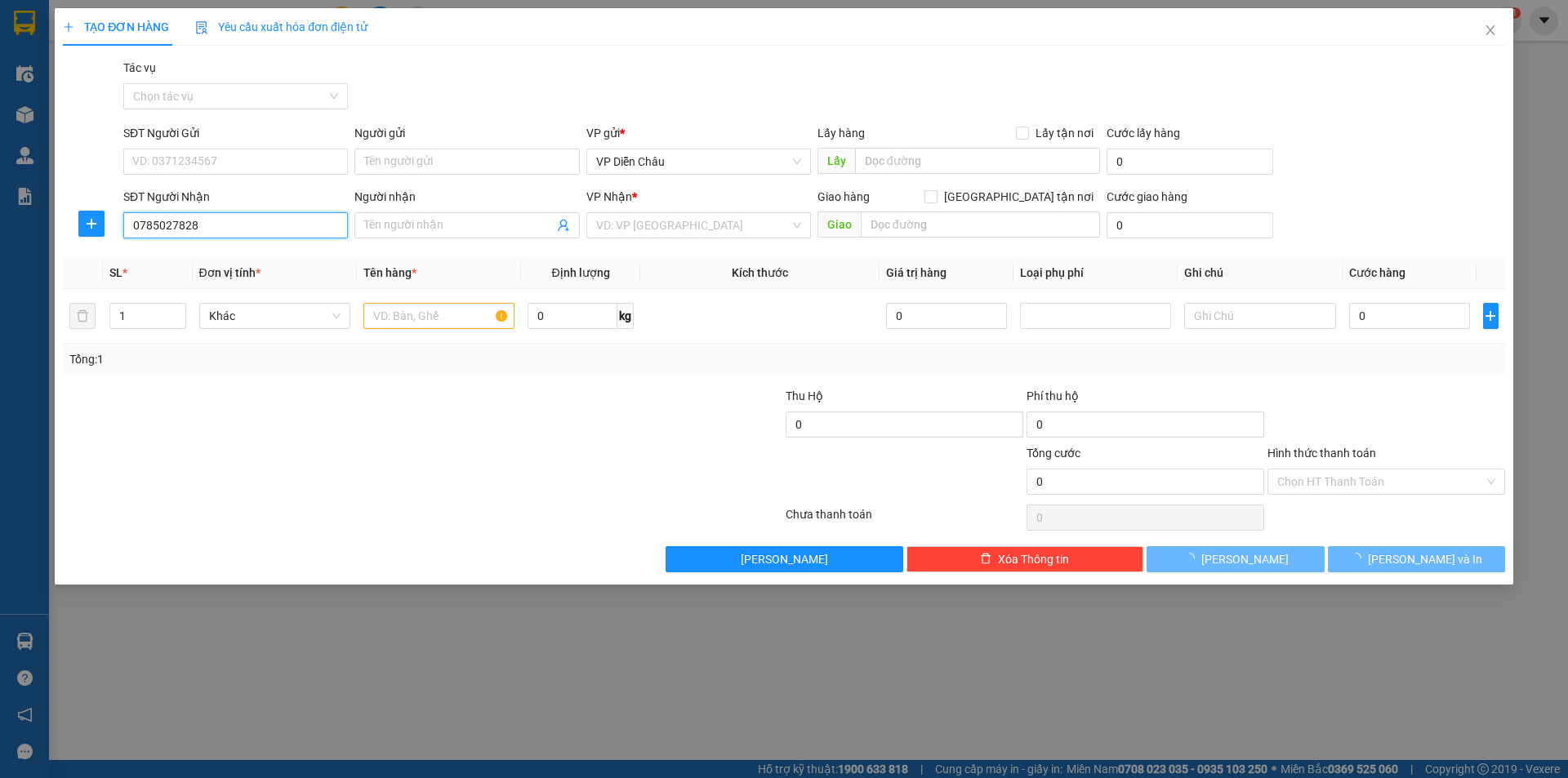
type input "đường tránh huế"
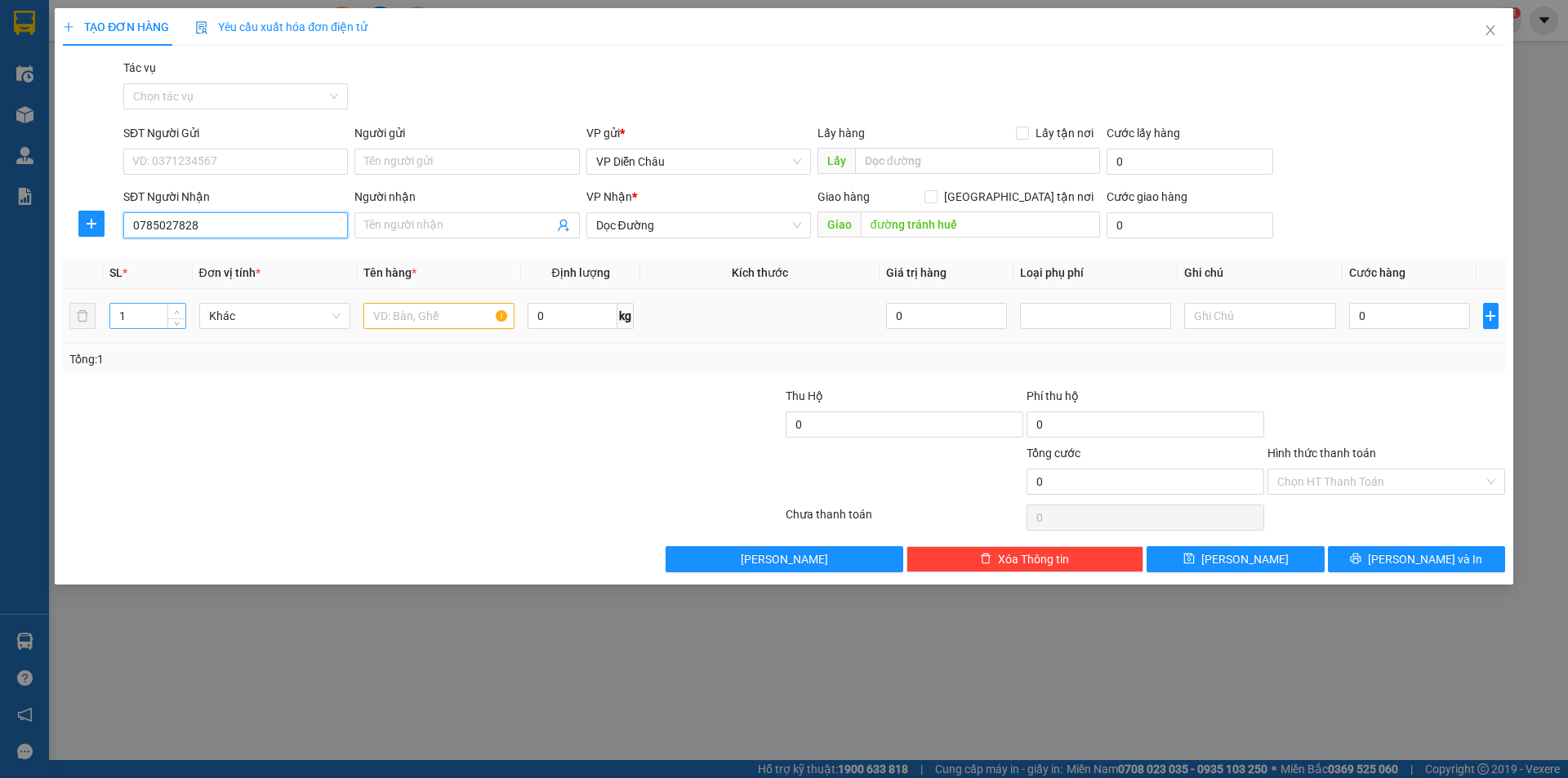
type input "0785027828"
click at [179, 312] on icon "up" at bounding box center [176, 312] width 6 height 6
type input "3"
click at [179, 312] on icon "up" at bounding box center [176, 312] width 6 height 6
click at [414, 315] on input "text" at bounding box center [440, 315] width 151 height 26
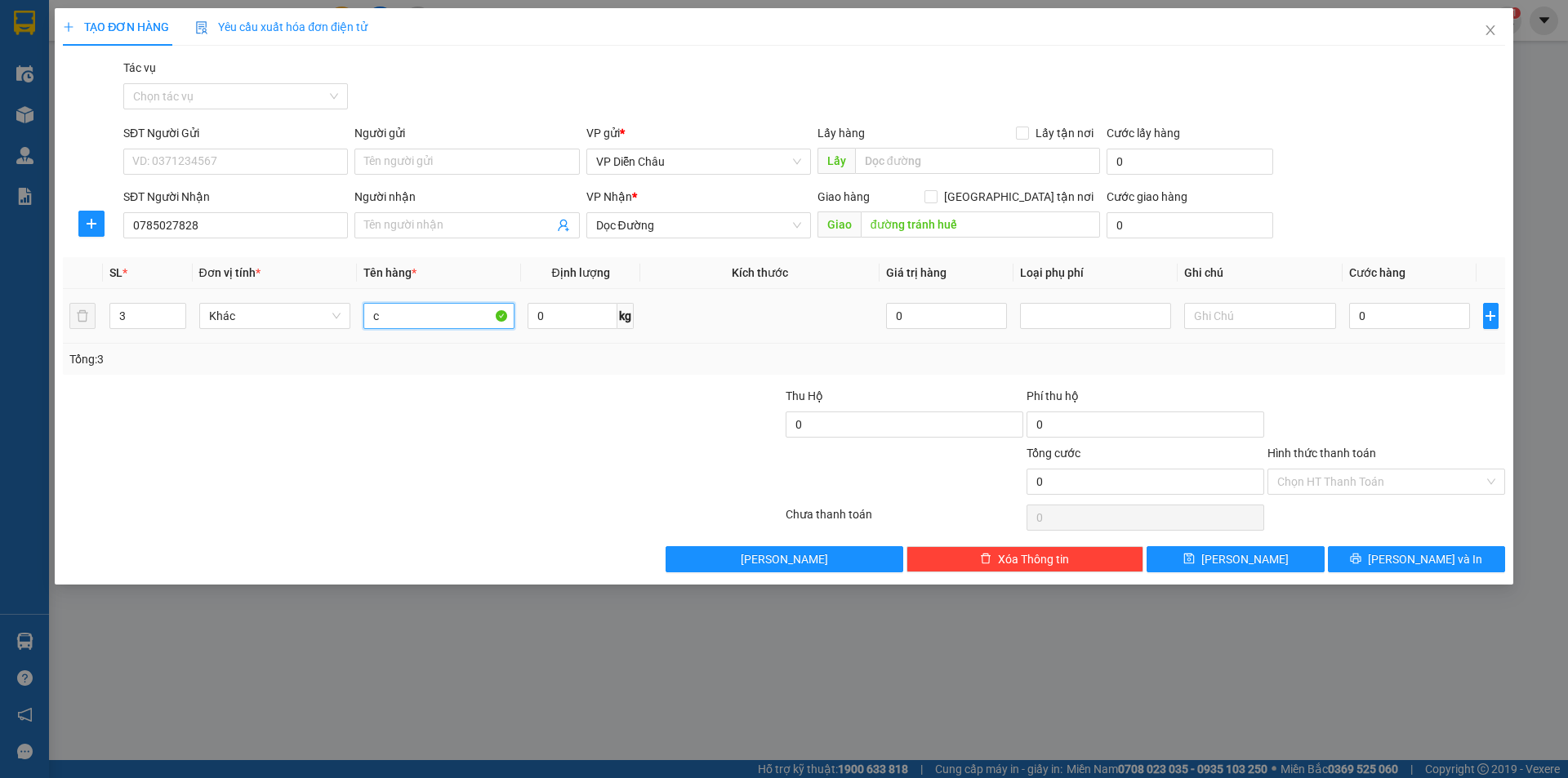
type input "ct"
click at [1380, 312] on input "0" at bounding box center [1410, 315] width 121 height 26
click at [1416, 561] on span "[PERSON_NAME] và In" at bounding box center [1425, 559] width 114 height 18
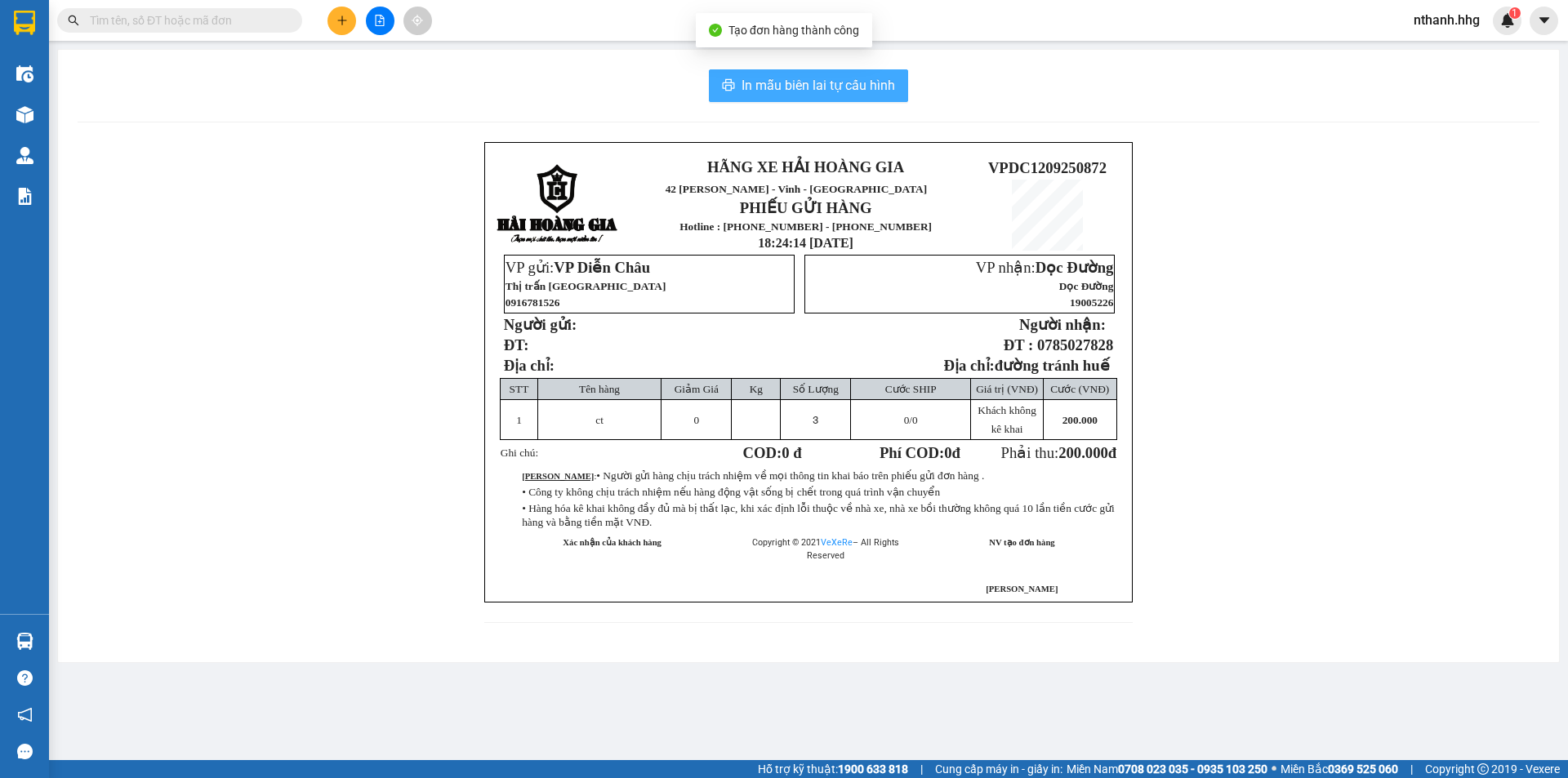
click at [851, 96] on button "In mẫu biên lai tự cấu hình" at bounding box center [809, 86] width 200 height 33
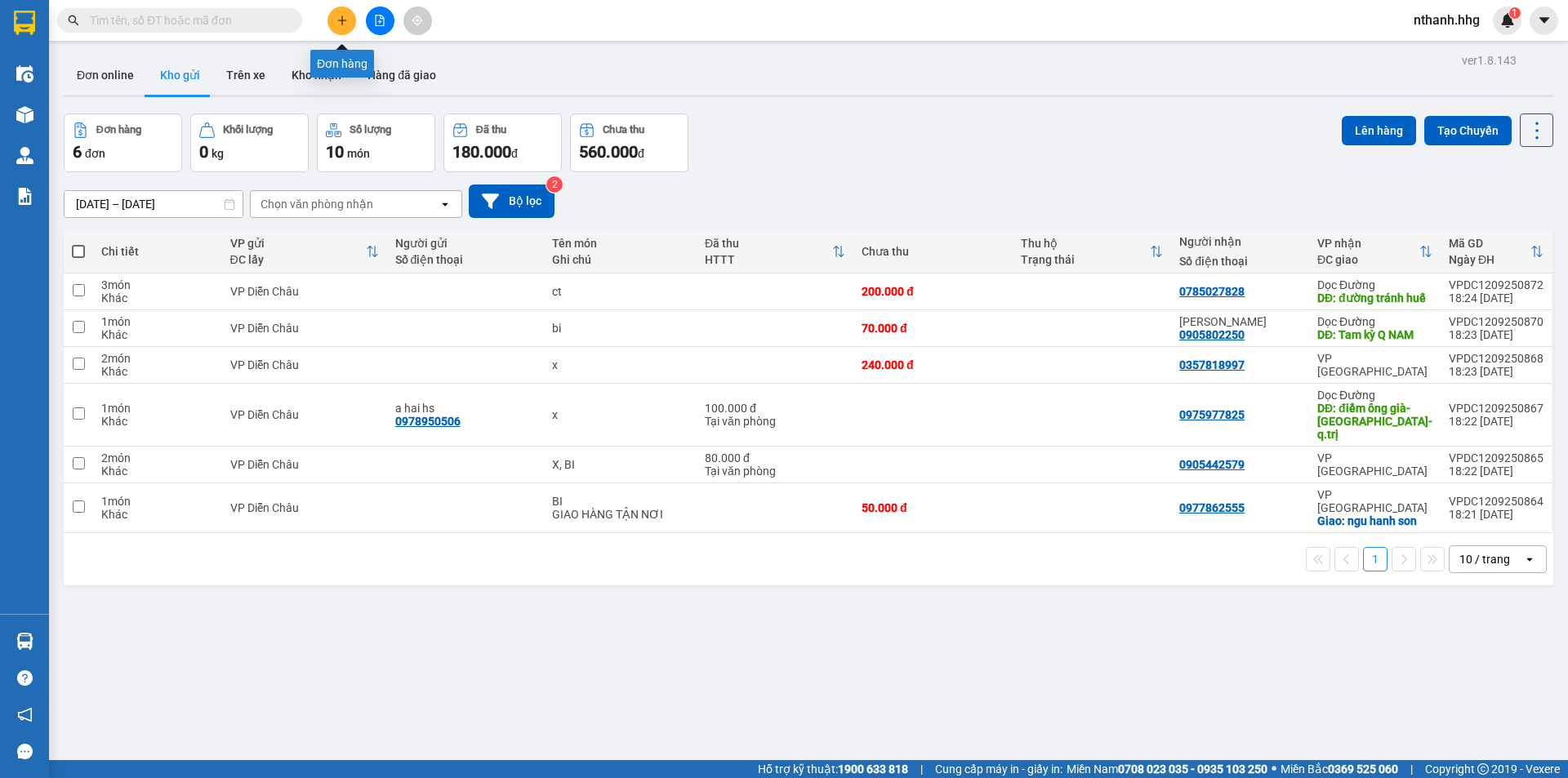
click at [342, 28] on button at bounding box center [341, 21] width 28 height 28
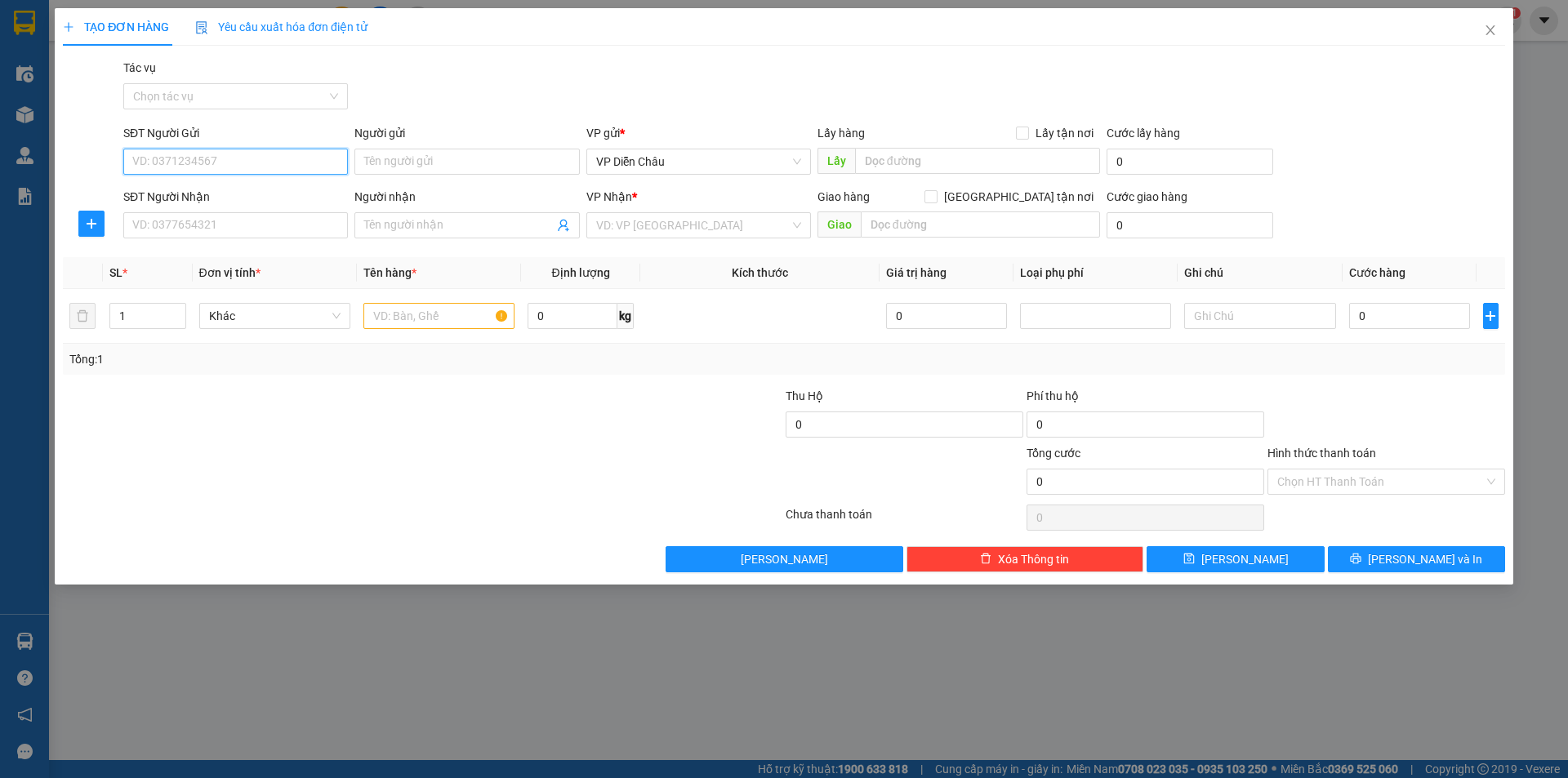
click at [298, 158] on input "SĐT Người Gửi" at bounding box center [235, 162] width 224 height 26
click at [168, 247] on div "0974461983" at bounding box center [236, 246] width 205 height 18
type input "0974461983"
click at [190, 230] on input "SĐT Người Nhận" at bounding box center [235, 225] width 224 height 26
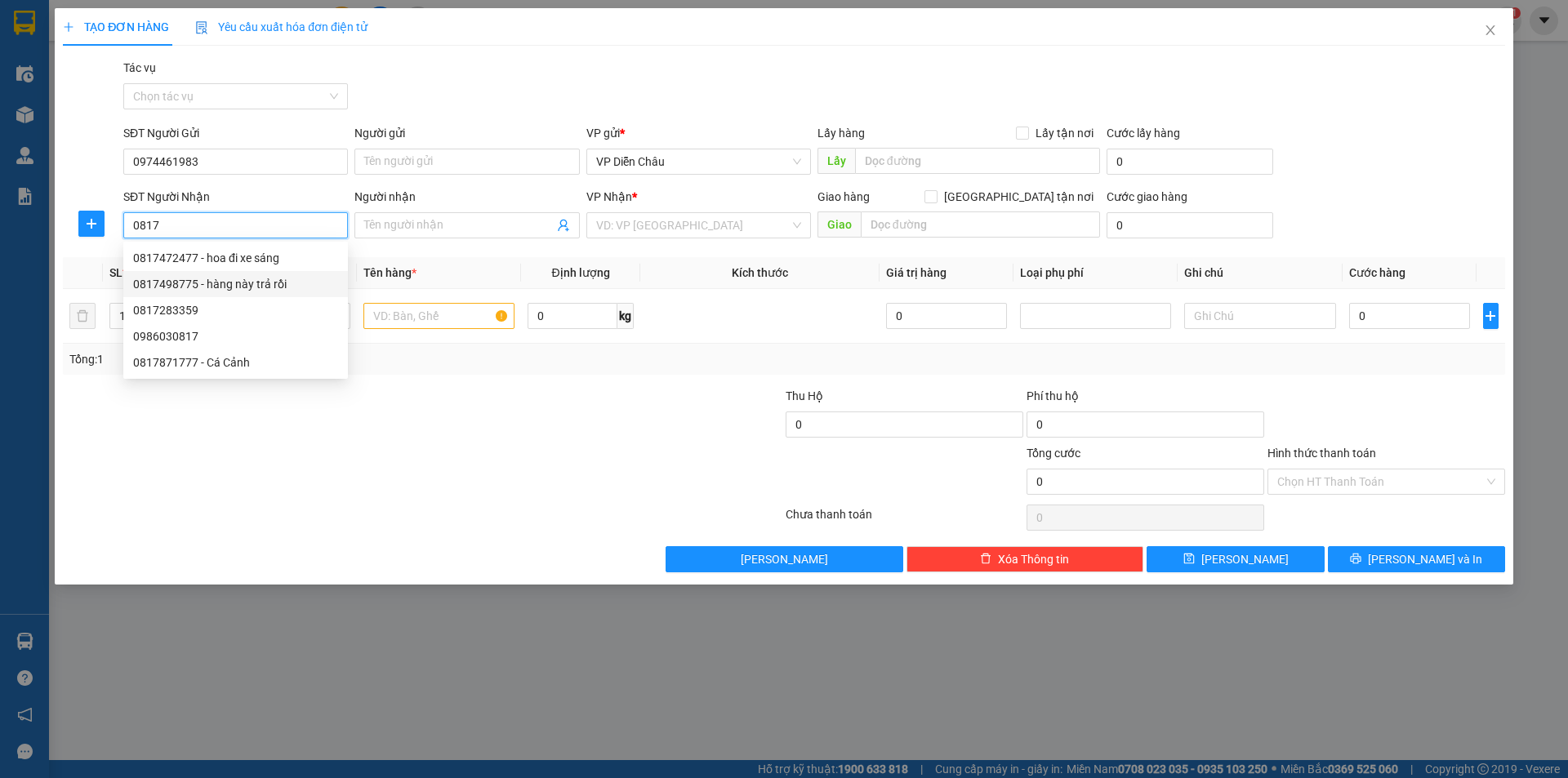
click at [170, 283] on div "0817498775 - hàng này trả rồi" at bounding box center [236, 284] width 205 height 18
type input "0817498775"
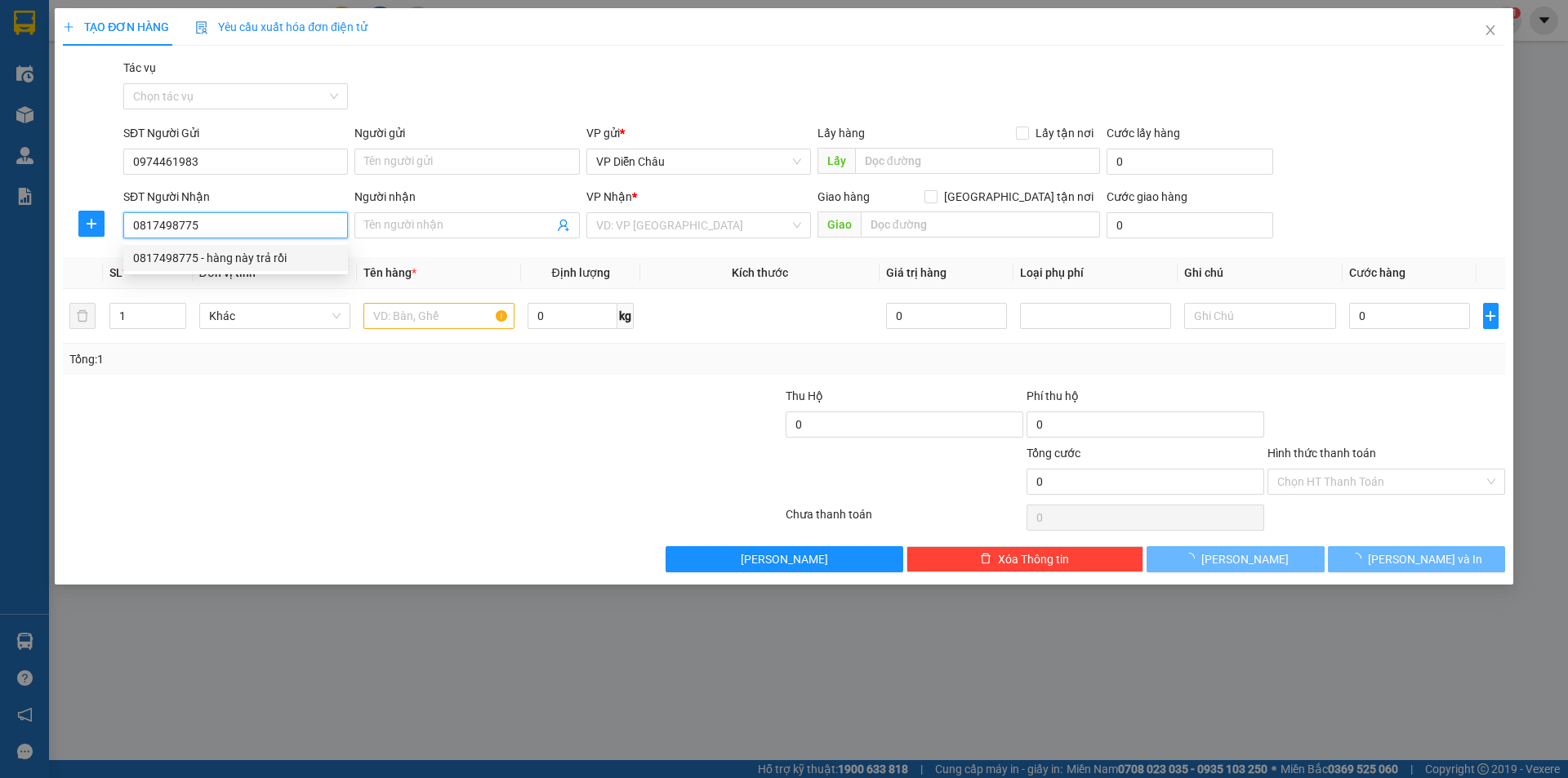
type input "hàng này trả rồi"
type input "cẩm thành, [GEOGRAPHIC_DATA] , [GEOGRAPHIC_DATA]"
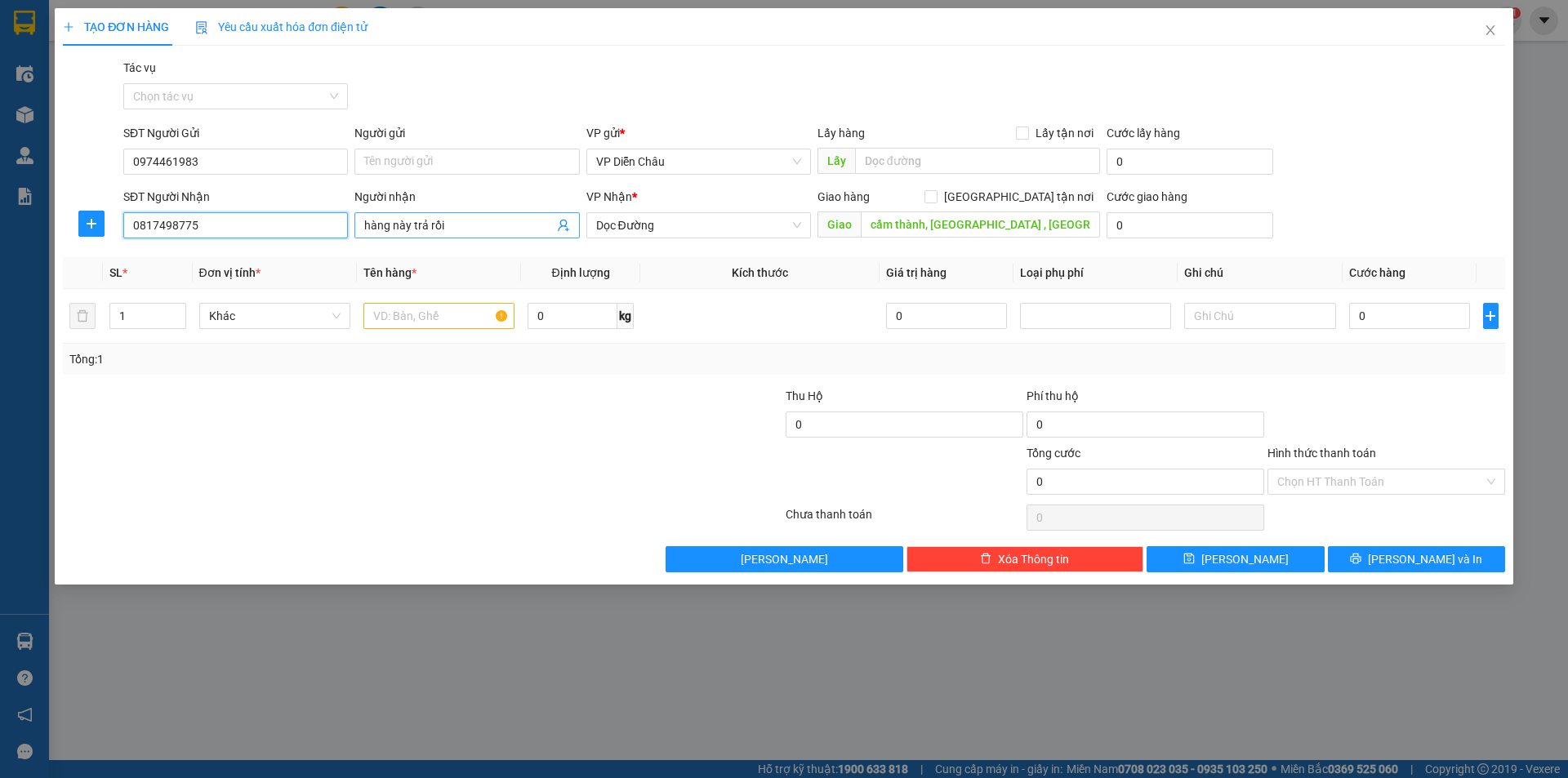
type input "0817498775"
click at [462, 221] on input "hàng này trả rồi" at bounding box center [458, 225] width 188 height 18
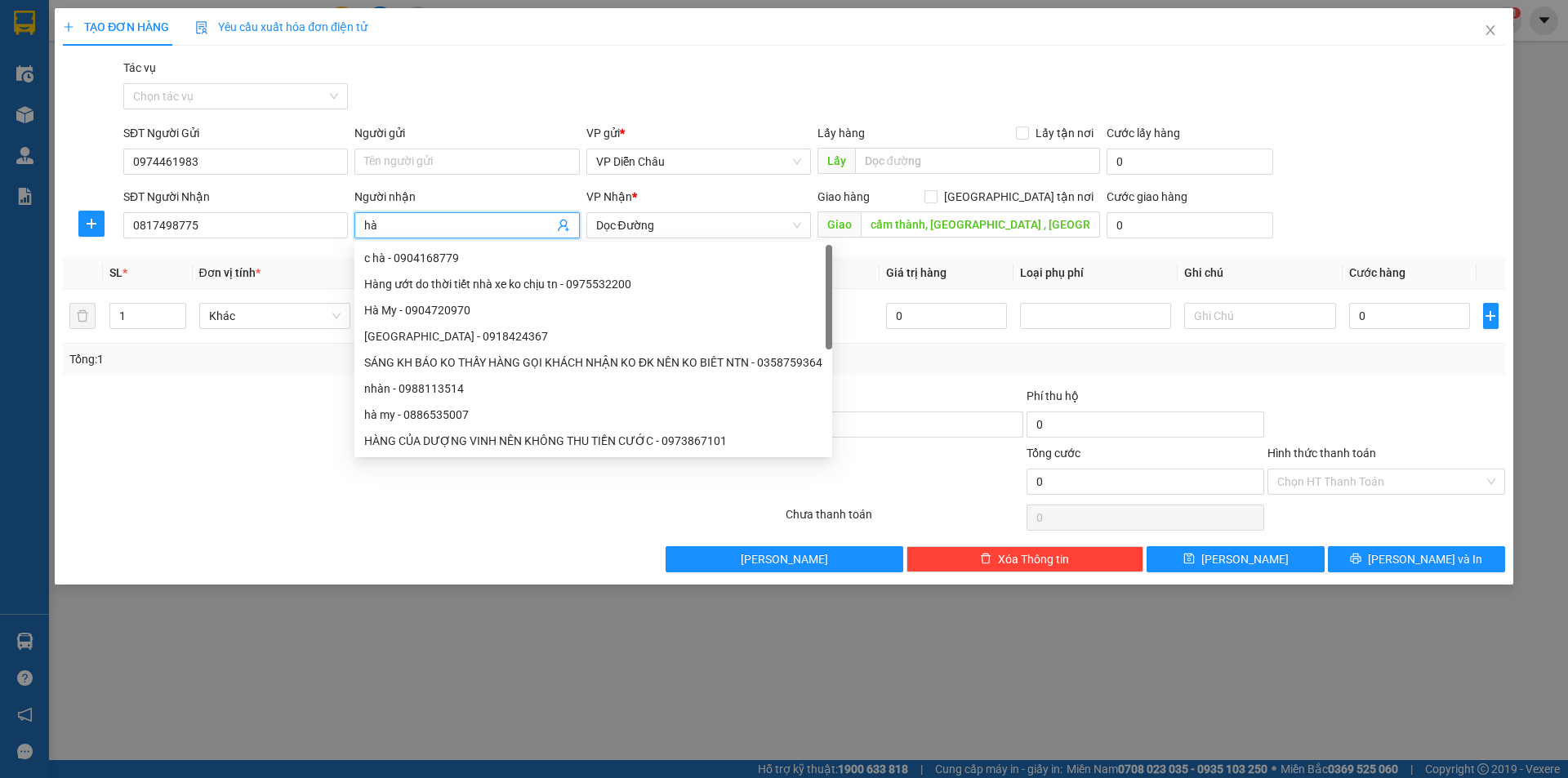
type input "h"
click at [232, 384] on div "Transit Pickup Surcharge Ids Transit Deliver Surcharge Ids Transit Deliver Surc…" at bounding box center [784, 315] width 1442 height 513
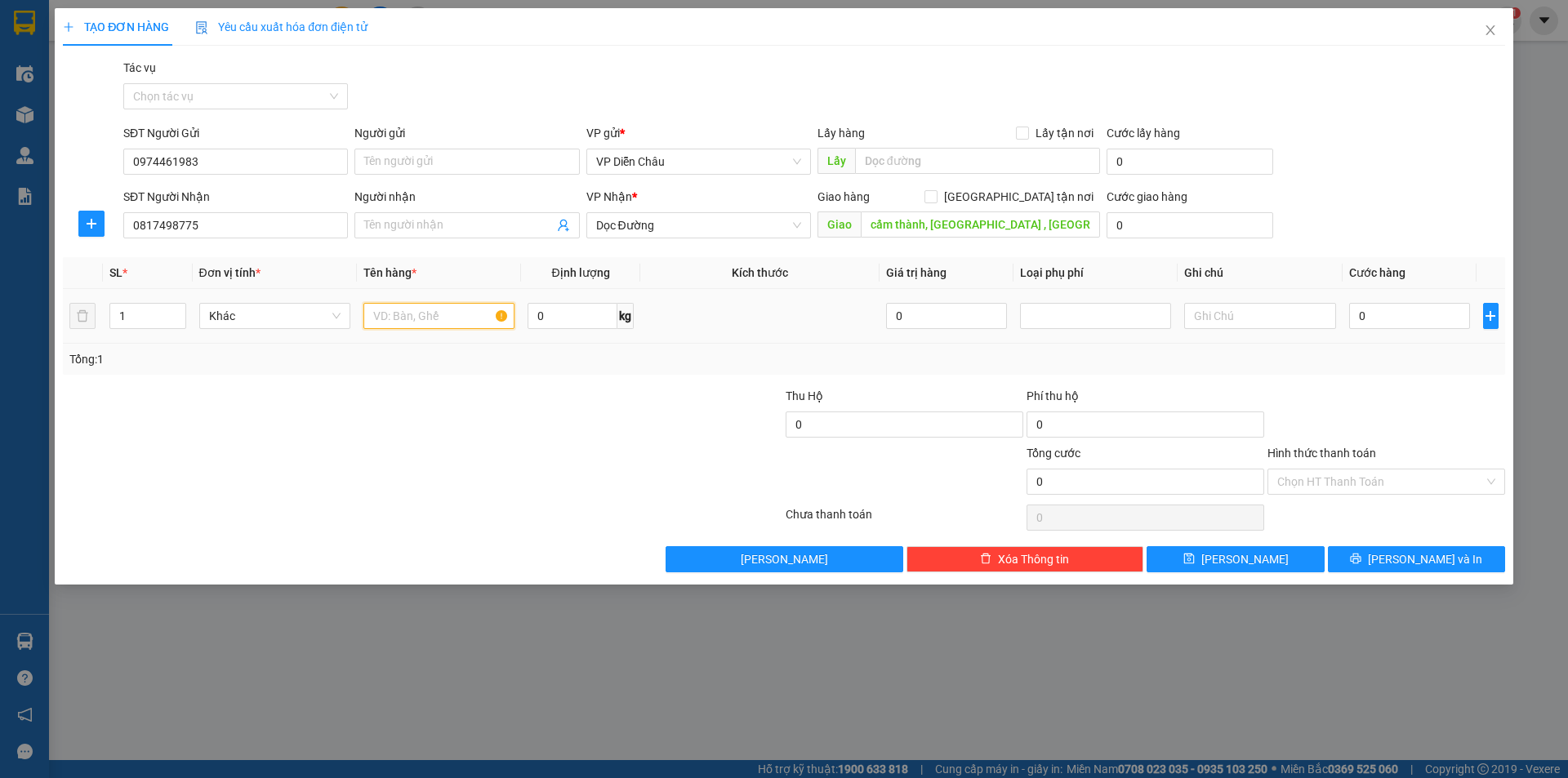
drag, startPoint x: 436, startPoint y: 306, endPoint x: 434, endPoint y: 315, distance: 9.2
click at [434, 315] on input "text" at bounding box center [440, 315] width 151 height 26
type input "ct"
drag, startPoint x: 1387, startPoint y: 315, endPoint x: 1079, endPoint y: 294, distance: 308.7
click at [1386, 315] on input "0" at bounding box center [1410, 315] width 121 height 26
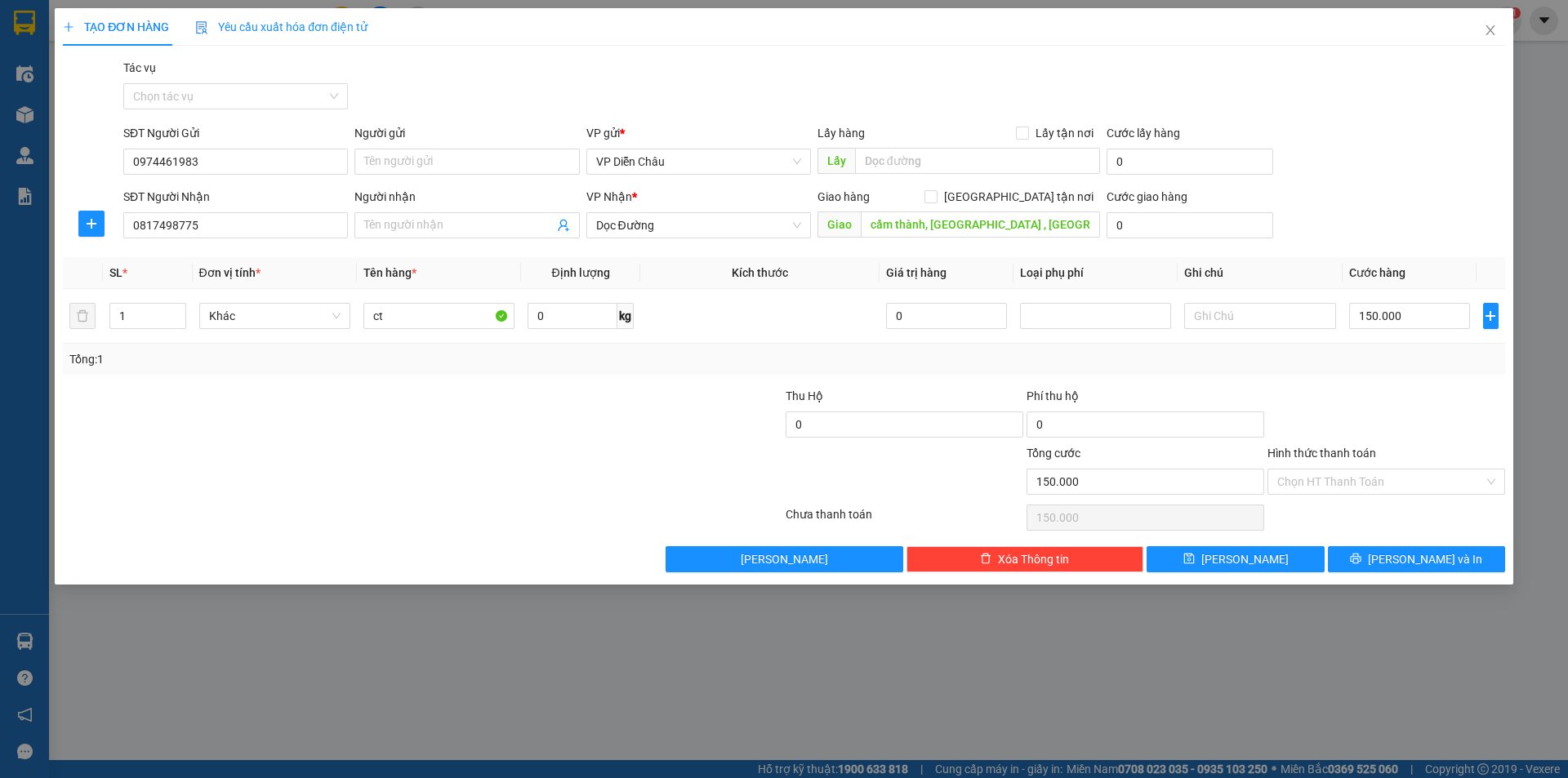
click at [1415, 577] on div "TẠO ĐƠN HÀNG Yêu cầu xuất hóa đơn điện tử Transit Pickup Surcharge Ids Transit …" at bounding box center [784, 296] width 1459 height 576
click at [1411, 559] on span "[PERSON_NAME] và In" at bounding box center [1425, 559] width 114 height 18
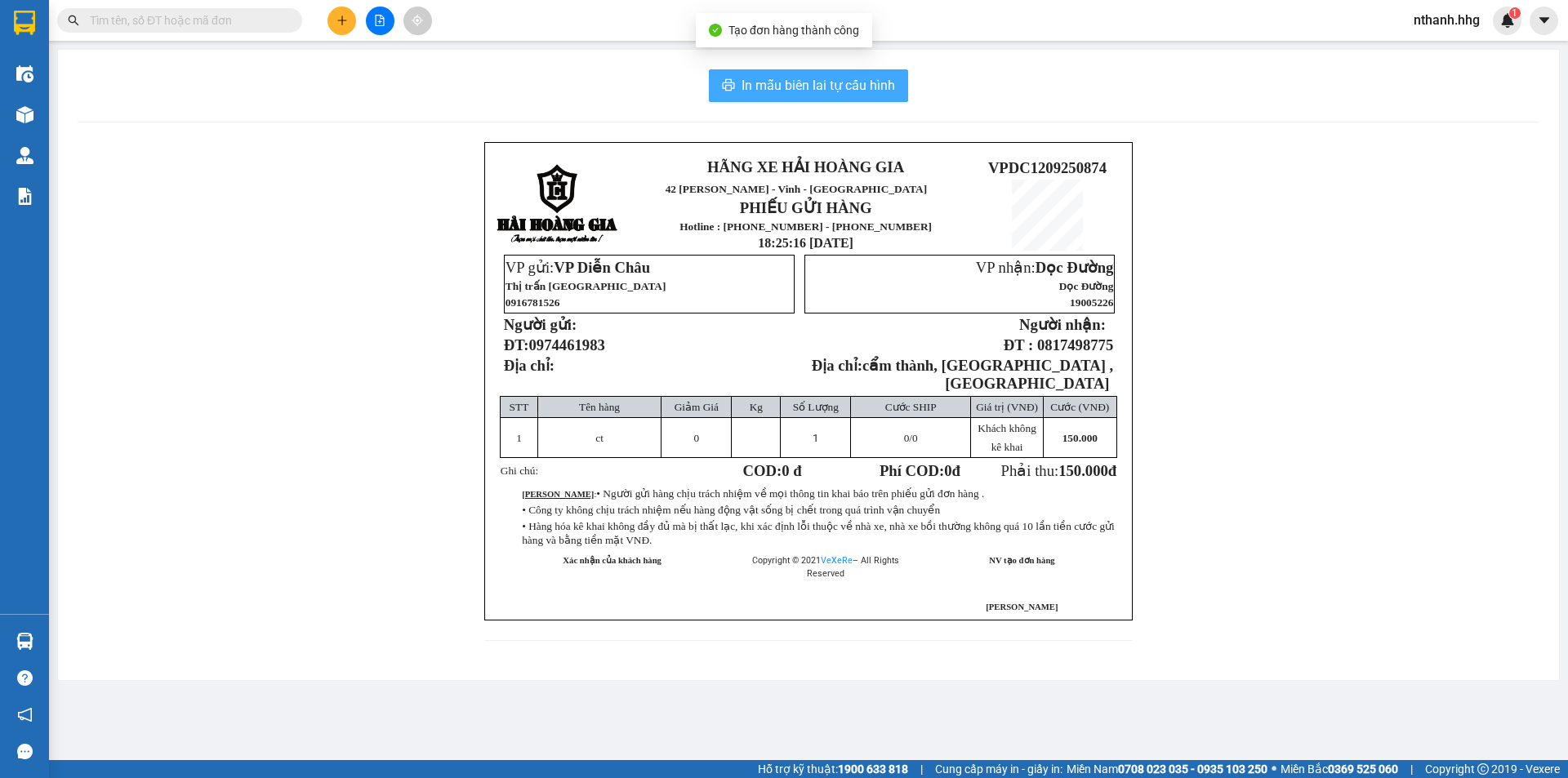
click at [787, 83] on span "In mẫu biên lai tự cấu hình" at bounding box center [818, 85] width 154 height 21
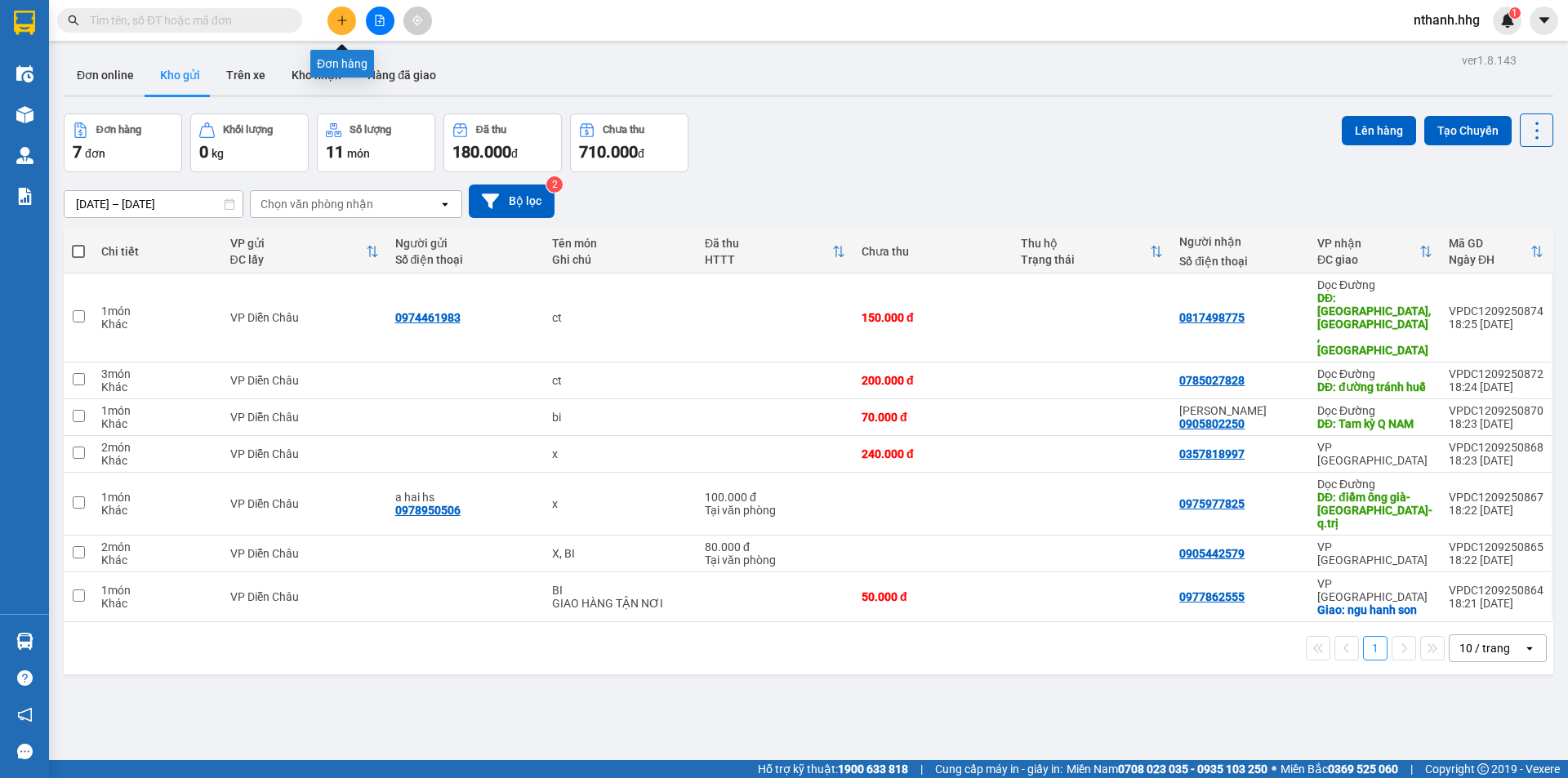
click at [336, 24] on icon "plus" at bounding box center [341, 20] width 11 height 11
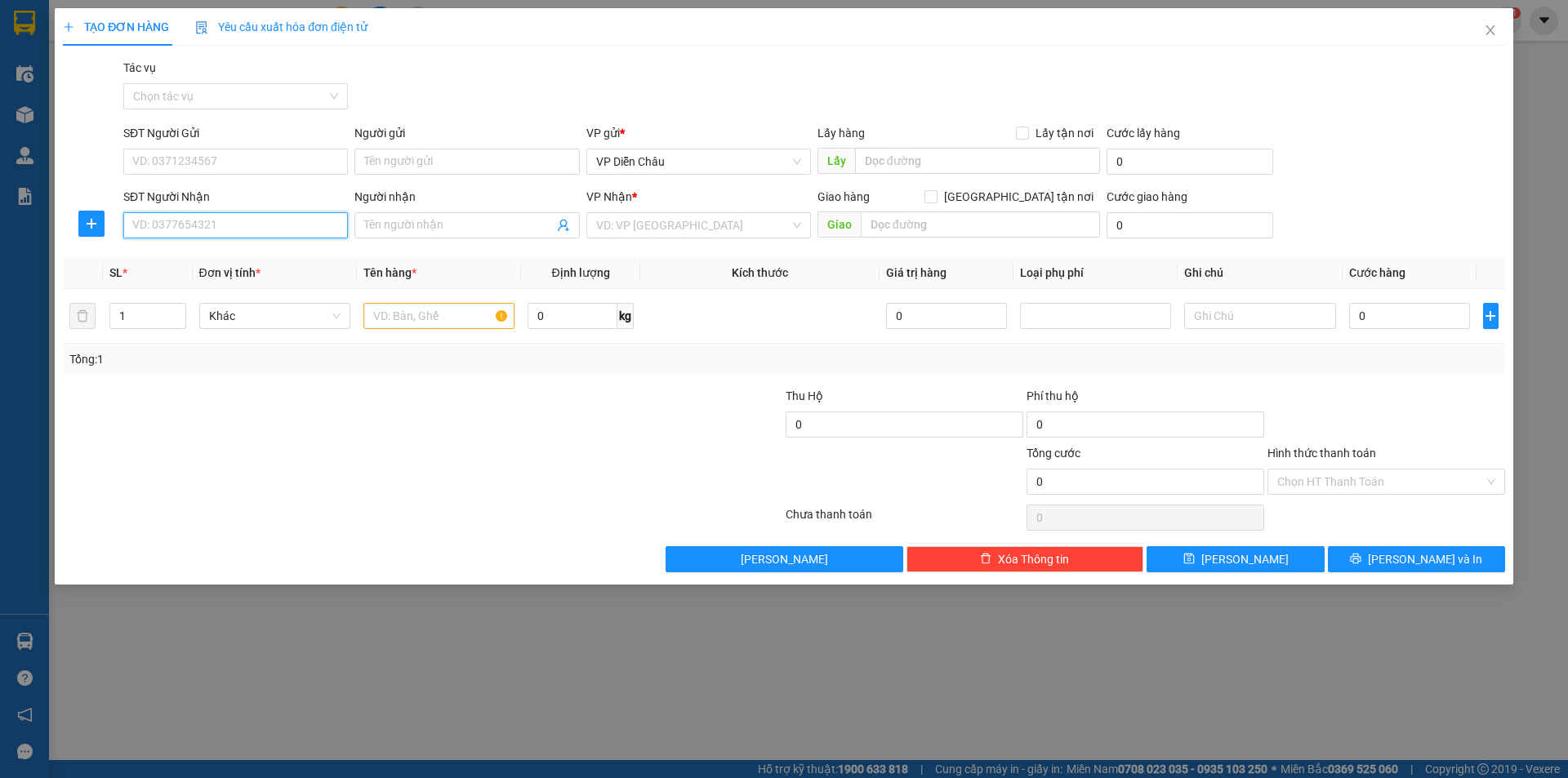
click at [206, 220] on input "SĐT Người Nhận" at bounding box center [235, 225] width 224 height 26
click at [170, 256] on div "0966566198" at bounding box center [236, 258] width 205 height 18
type input "0966566198"
click at [177, 312] on icon "up" at bounding box center [176, 312] width 6 height 6
type input "3"
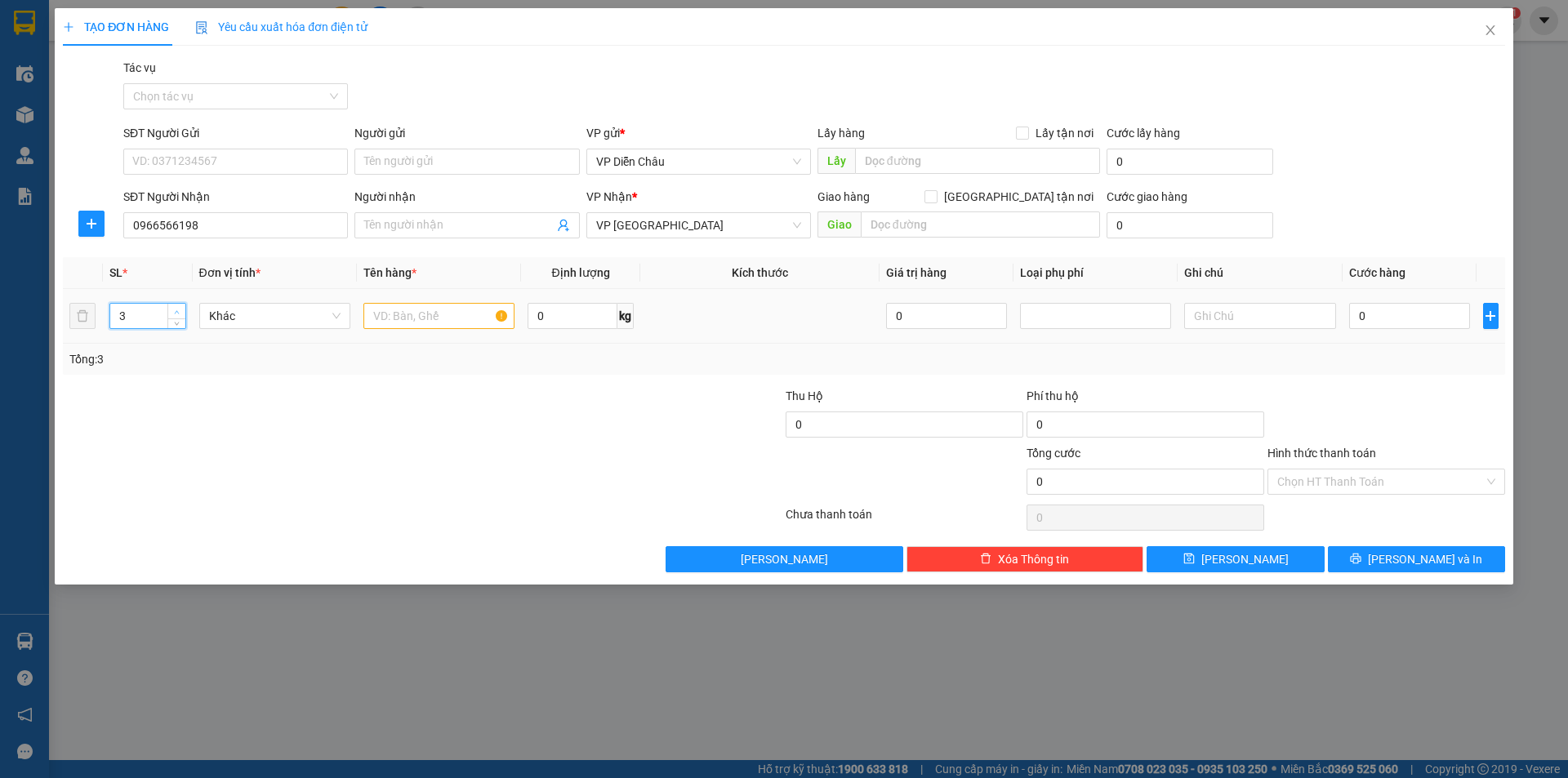
click at [177, 312] on icon "up" at bounding box center [176, 312] width 6 height 6
click at [424, 326] on input "text" at bounding box center [440, 315] width 151 height 26
type input "bi"
click at [1374, 317] on input "0" at bounding box center [1410, 315] width 121 height 26
type input "3"
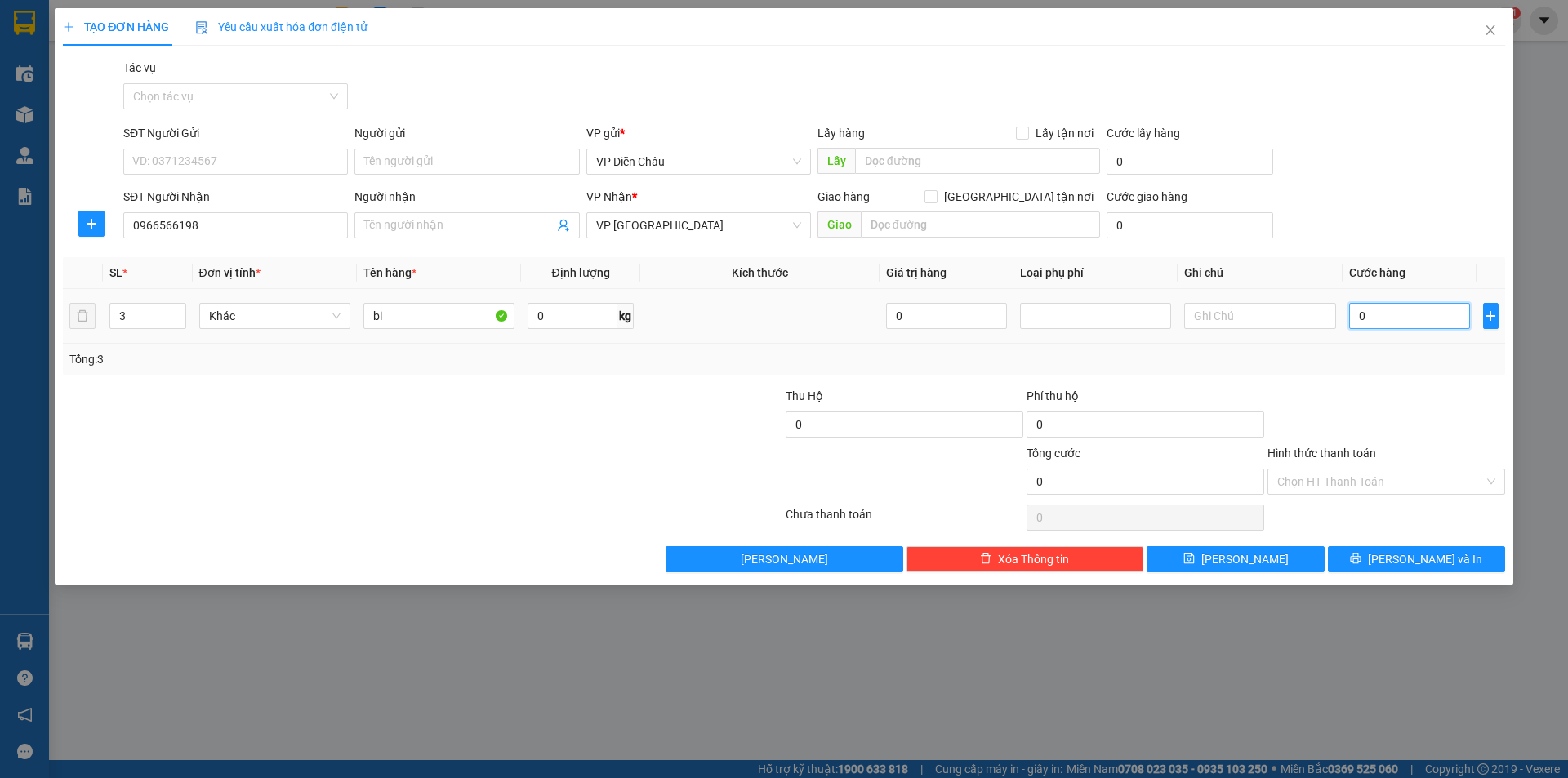
type input "3"
type input "30"
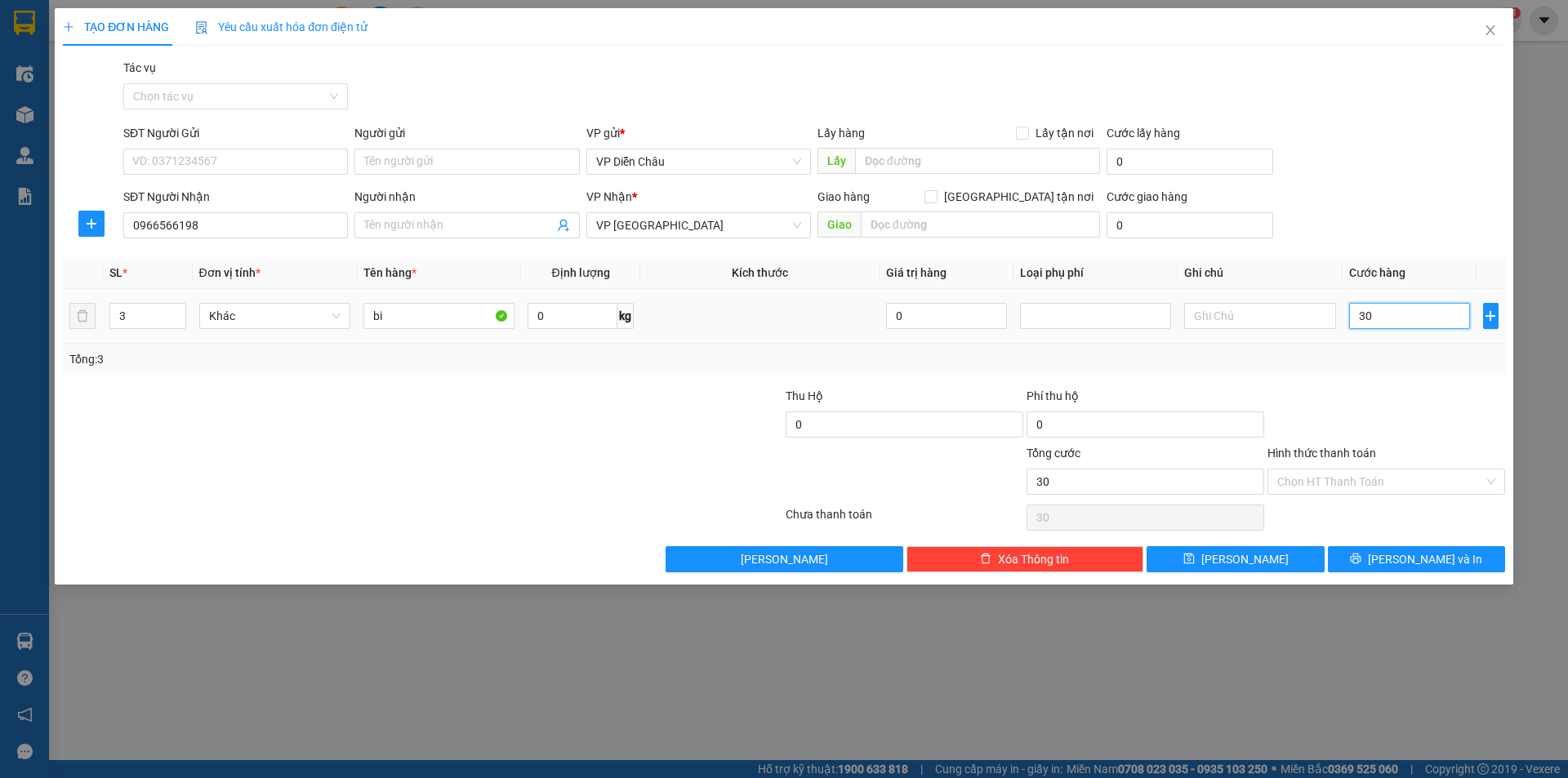
type input "300"
type input "3.000"
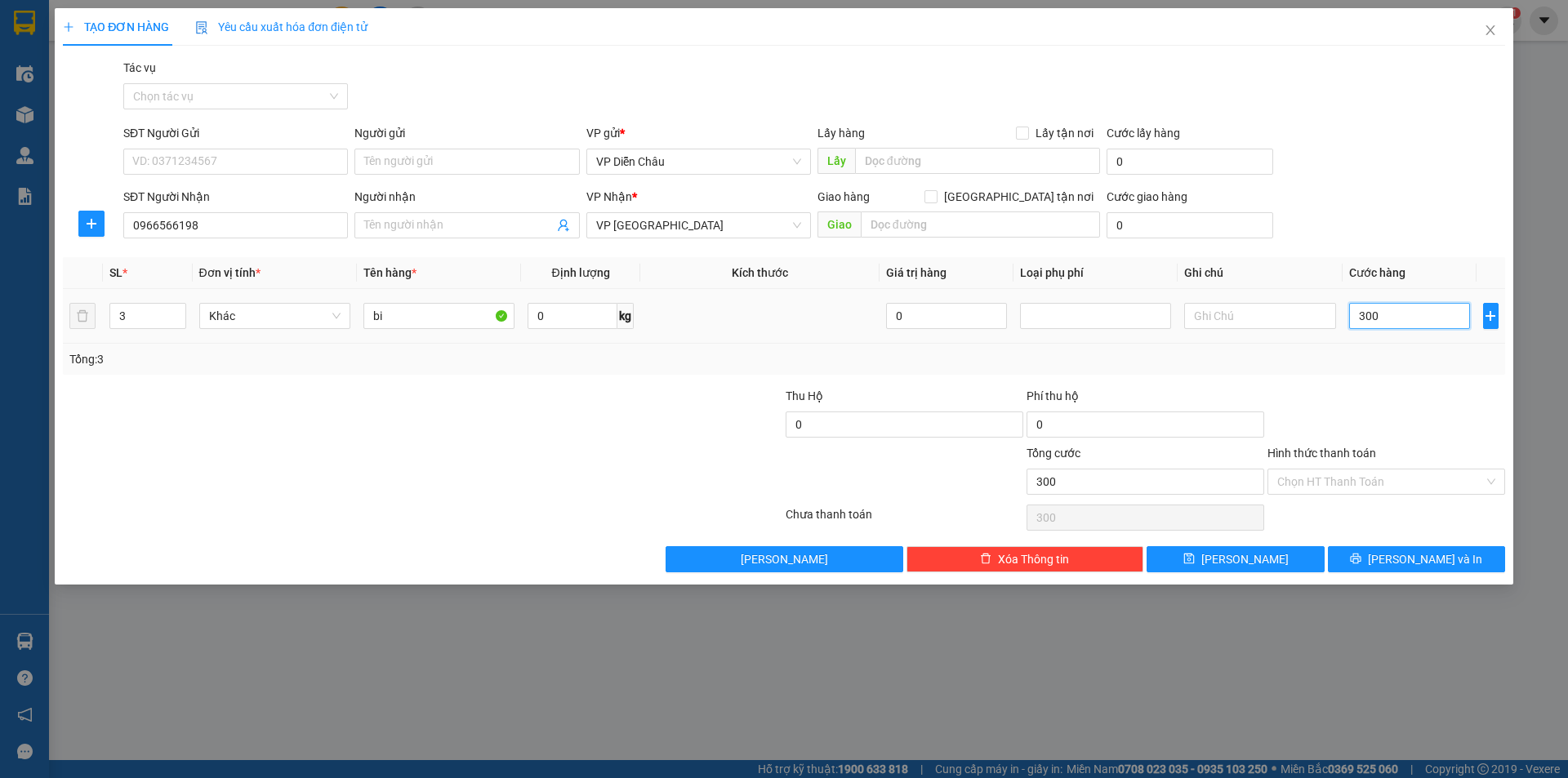
type input "3.000"
type input "30.000"
type input "300.000"
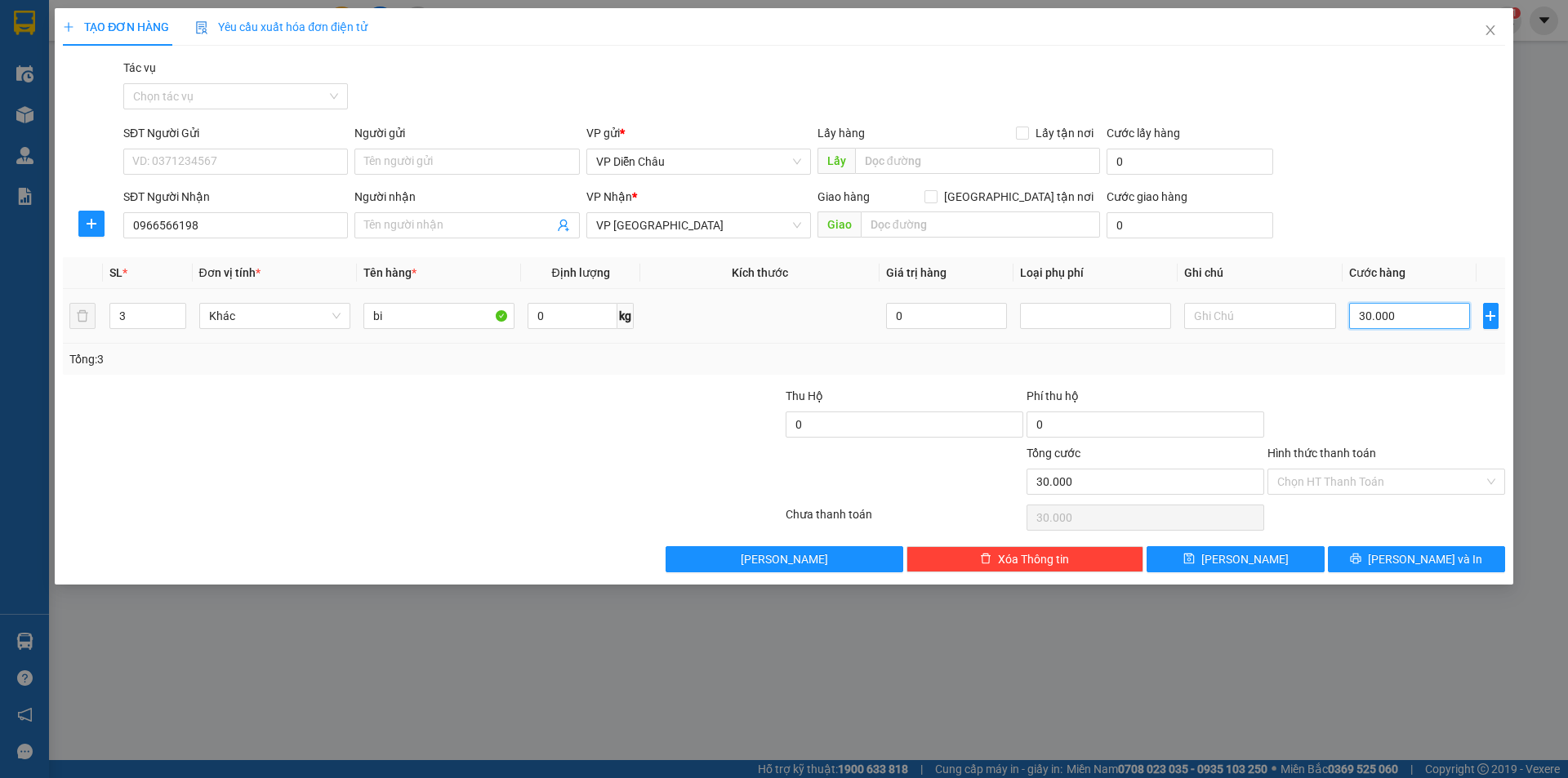
type input "300.000"
click at [1416, 561] on span "[PERSON_NAME] và In" at bounding box center [1425, 559] width 114 height 18
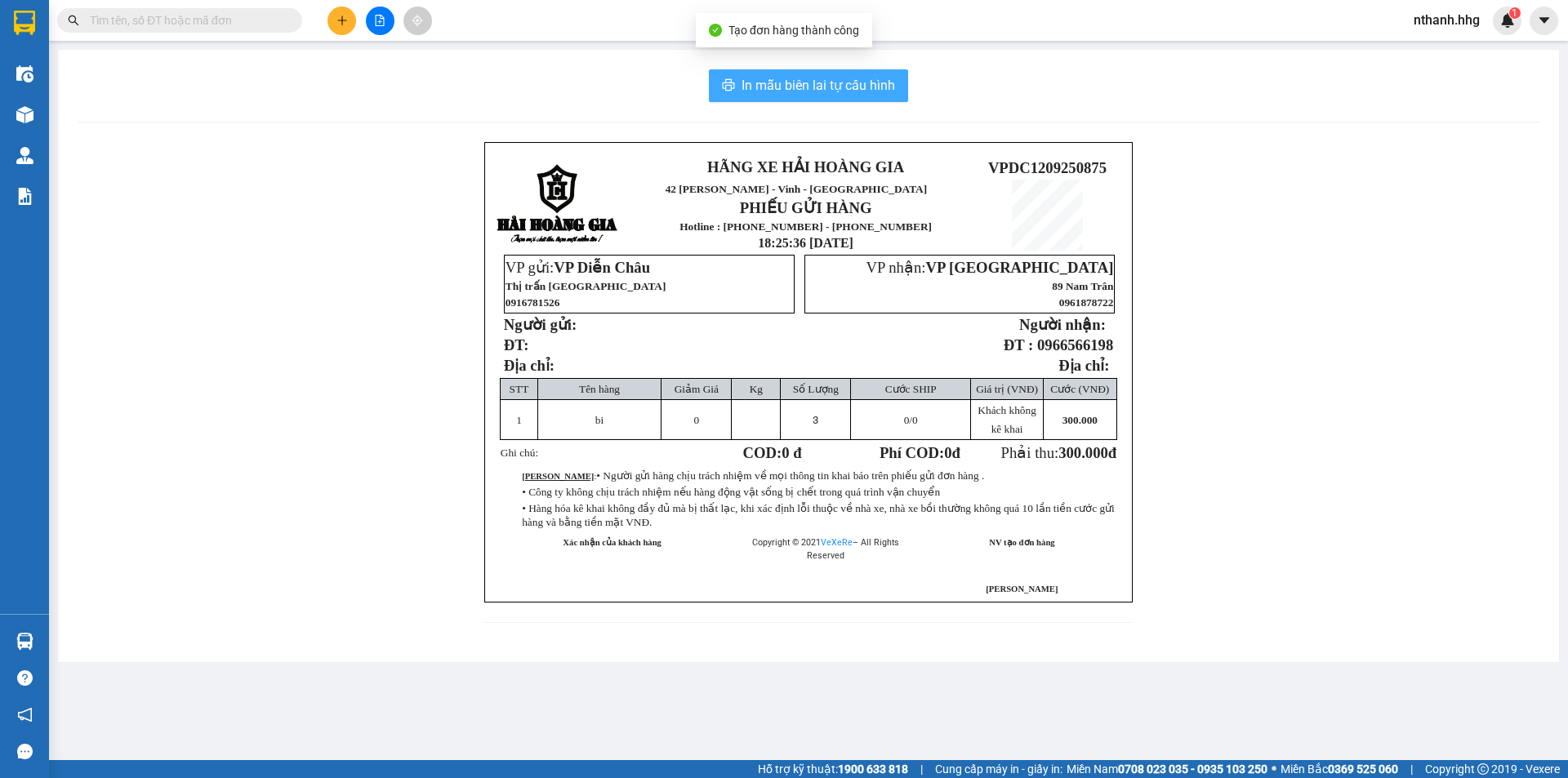
click at [869, 84] on span "In mẫu biên lai tự cấu hình" at bounding box center [818, 85] width 154 height 21
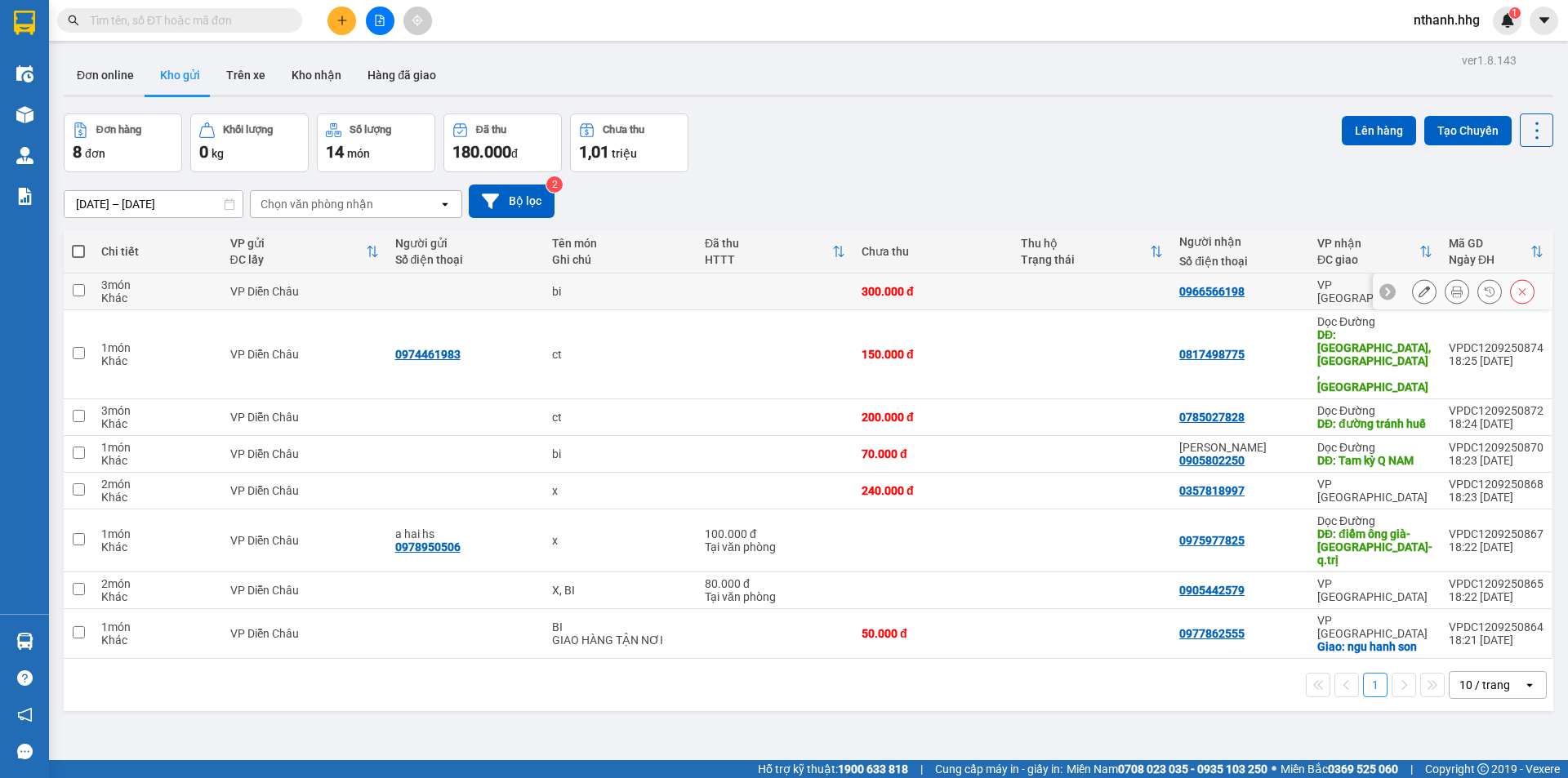
click at [1451, 292] on icon at bounding box center [1456, 291] width 11 height 11
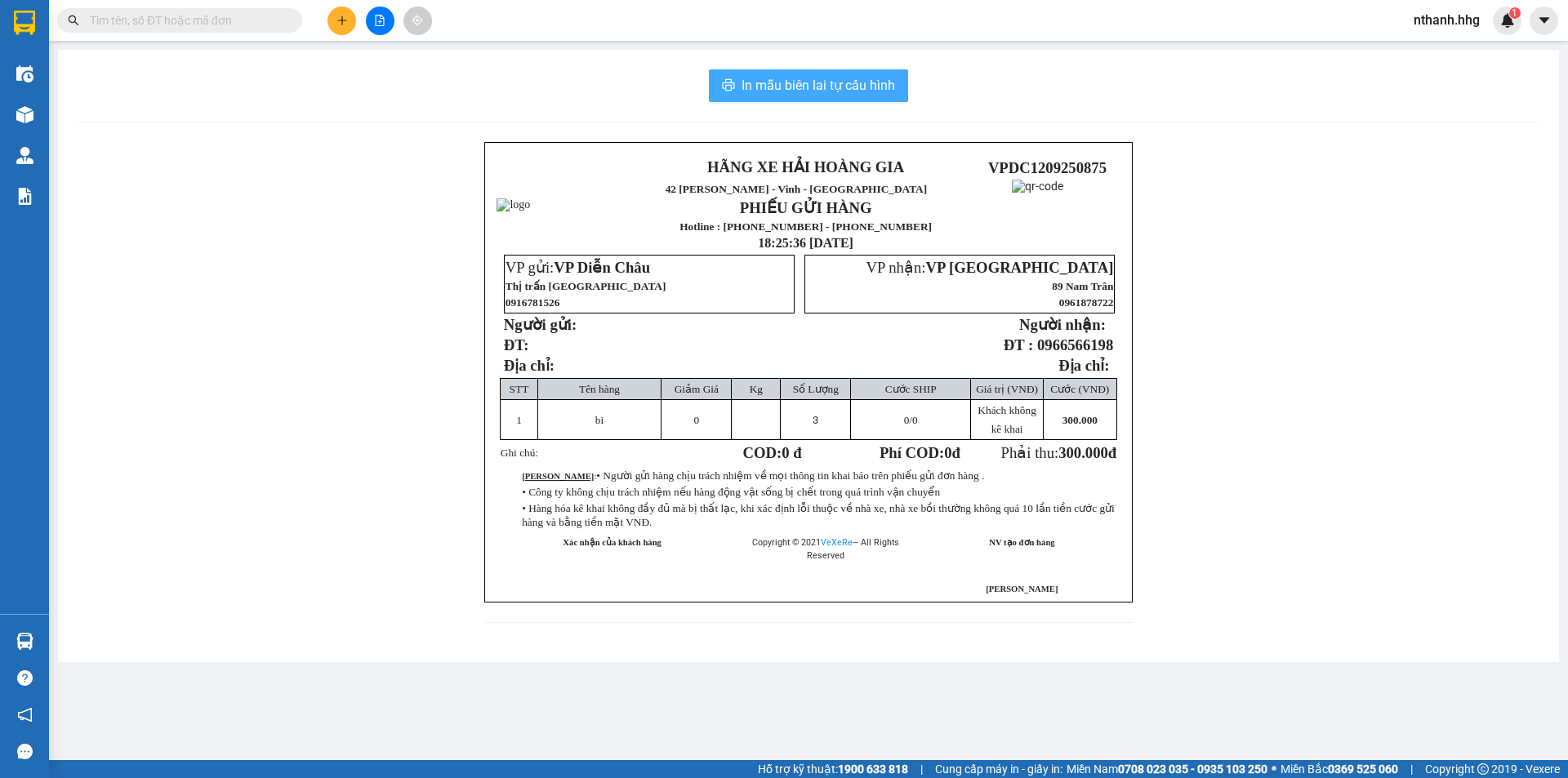
click at [841, 88] on span "In mẫu biên lai tự cấu hình" at bounding box center [818, 85] width 154 height 21
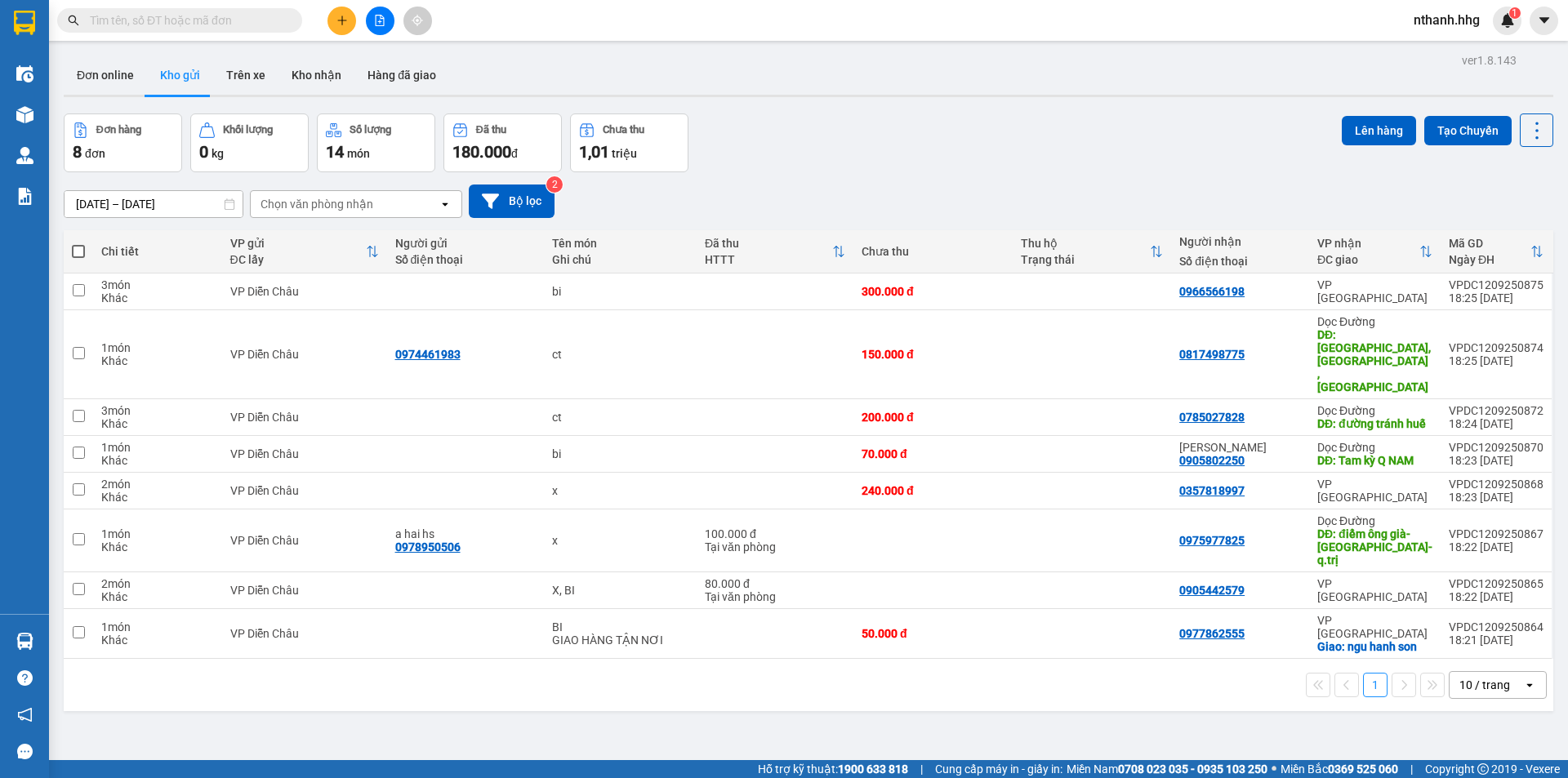
click at [1465, 28] on span "nthanh.hhg" at bounding box center [1447, 20] width 92 height 21
click at [1458, 57] on span "Đăng xuất" at bounding box center [1459, 50] width 69 height 18
